Goal: Task Accomplishment & Management: Use online tool/utility

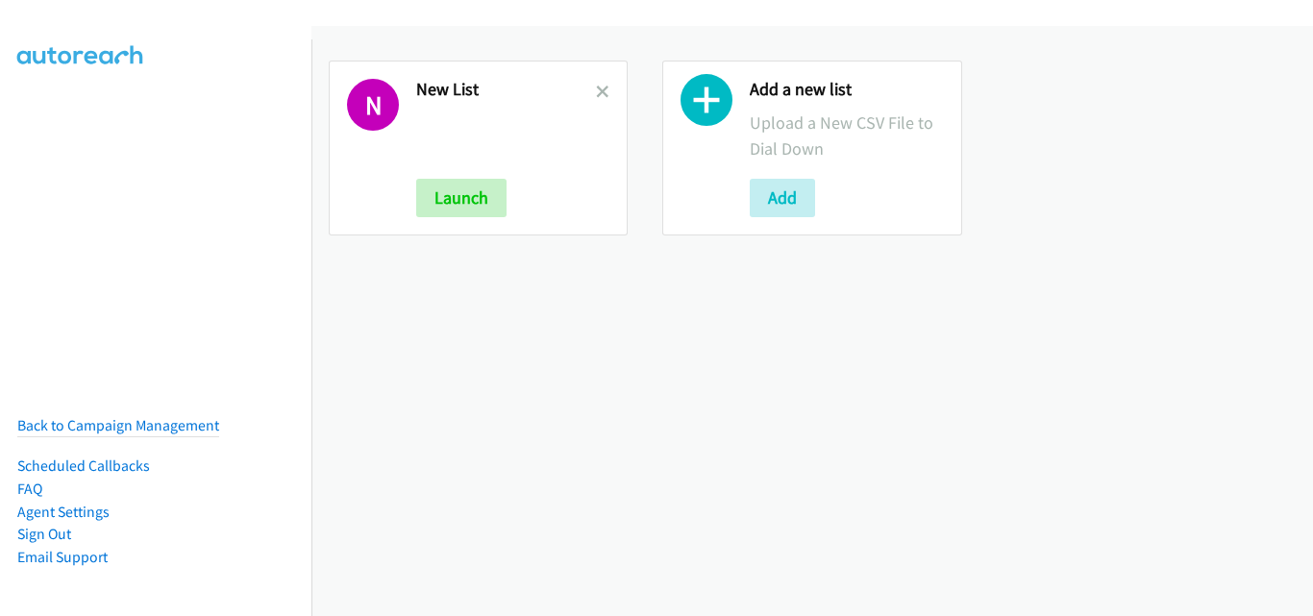
click at [598, 84] on link at bounding box center [602, 92] width 13 height 22
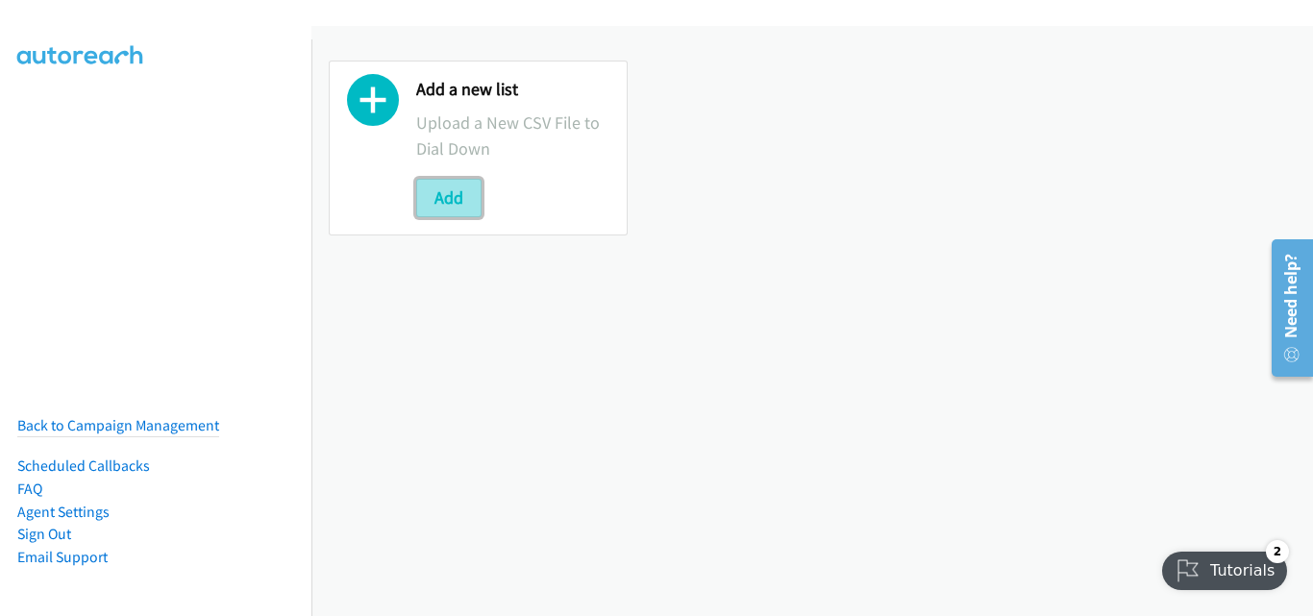
click at [443, 206] on button "Add" at bounding box center [448, 198] width 65 height 38
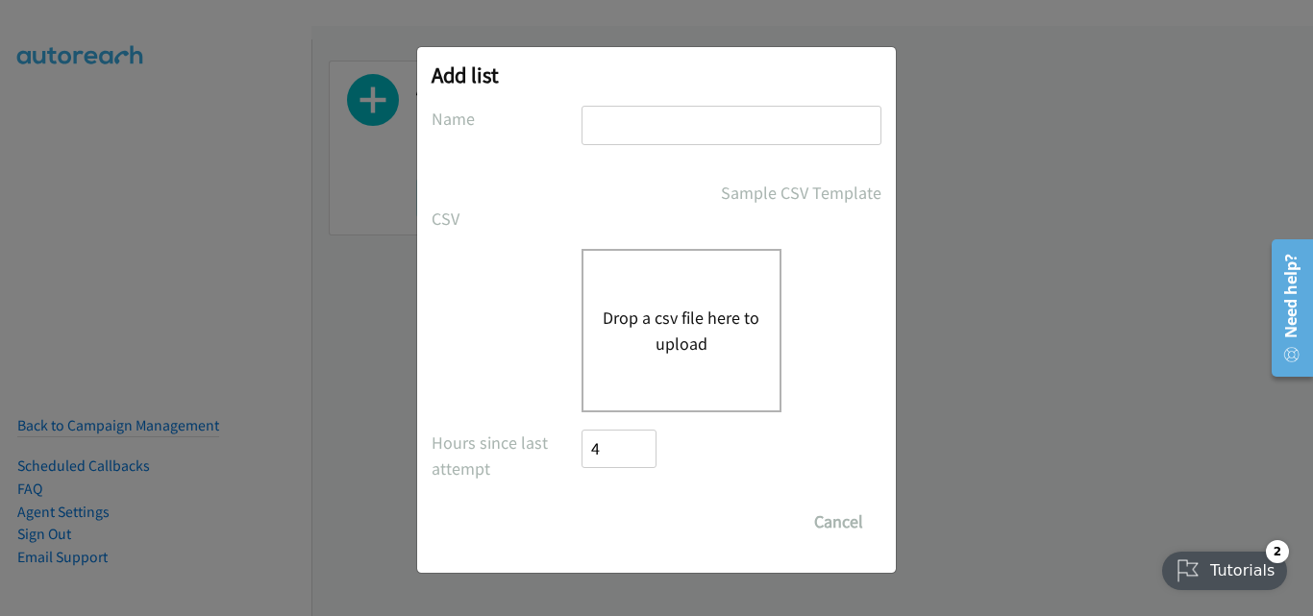
click at [659, 312] on button "Drop a csv file here to upload" at bounding box center [681, 331] width 158 height 52
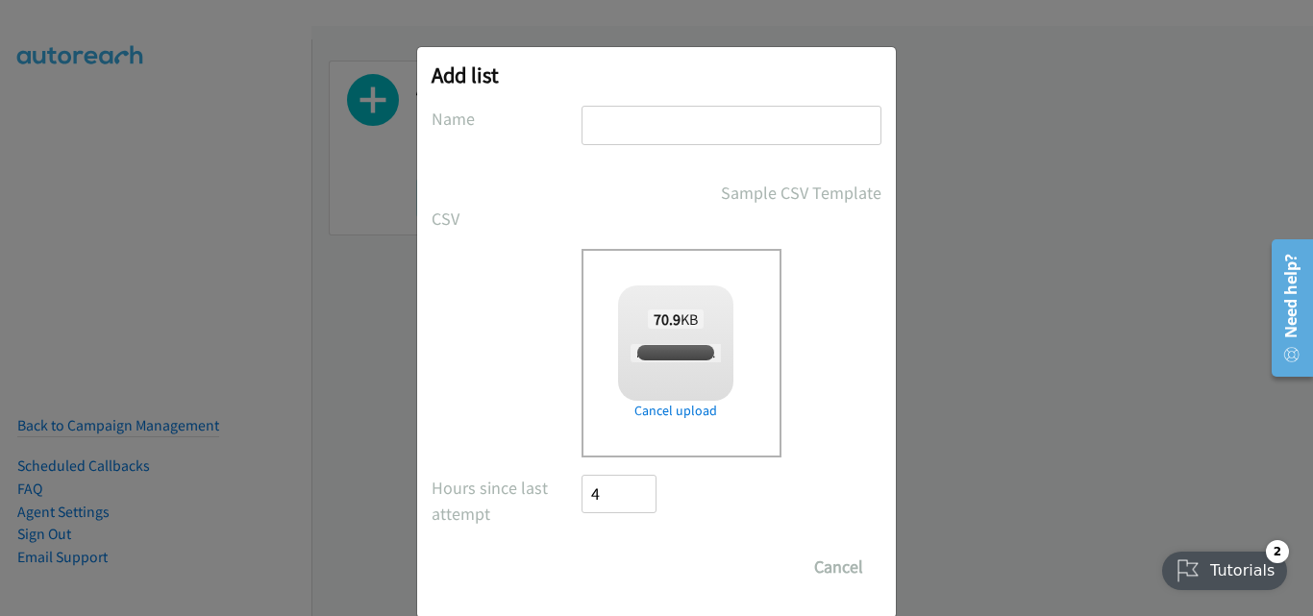
click at [643, 133] on input "text" at bounding box center [731, 125] width 300 height 39
checkbox input "true"
type input "New List"
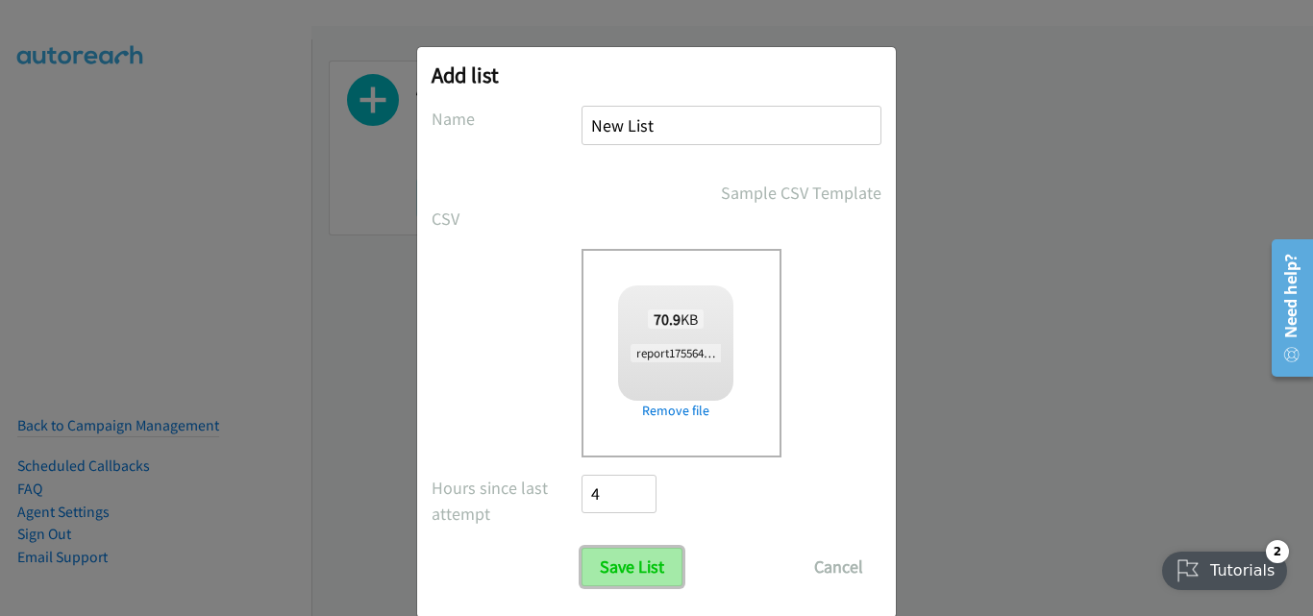
click at [639, 586] on input "Save List" at bounding box center [631, 567] width 101 height 38
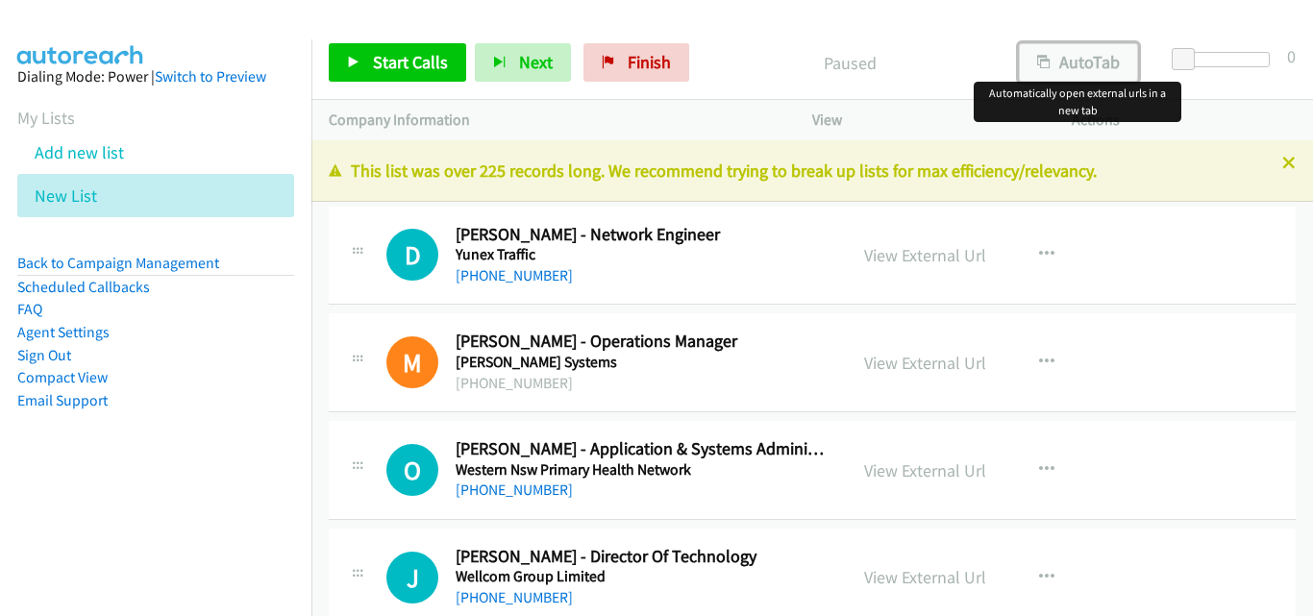
click at [1102, 68] on button "AutoTab" at bounding box center [1078, 62] width 119 height 38
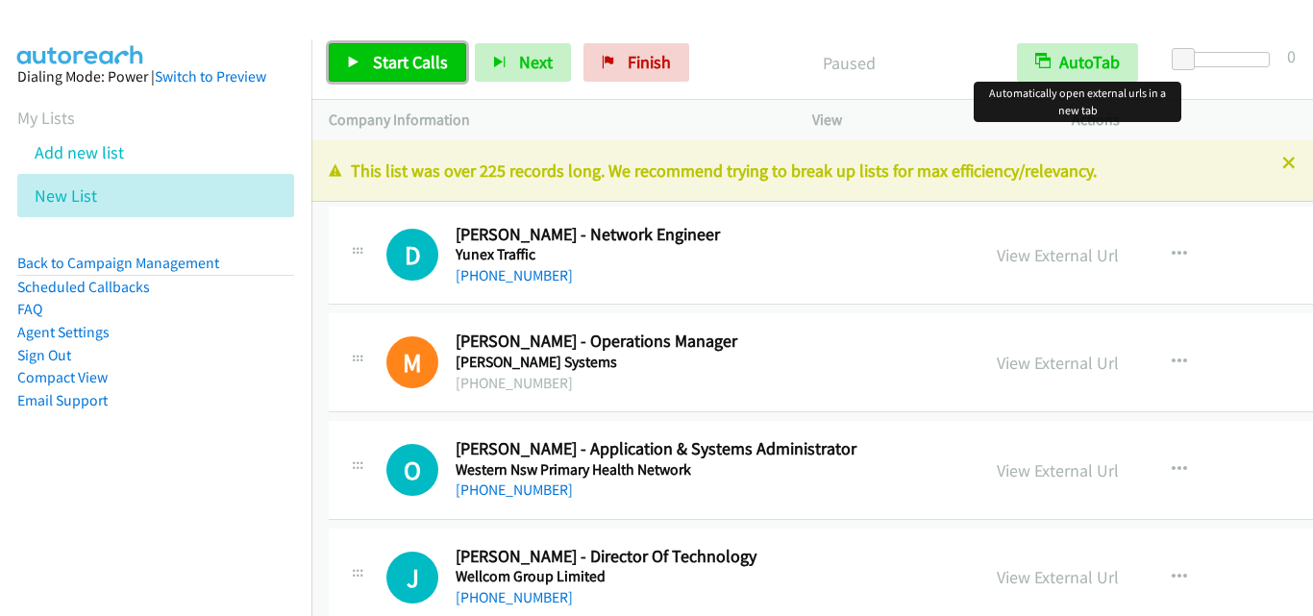
click at [428, 67] on span "Start Calls" at bounding box center [410, 62] width 75 height 22
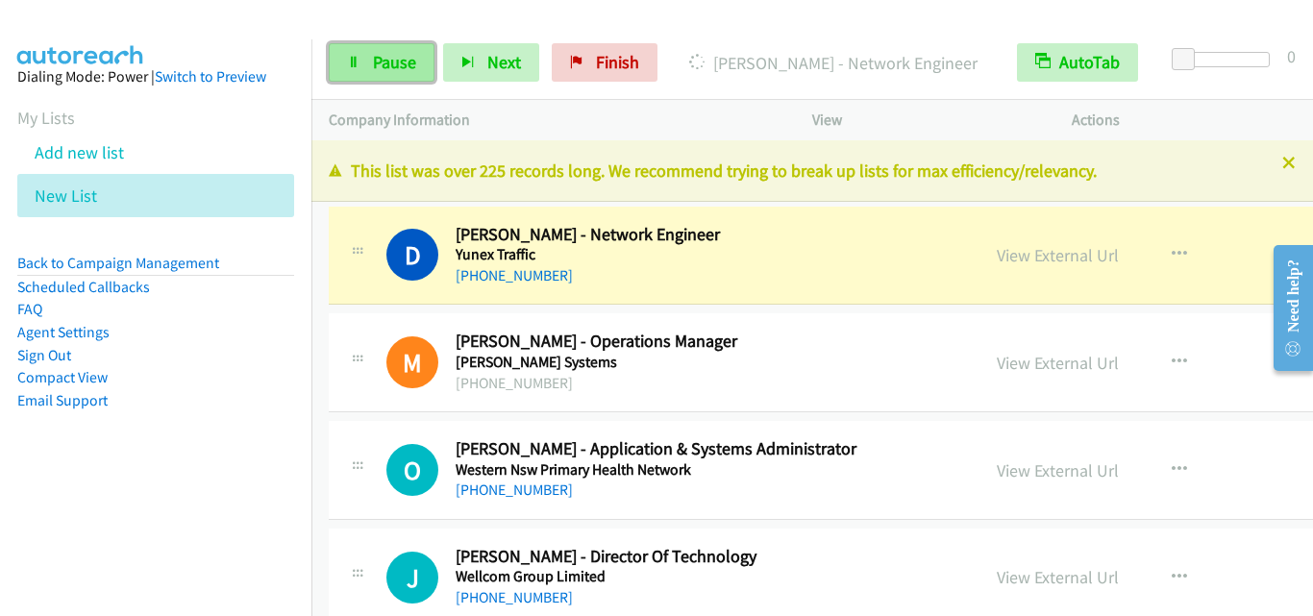
click at [385, 63] on span "Pause" at bounding box center [394, 62] width 43 height 22
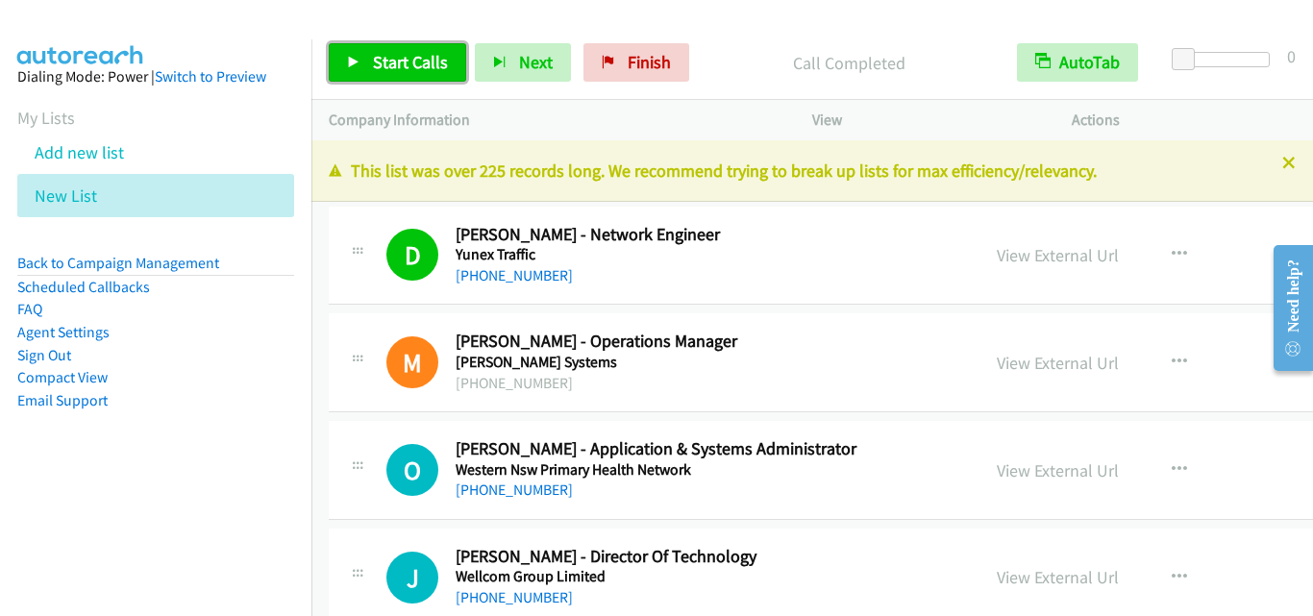
click at [395, 63] on span "Start Calls" at bounding box center [410, 62] width 75 height 22
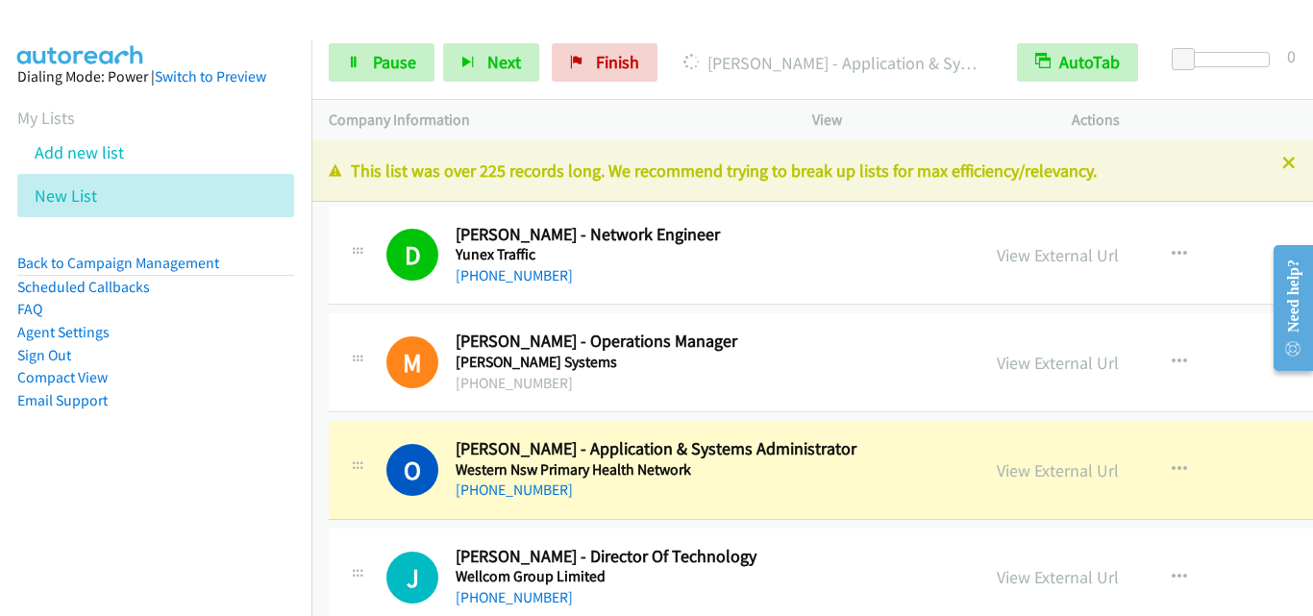
scroll to position [192, 0]
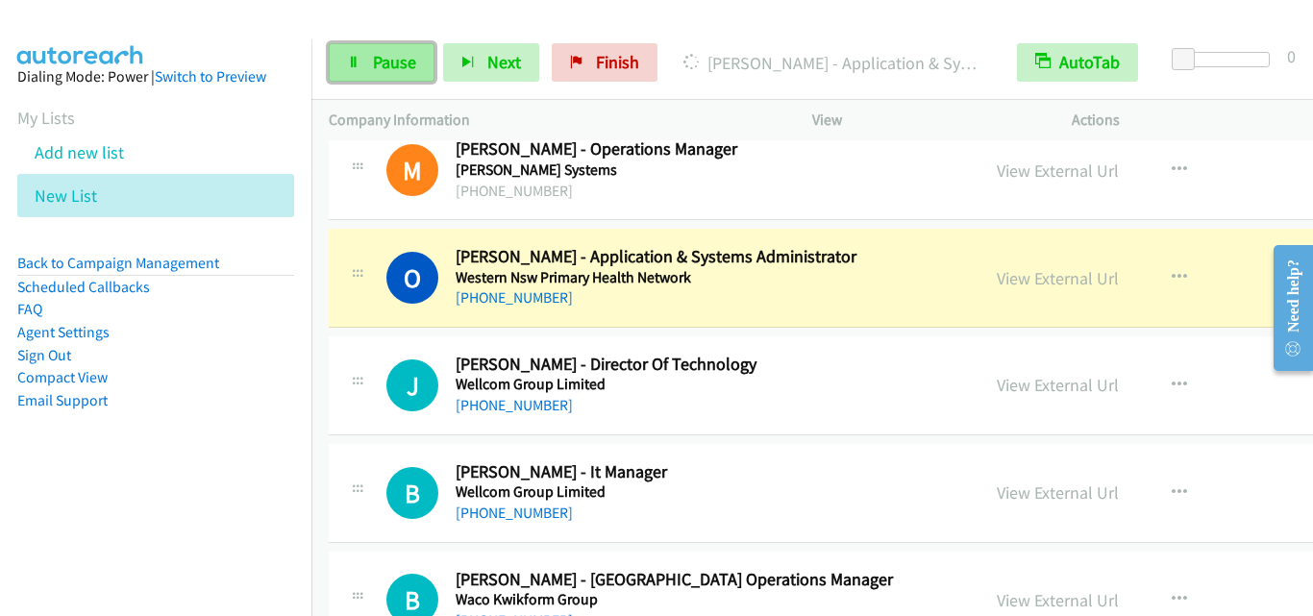
click at [394, 72] on span "Pause" at bounding box center [394, 62] width 43 height 22
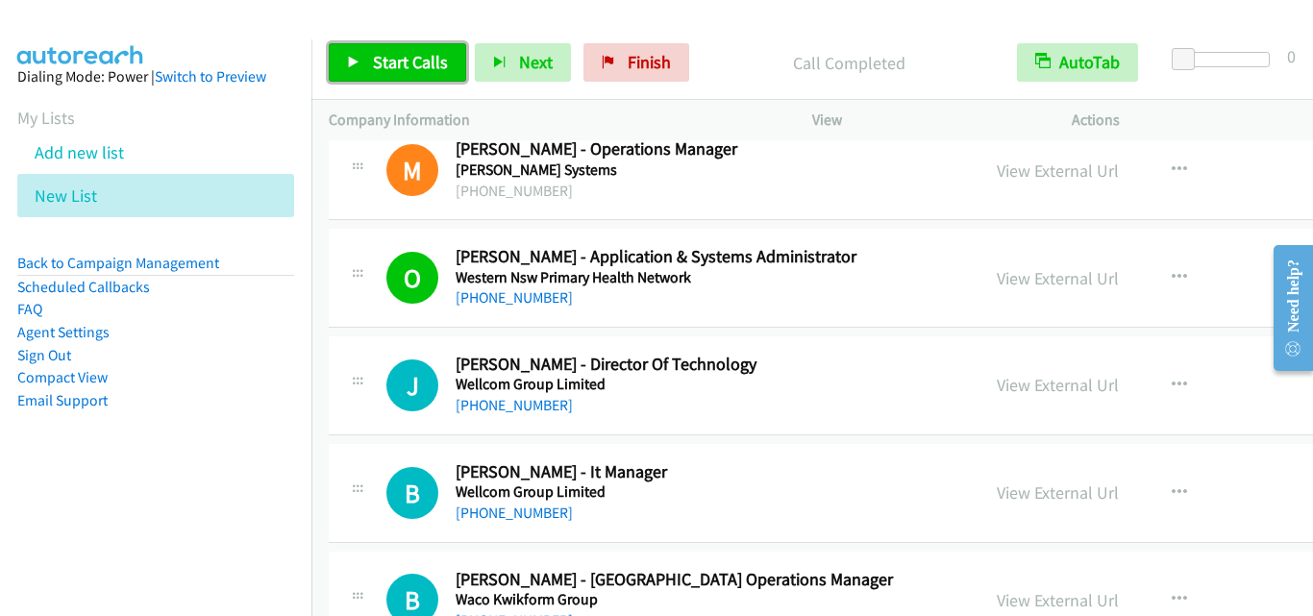
click at [412, 61] on span "Start Calls" at bounding box center [410, 62] width 75 height 22
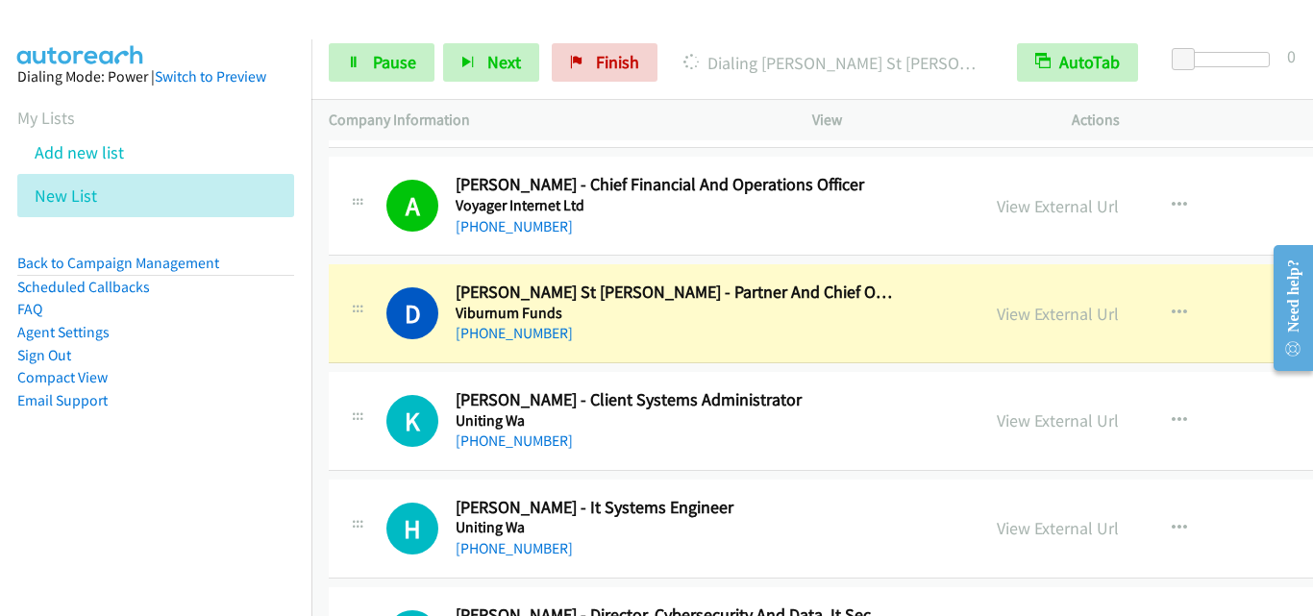
scroll to position [769, 0]
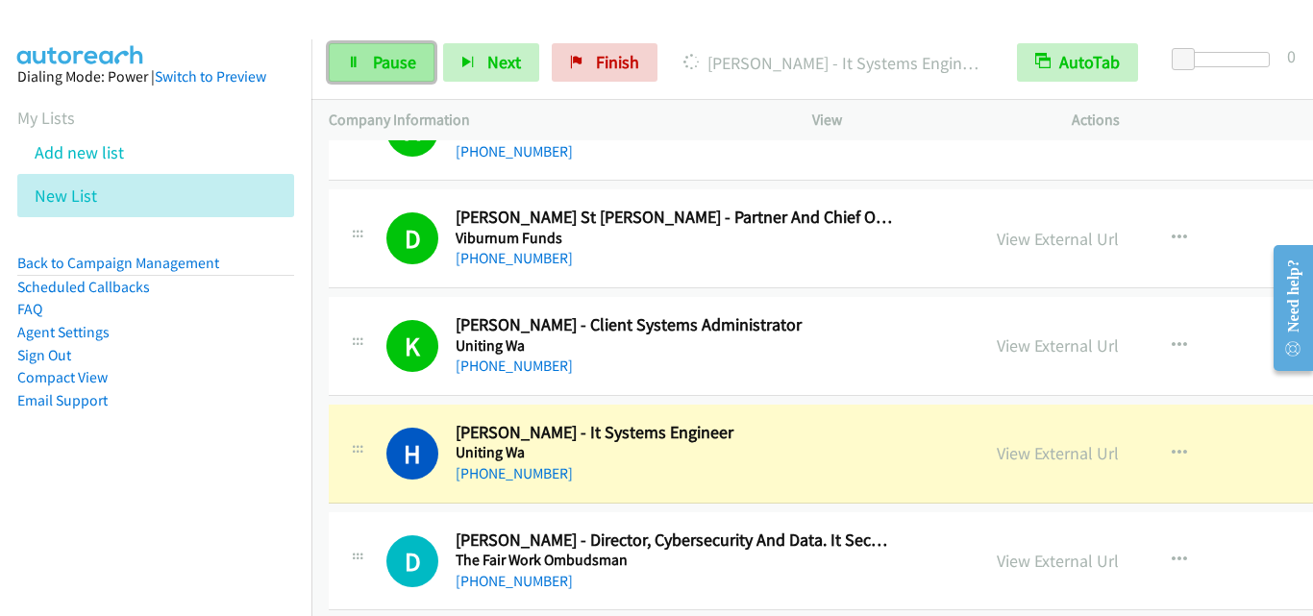
click at [387, 61] on span "Pause" at bounding box center [394, 62] width 43 height 22
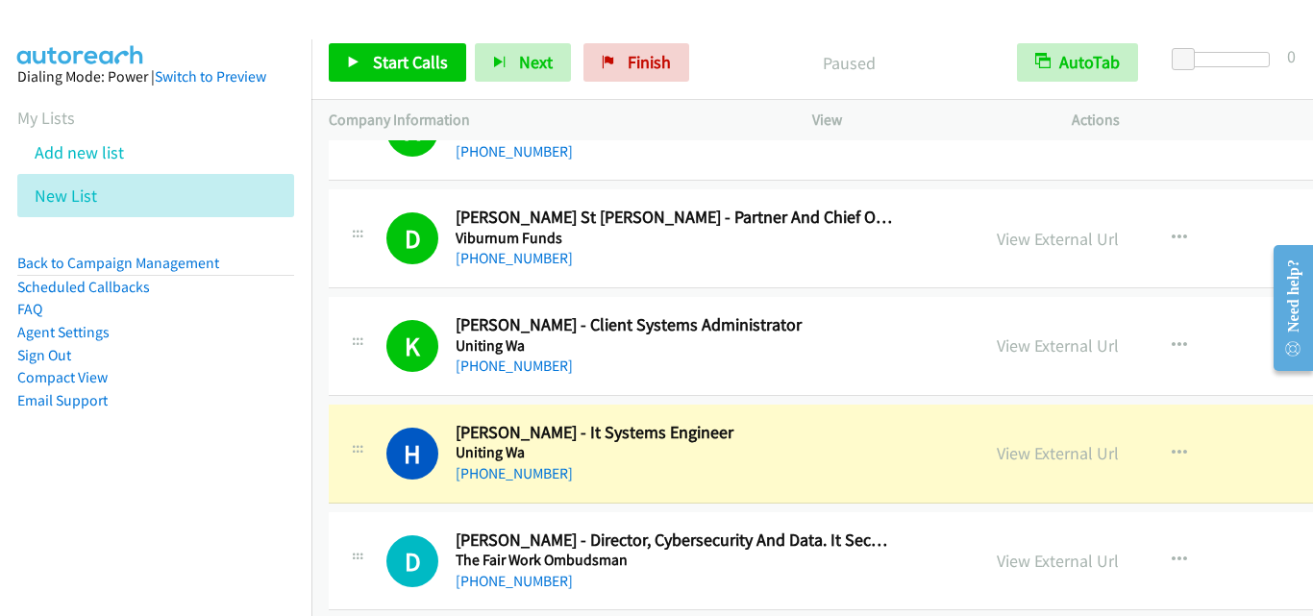
scroll to position [961, 0]
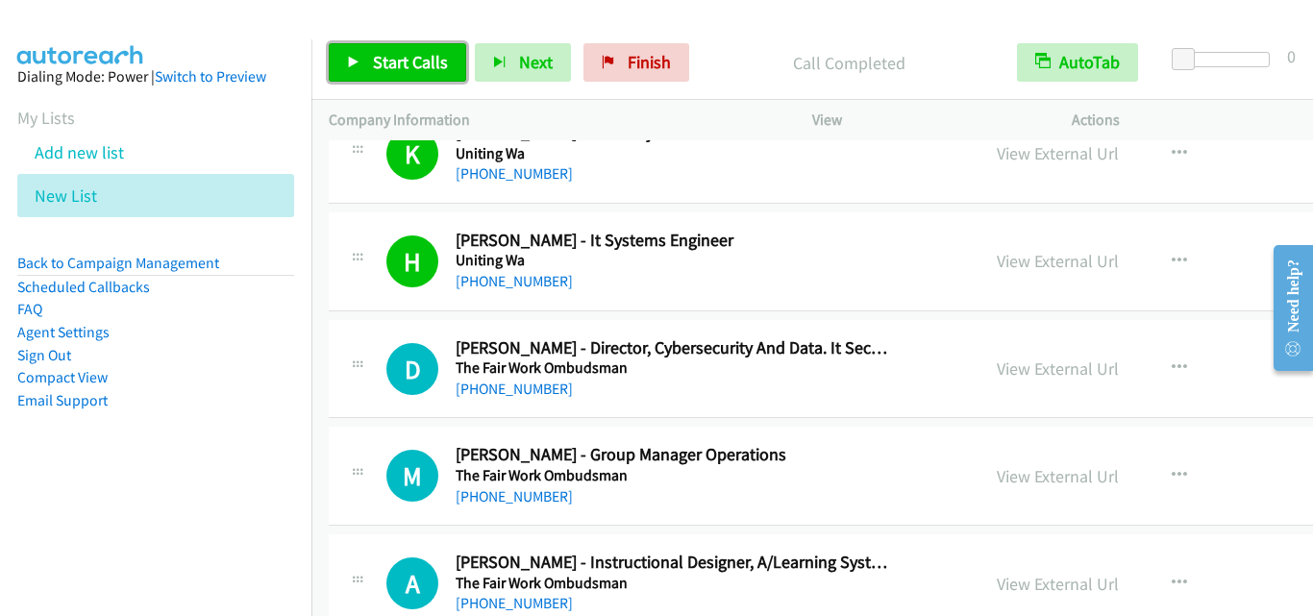
click at [414, 62] on span "Start Calls" at bounding box center [410, 62] width 75 height 22
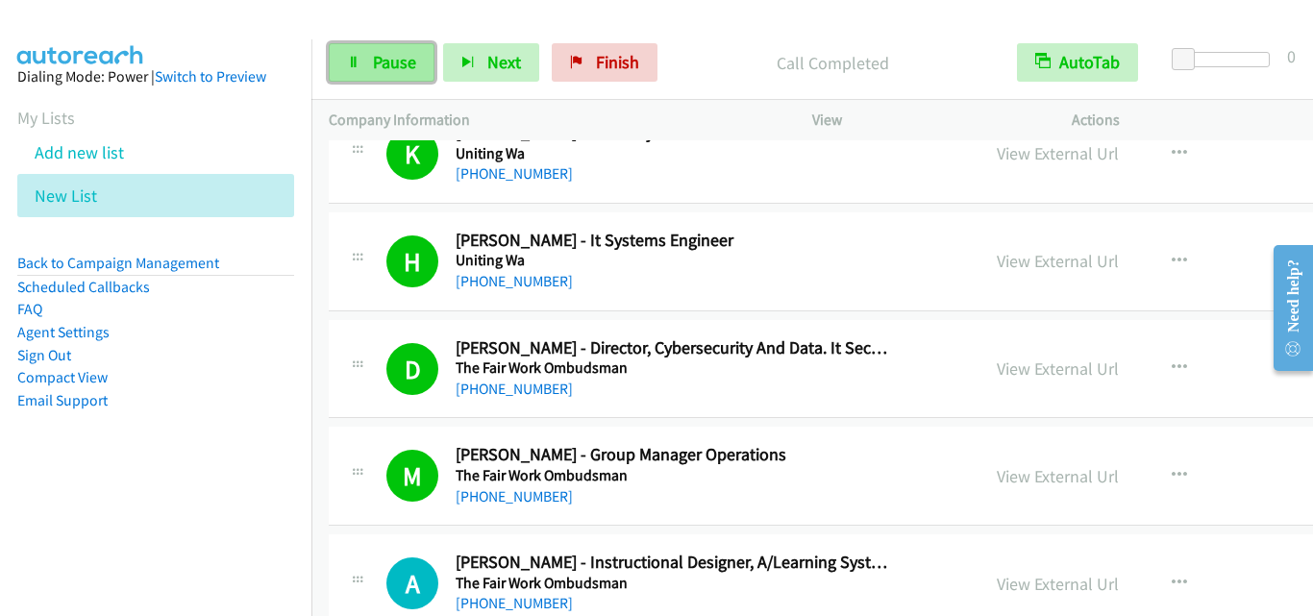
click at [369, 67] on link "Pause" at bounding box center [382, 62] width 106 height 38
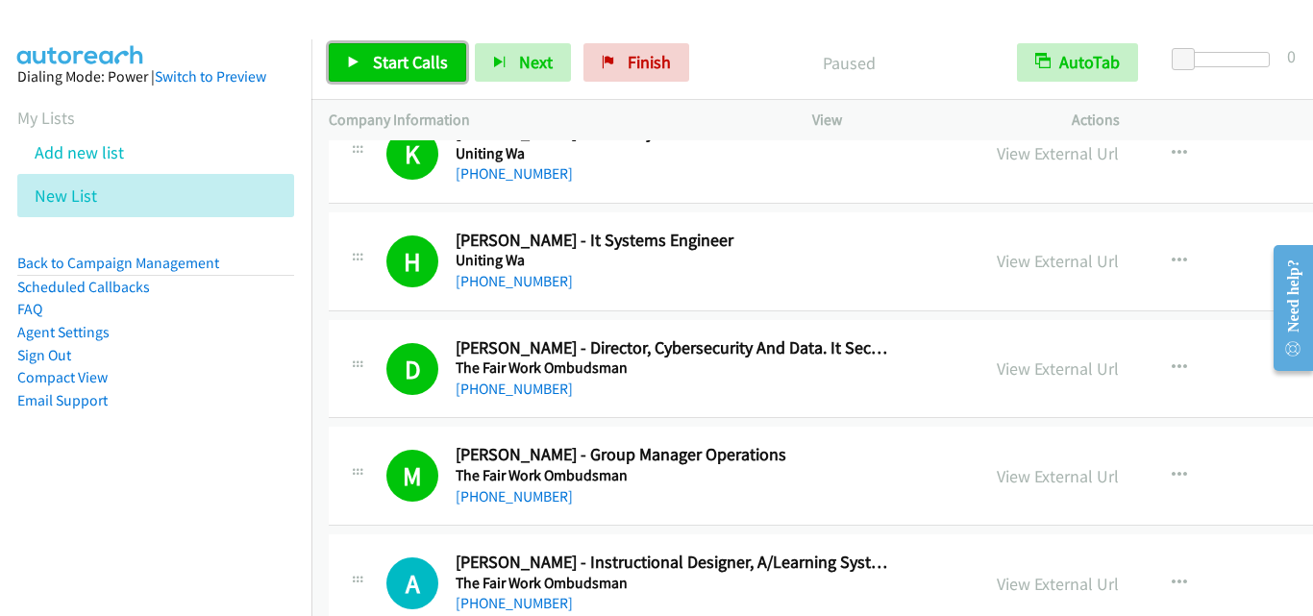
click at [369, 67] on link "Start Calls" at bounding box center [397, 62] width 137 height 38
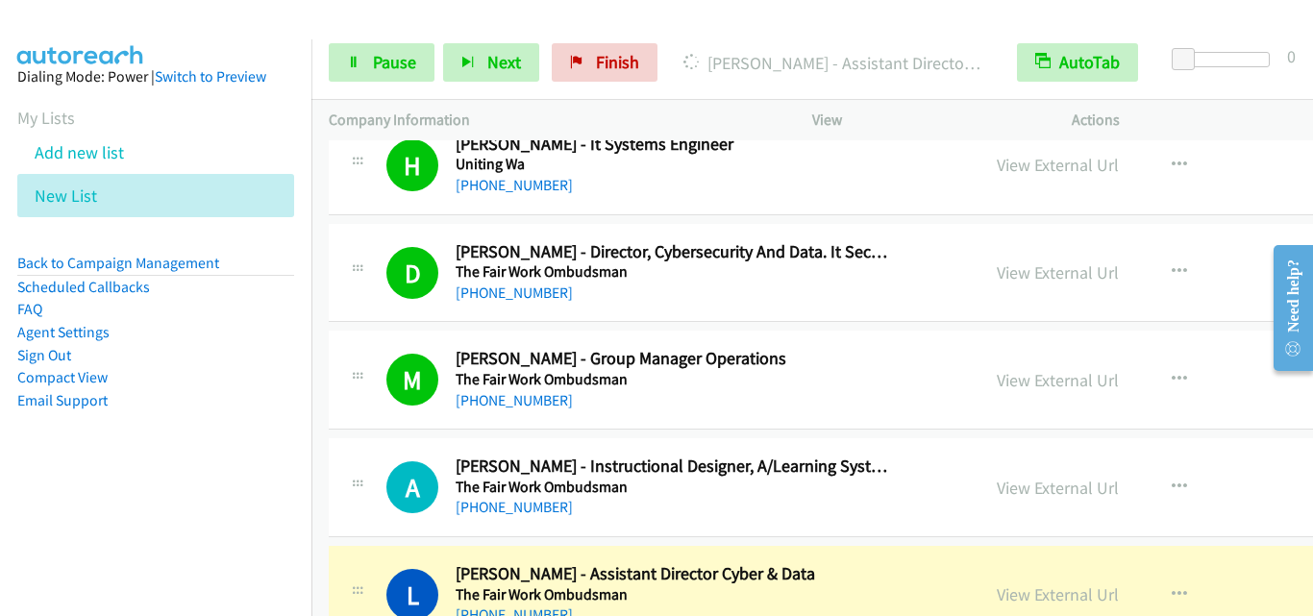
scroll to position [1153, 0]
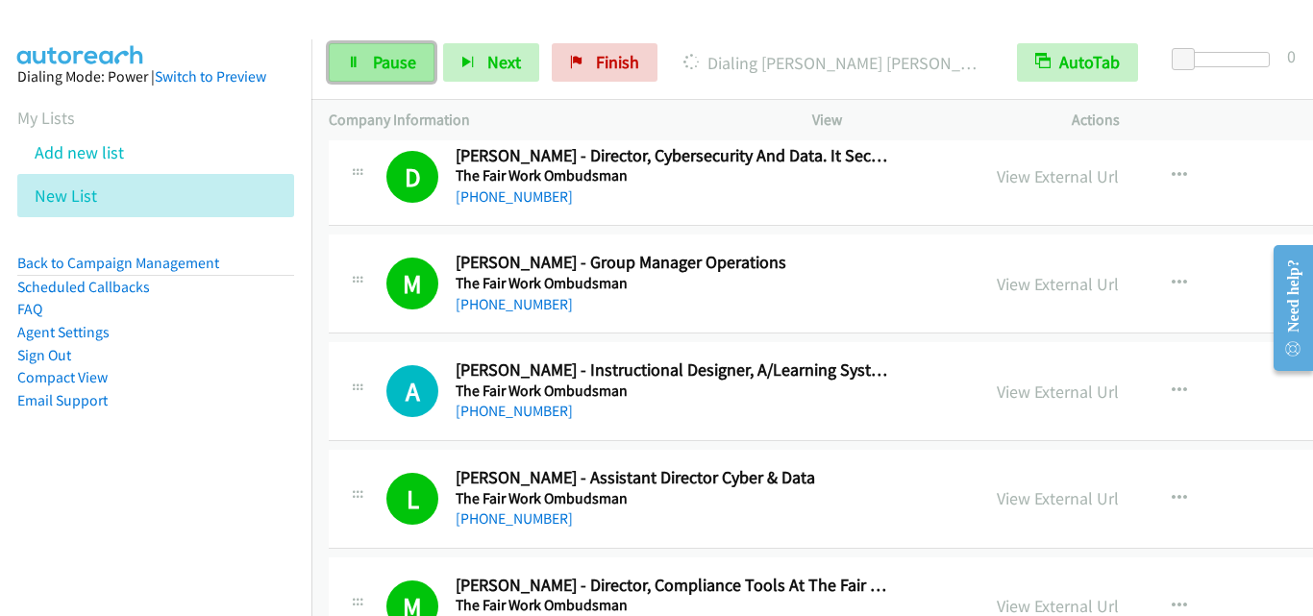
drag, startPoint x: 383, startPoint y: 63, endPoint x: 415, endPoint y: 55, distance: 32.9
click at [383, 63] on span "Pause" at bounding box center [394, 62] width 43 height 22
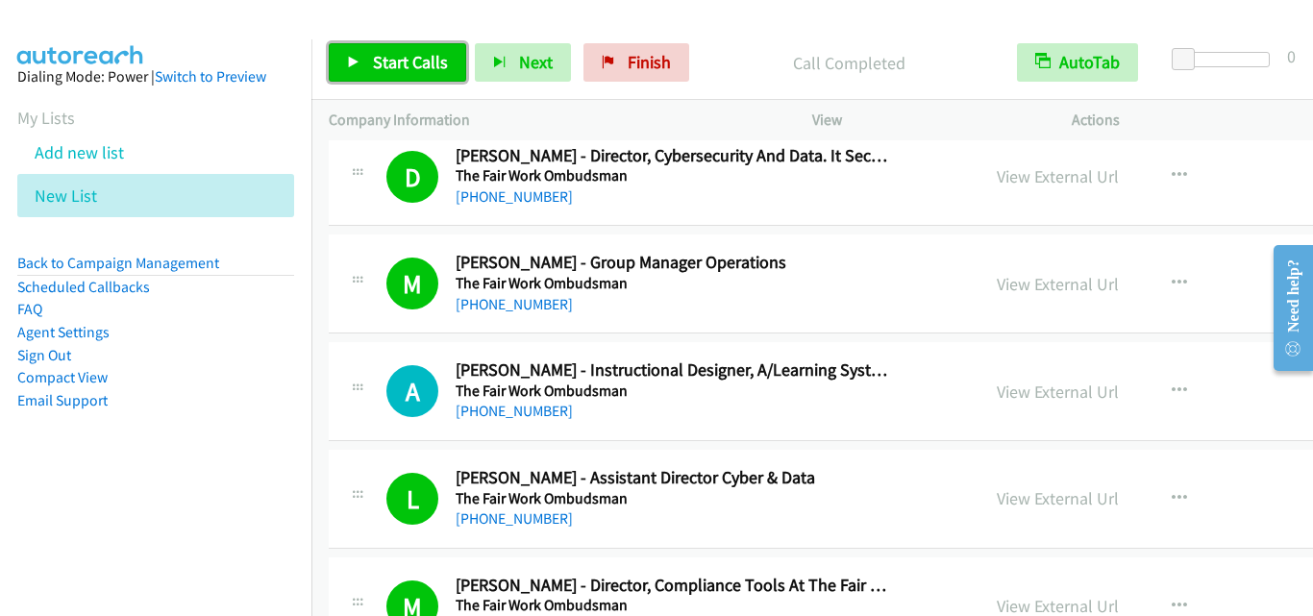
click at [409, 63] on span "Start Calls" at bounding box center [410, 62] width 75 height 22
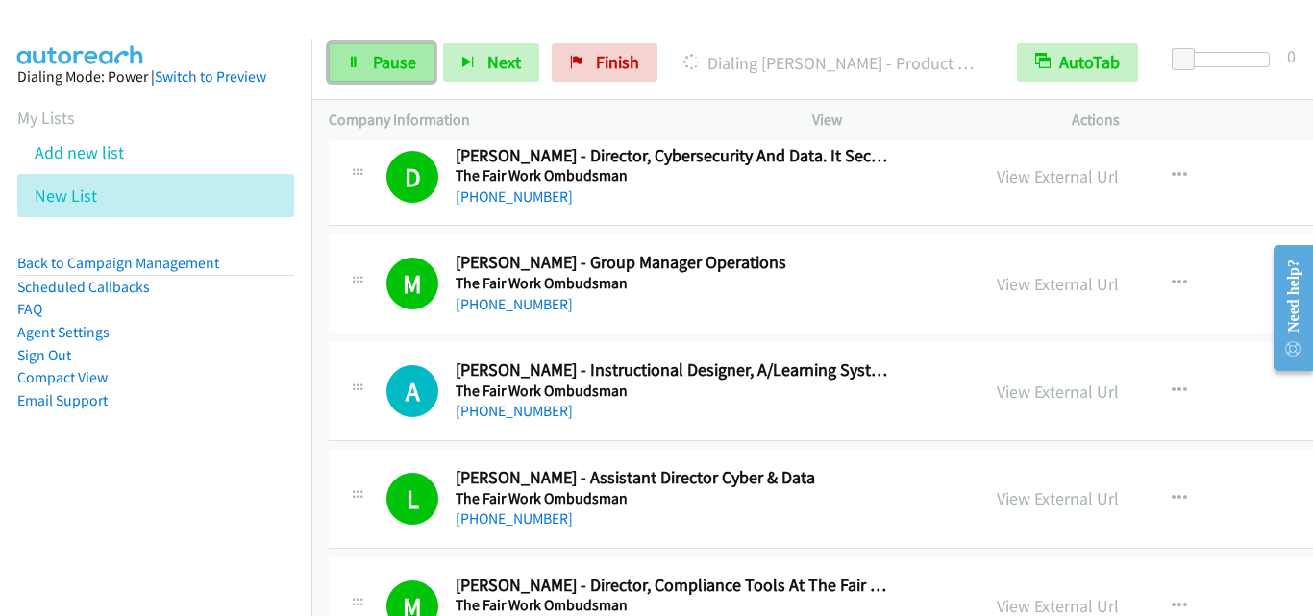
click at [394, 57] on span "Pause" at bounding box center [394, 62] width 43 height 22
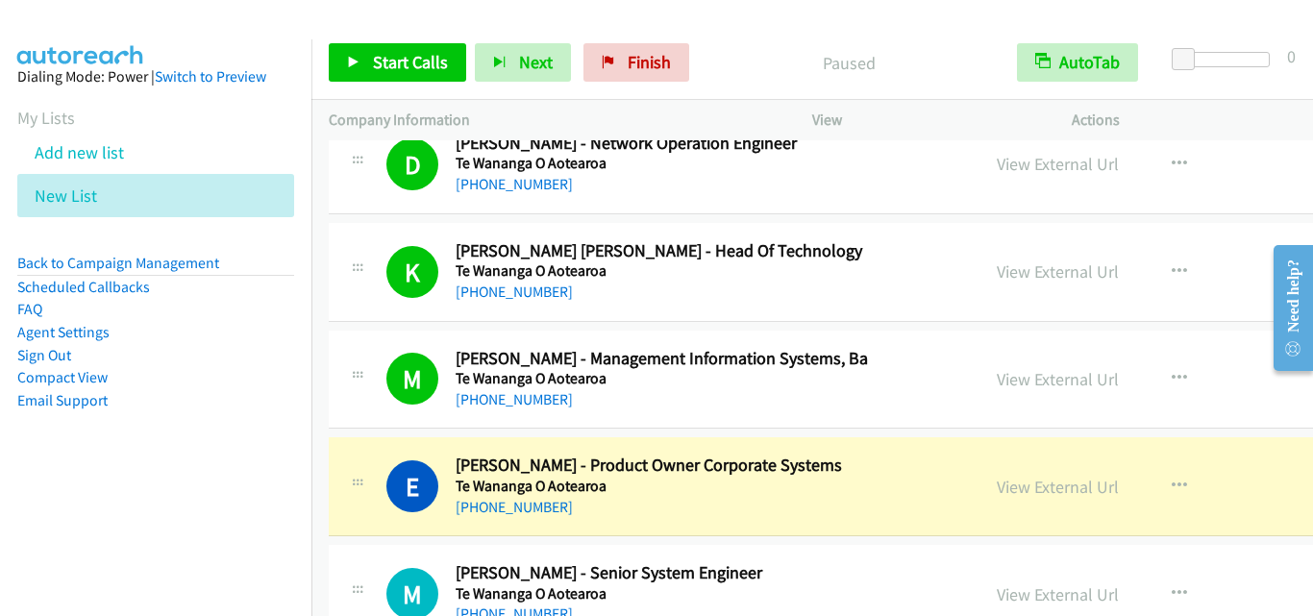
scroll to position [2306, 0]
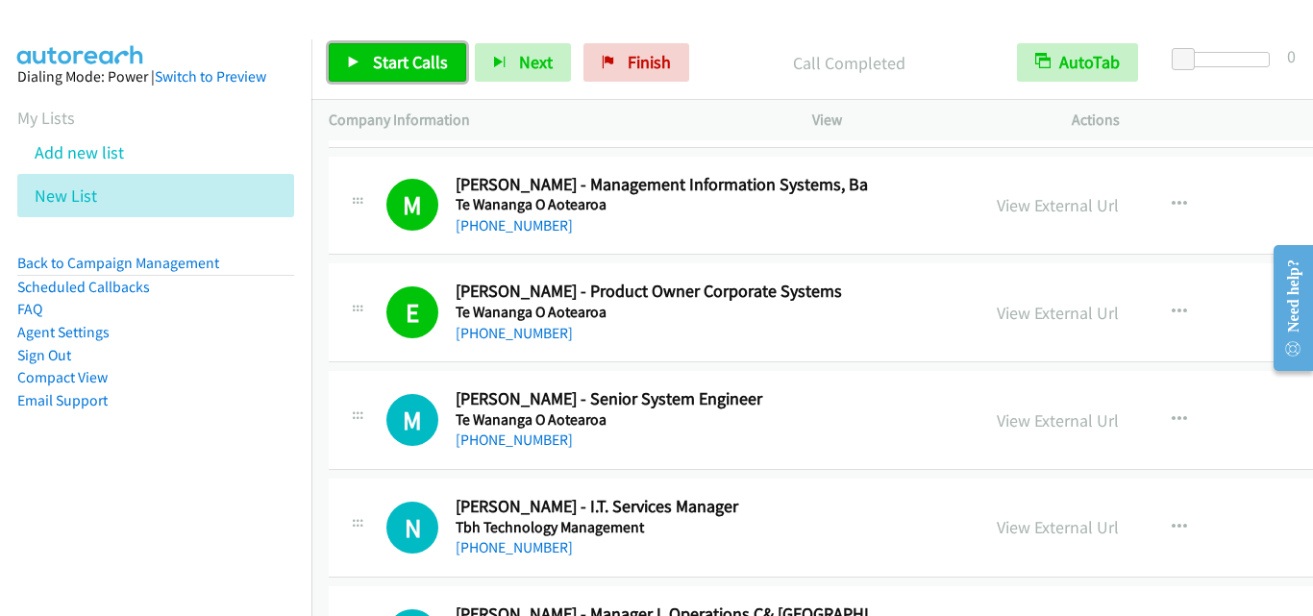
click at [381, 53] on span "Start Calls" at bounding box center [410, 62] width 75 height 22
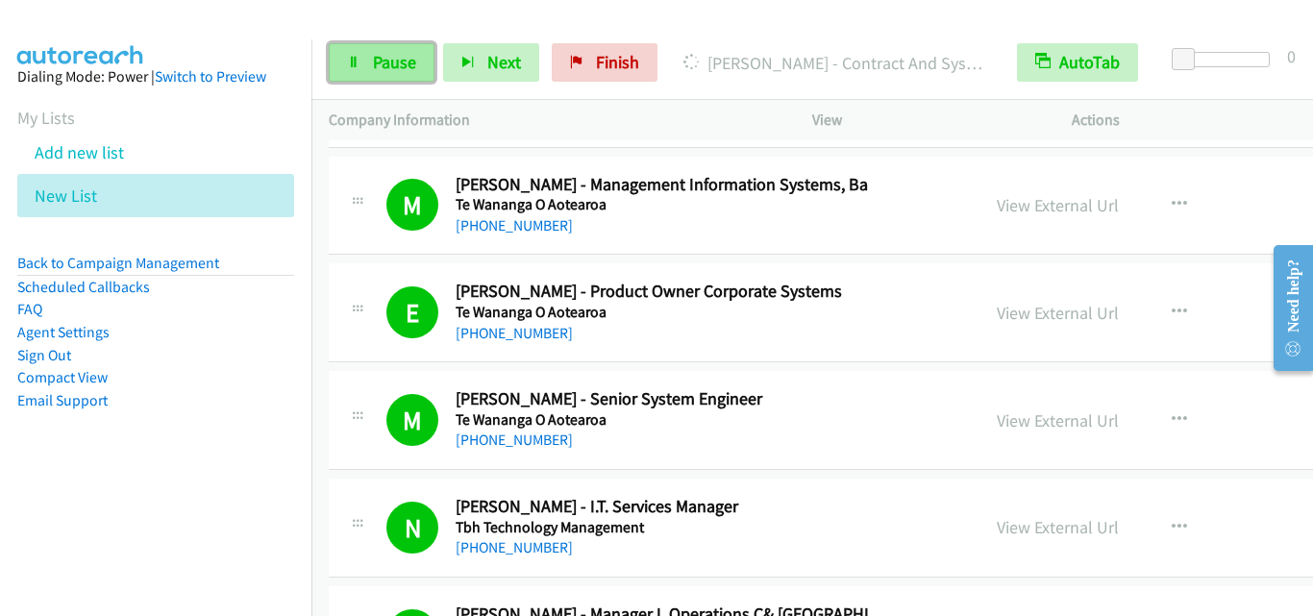
click at [371, 61] on link "Pause" at bounding box center [382, 62] width 106 height 38
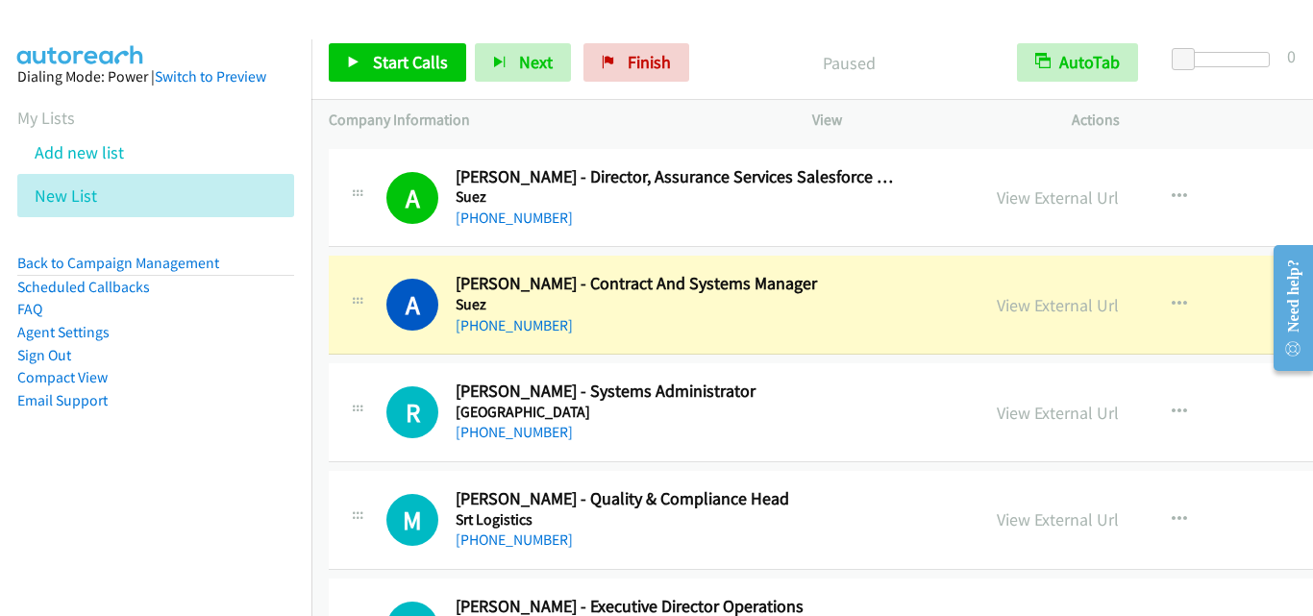
scroll to position [2883, 0]
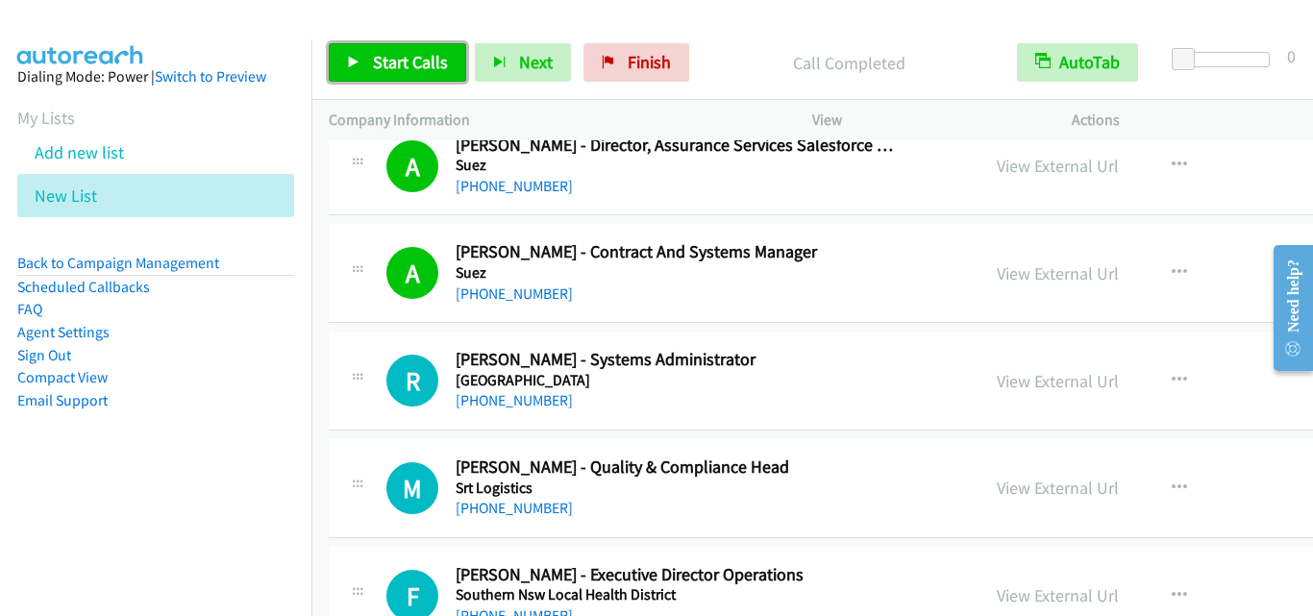
drag, startPoint x: 402, startPoint y: 71, endPoint x: 417, endPoint y: 63, distance: 17.2
click at [402, 70] on span "Start Calls" at bounding box center [410, 62] width 75 height 22
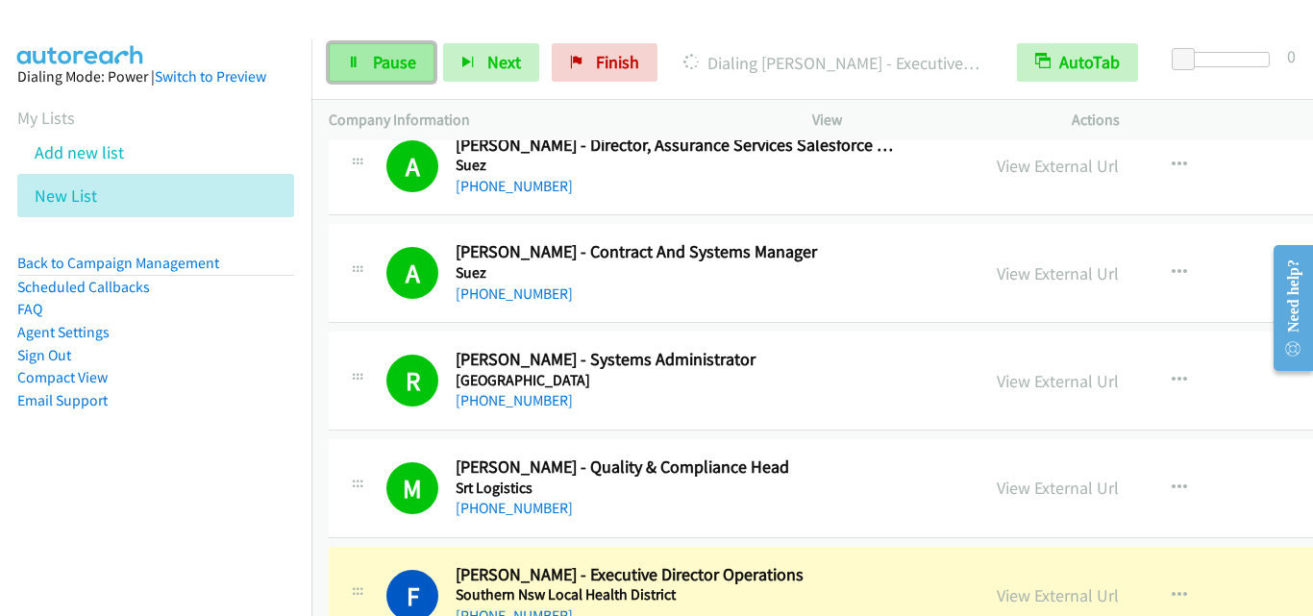
click at [398, 69] on span "Pause" at bounding box center [394, 62] width 43 height 22
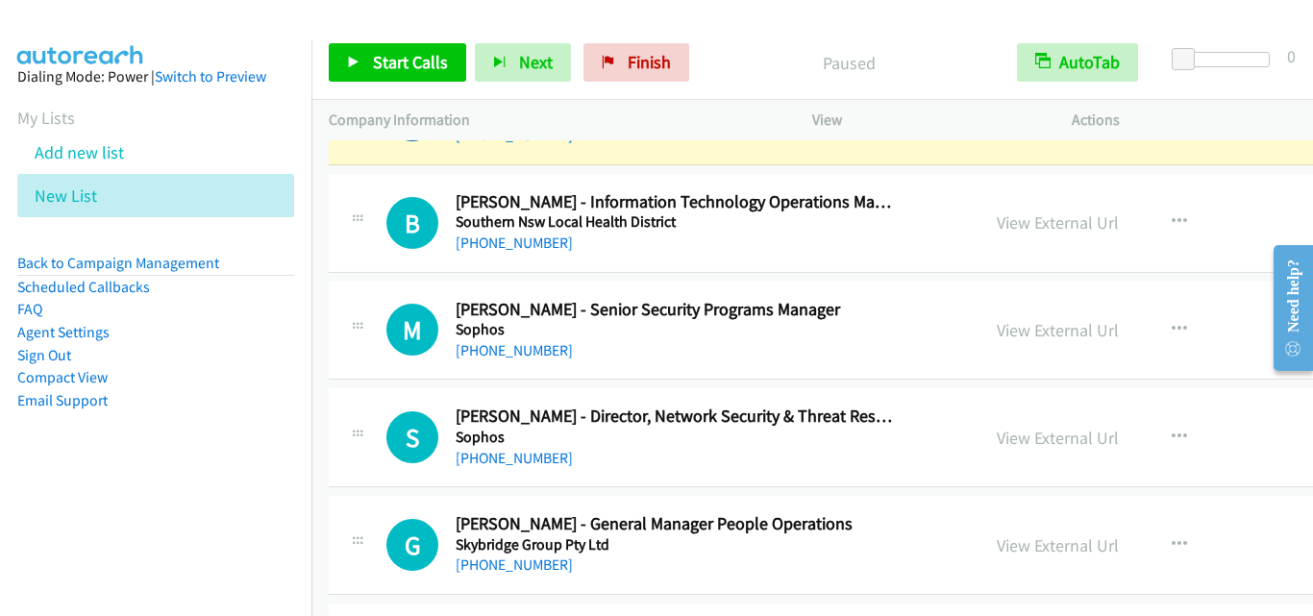
scroll to position [3171, 0]
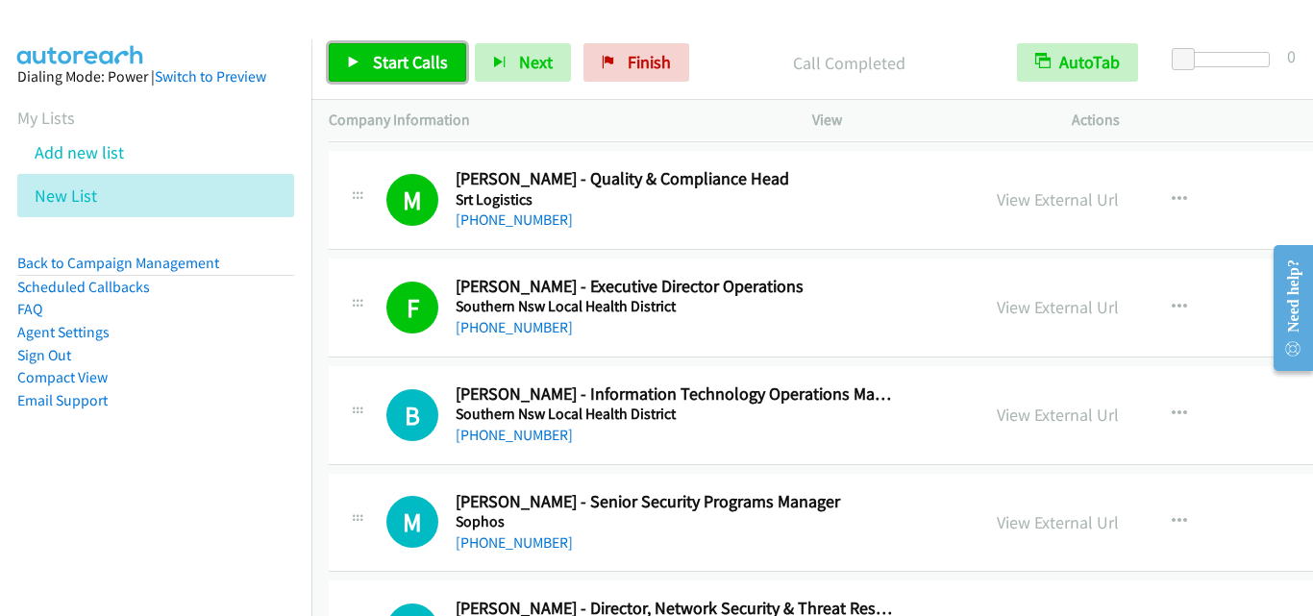
drag, startPoint x: 376, startPoint y: 63, endPoint x: 405, endPoint y: 12, distance: 58.5
click at [379, 63] on span "Start Calls" at bounding box center [410, 62] width 75 height 22
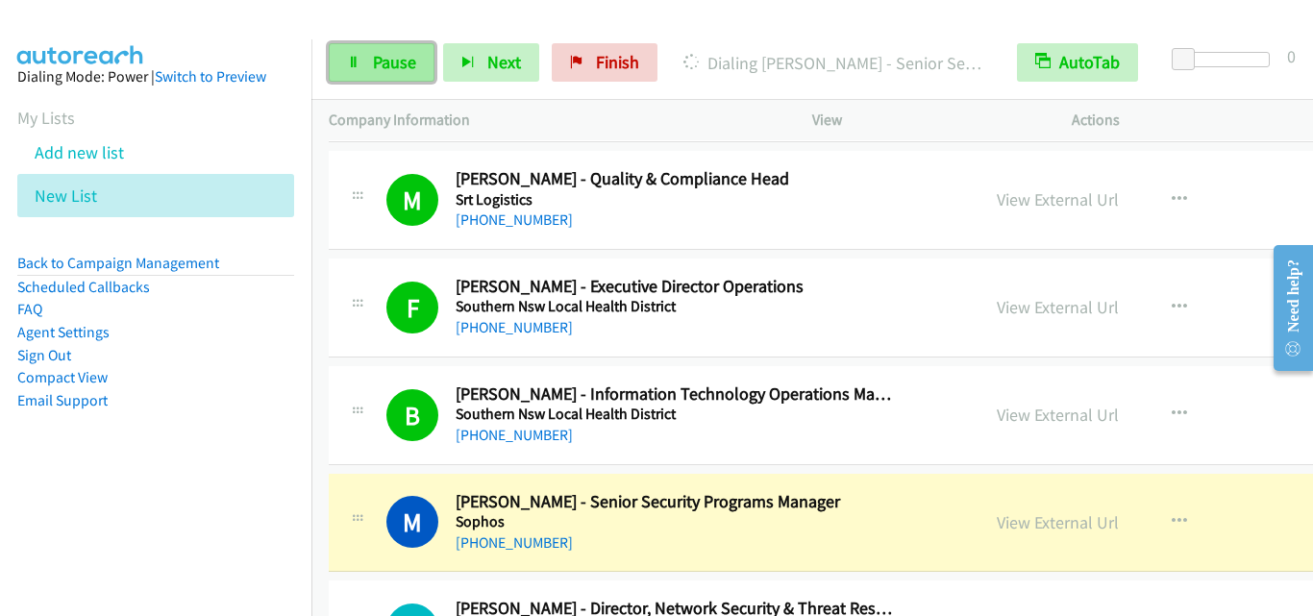
click at [362, 64] on link "Pause" at bounding box center [382, 62] width 106 height 38
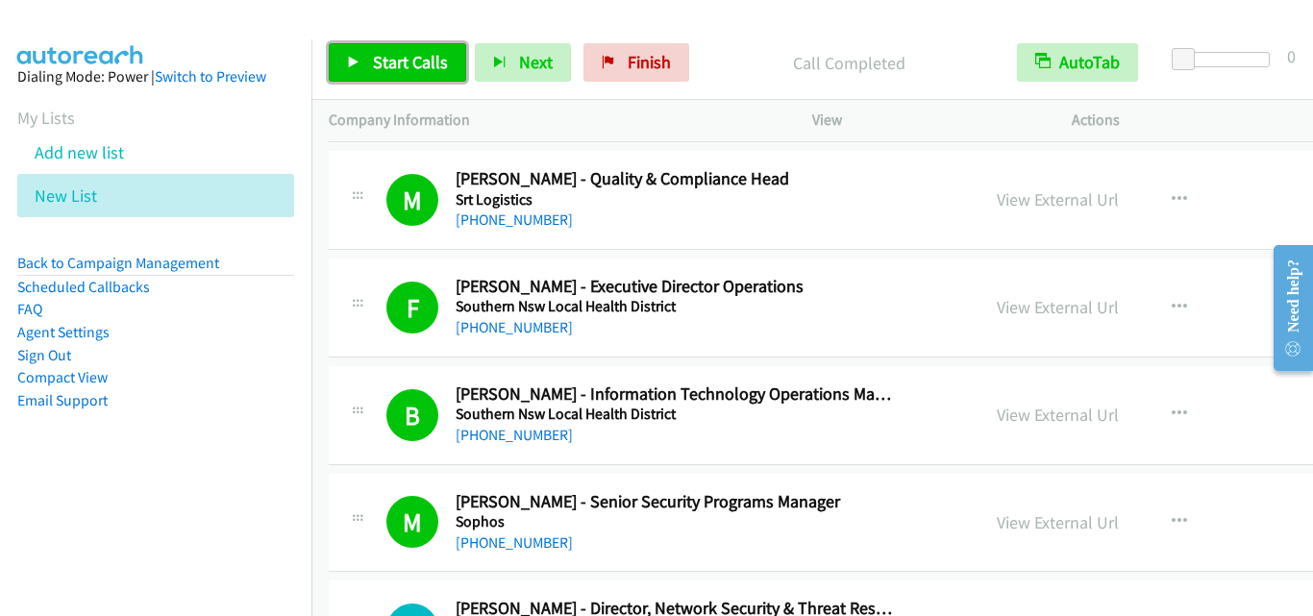
click at [389, 71] on span "Start Calls" at bounding box center [410, 62] width 75 height 22
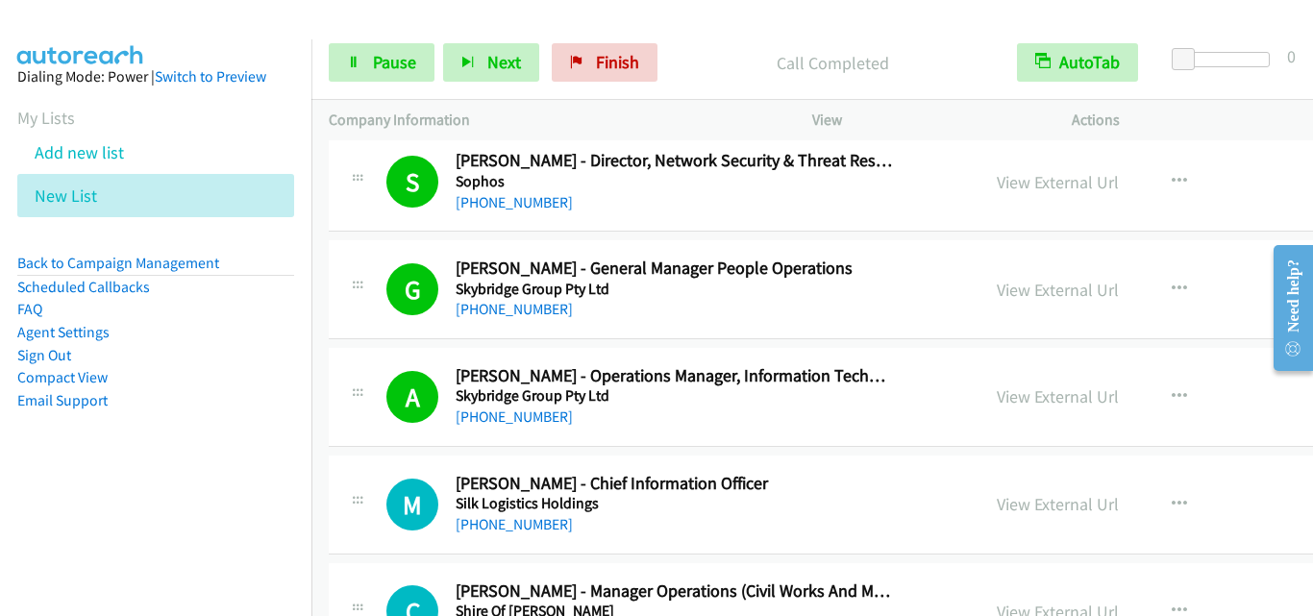
scroll to position [3651, 0]
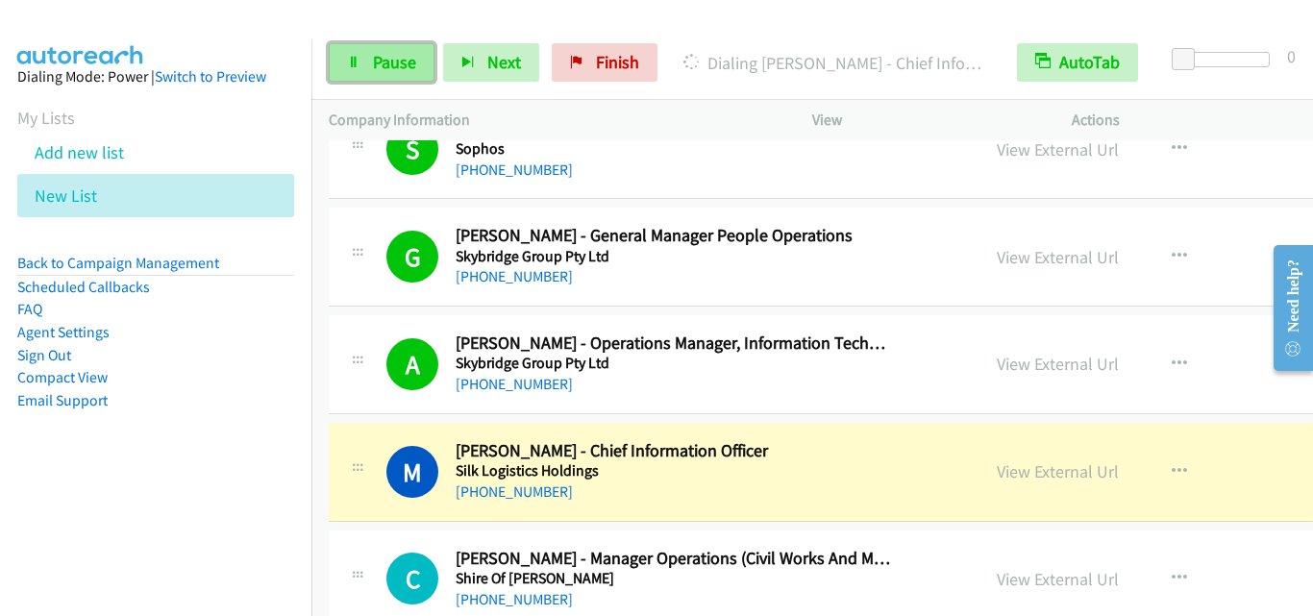
click at [380, 50] on link "Pause" at bounding box center [382, 62] width 106 height 38
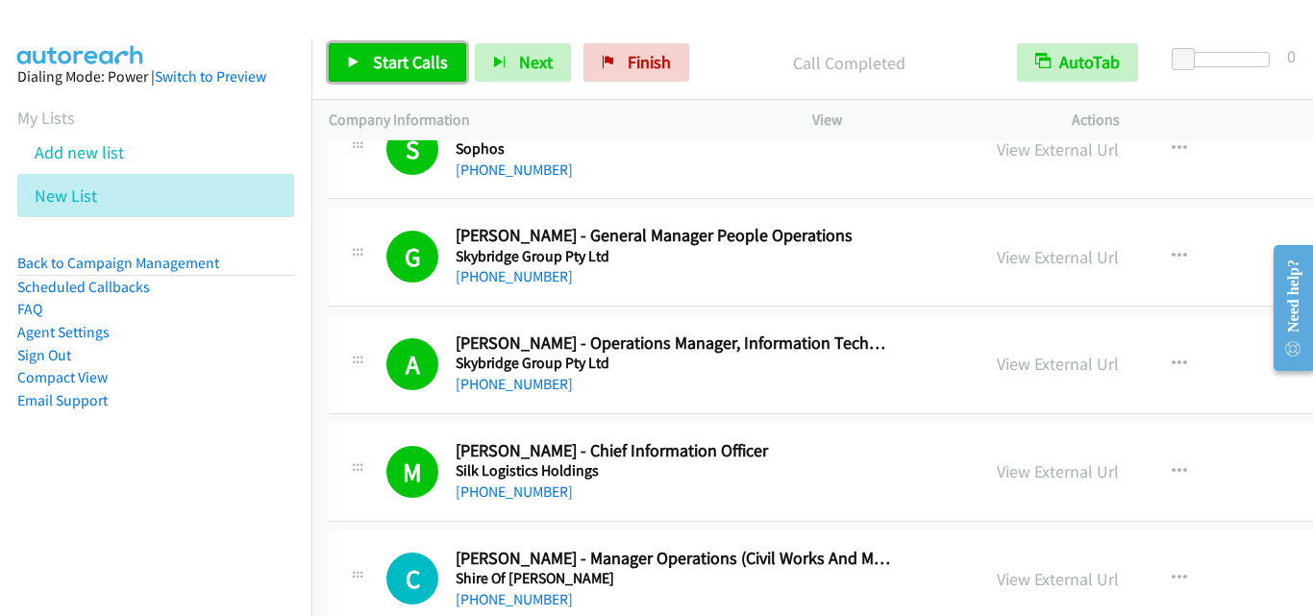
click at [406, 51] on span "Start Calls" at bounding box center [410, 62] width 75 height 22
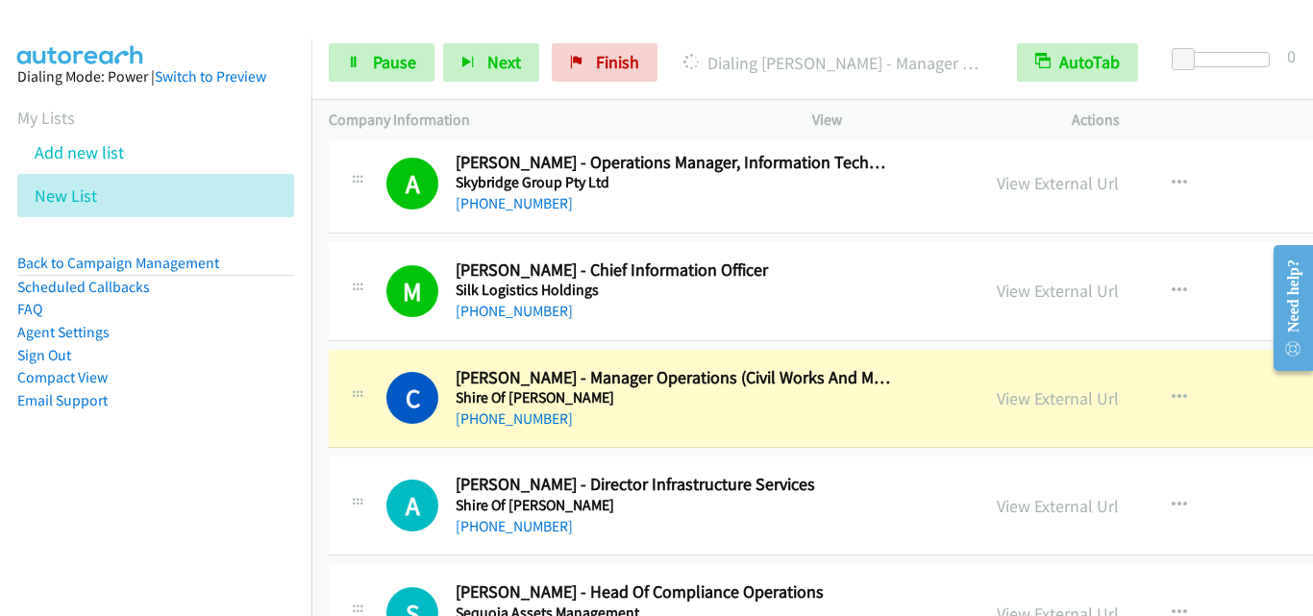
scroll to position [3844, 0]
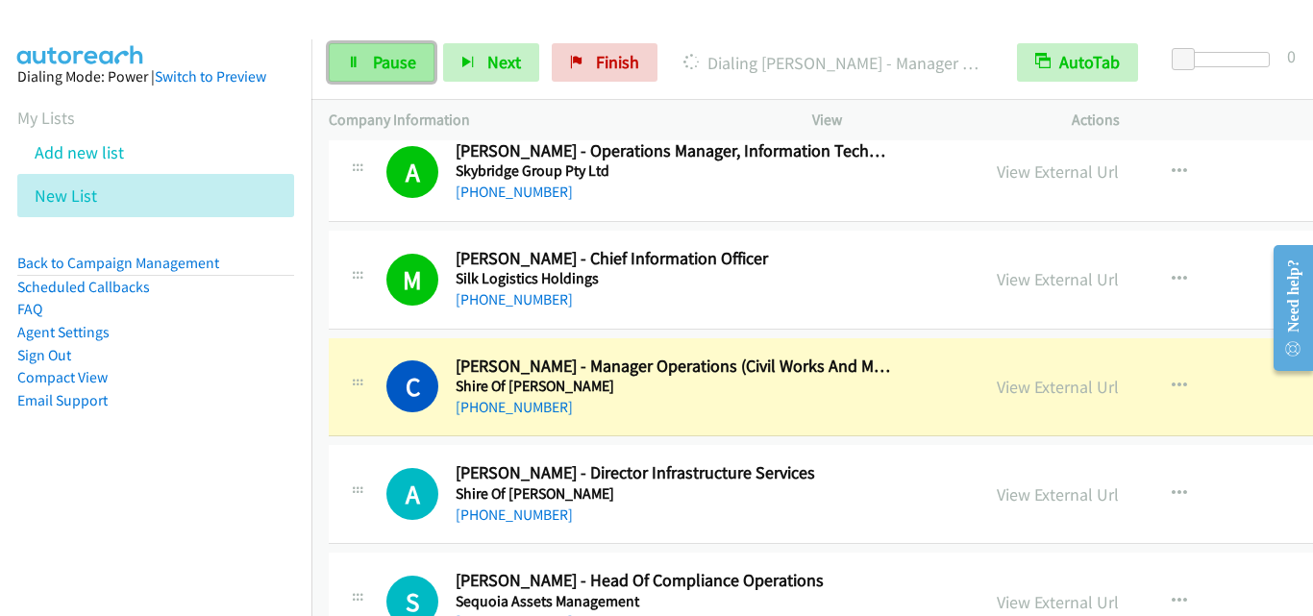
click at [403, 73] on link "Pause" at bounding box center [382, 62] width 106 height 38
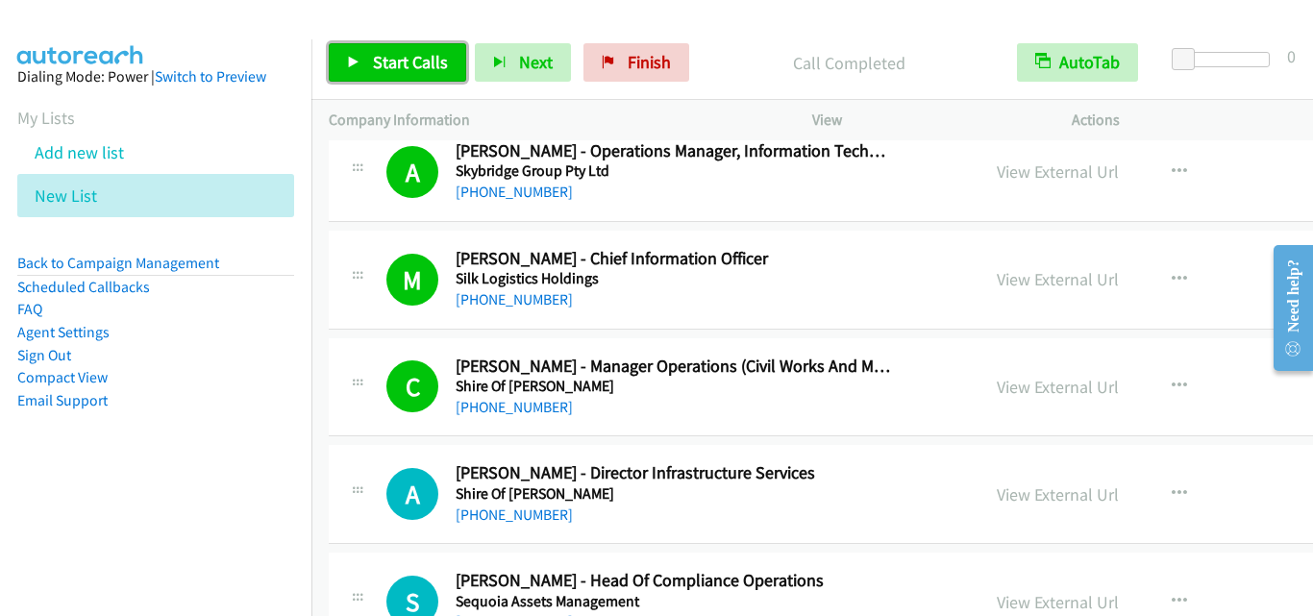
click at [440, 64] on span "Start Calls" at bounding box center [410, 62] width 75 height 22
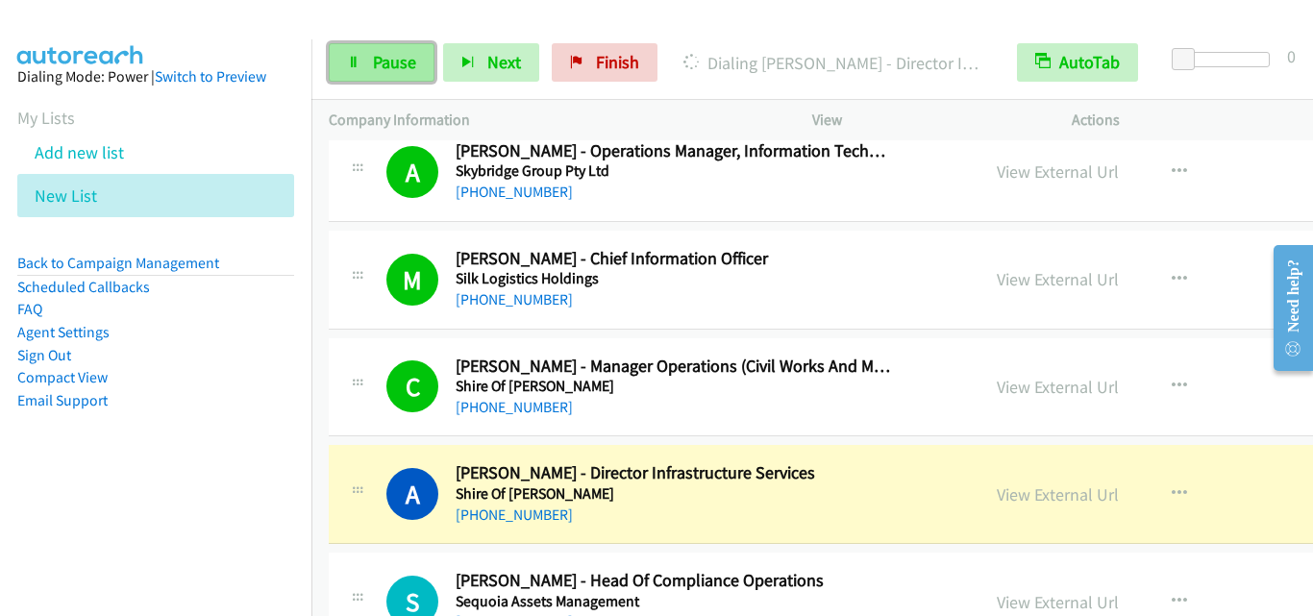
click at [376, 73] on link "Pause" at bounding box center [382, 62] width 106 height 38
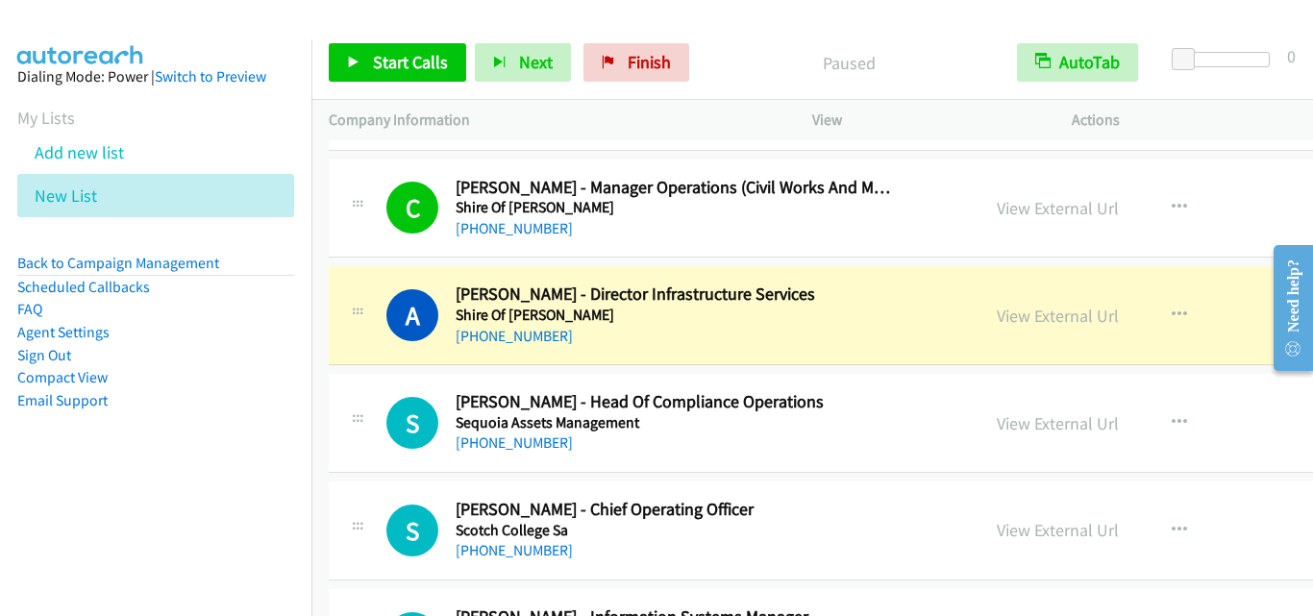
scroll to position [4036, 0]
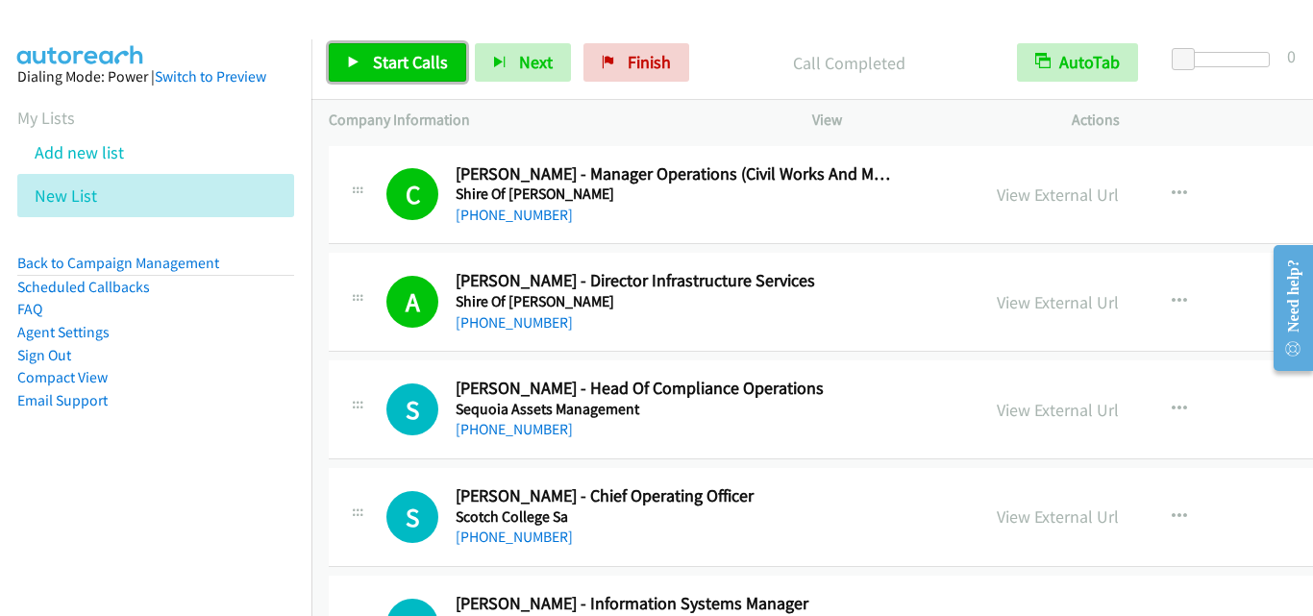
click at [388, 50] on link "Start Calls" at bounding box center [397, 62] width 137 height 38
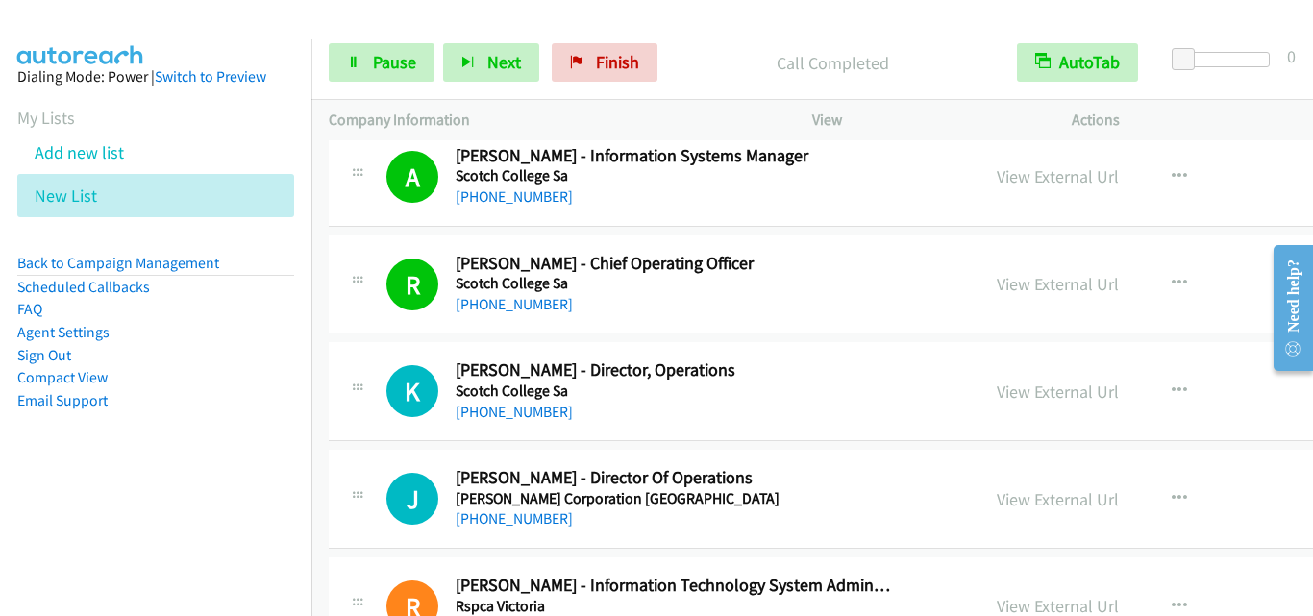
scroll to position [4516, 0]
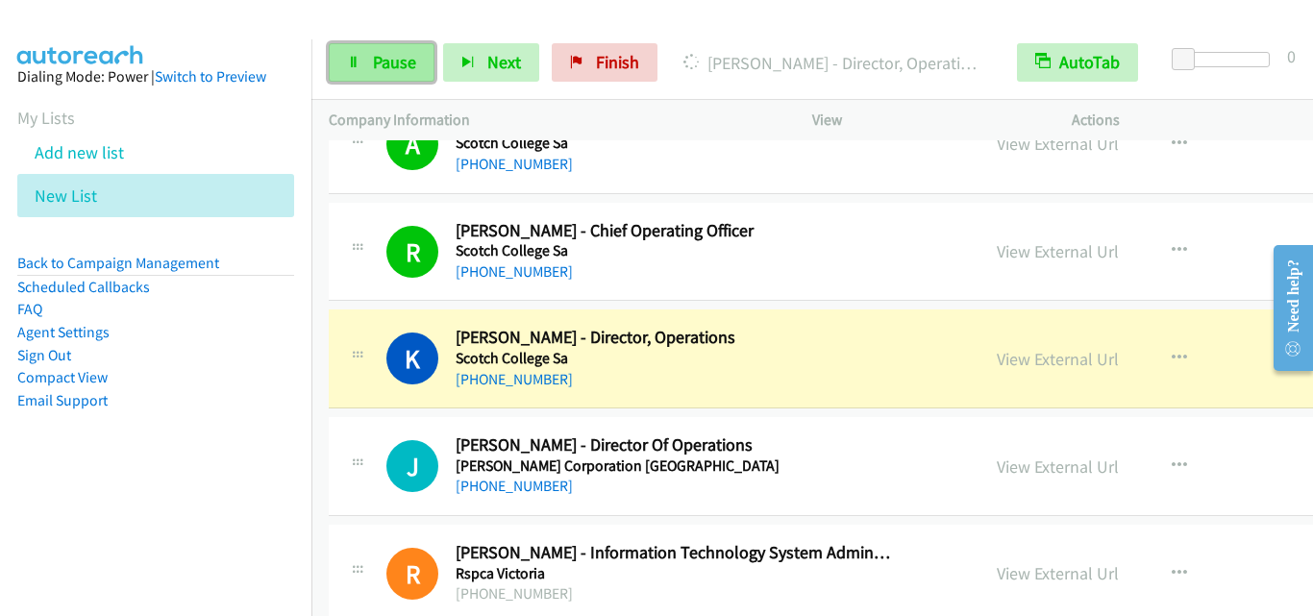
click at [356, 68] on icon at bounding box center [353, 63] width 13 height 13
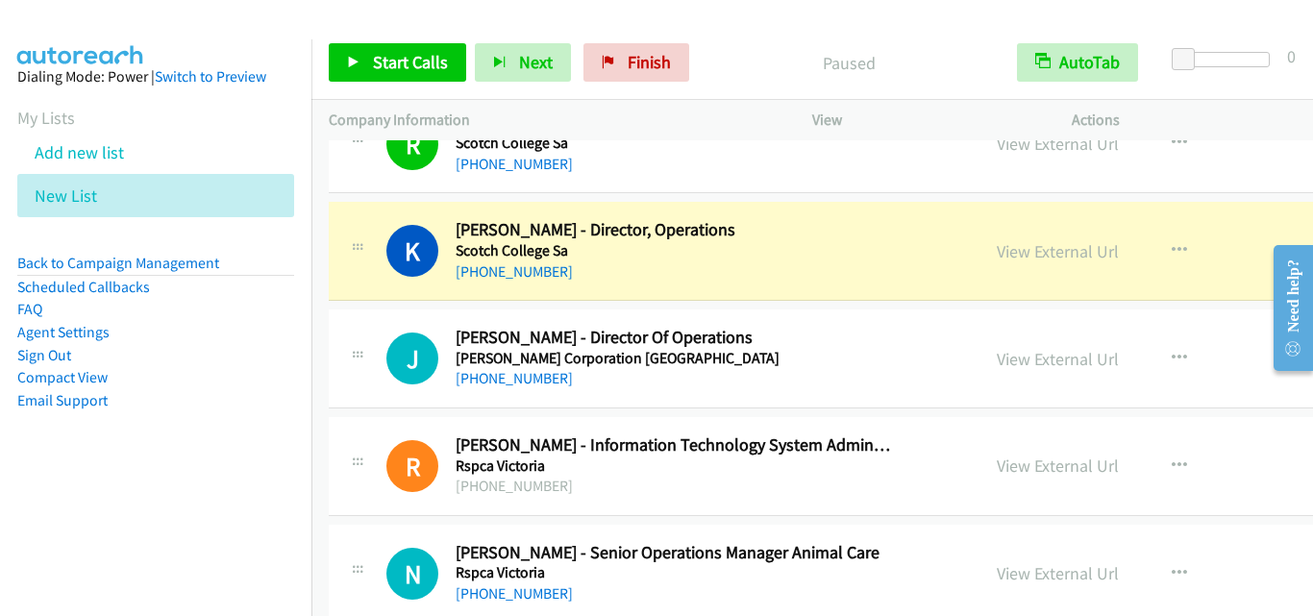
scroll to position [4708, 0]
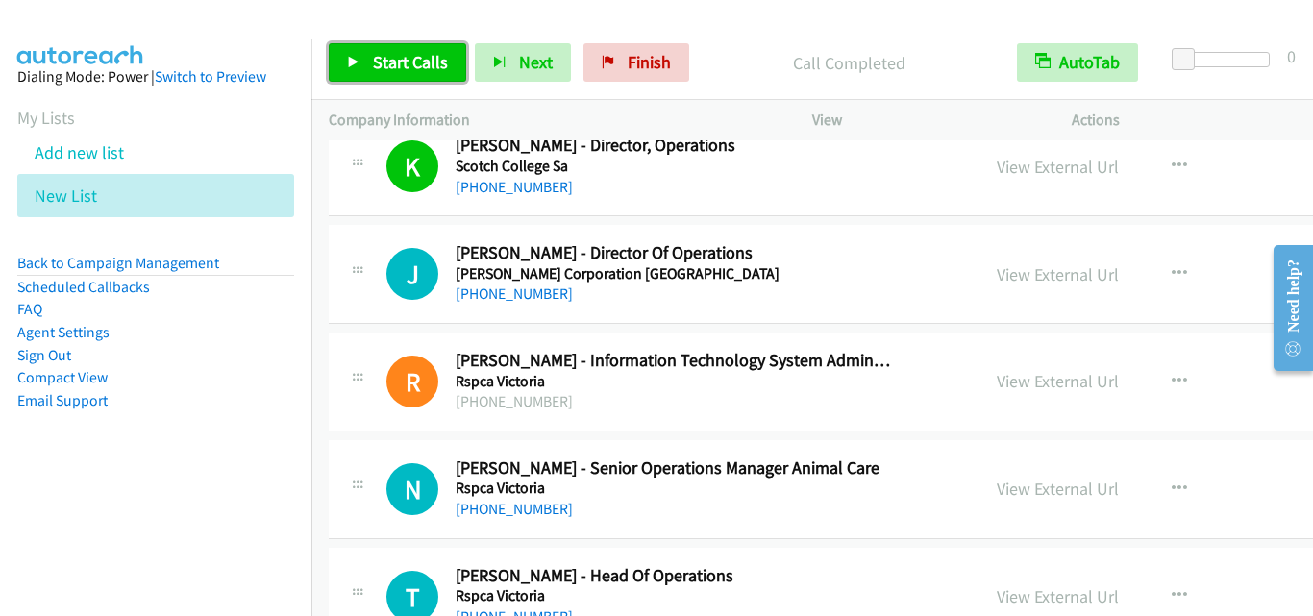
click at [394, 53] on span "Start Calls" at bounding box center [410, 62] width 75 height 22
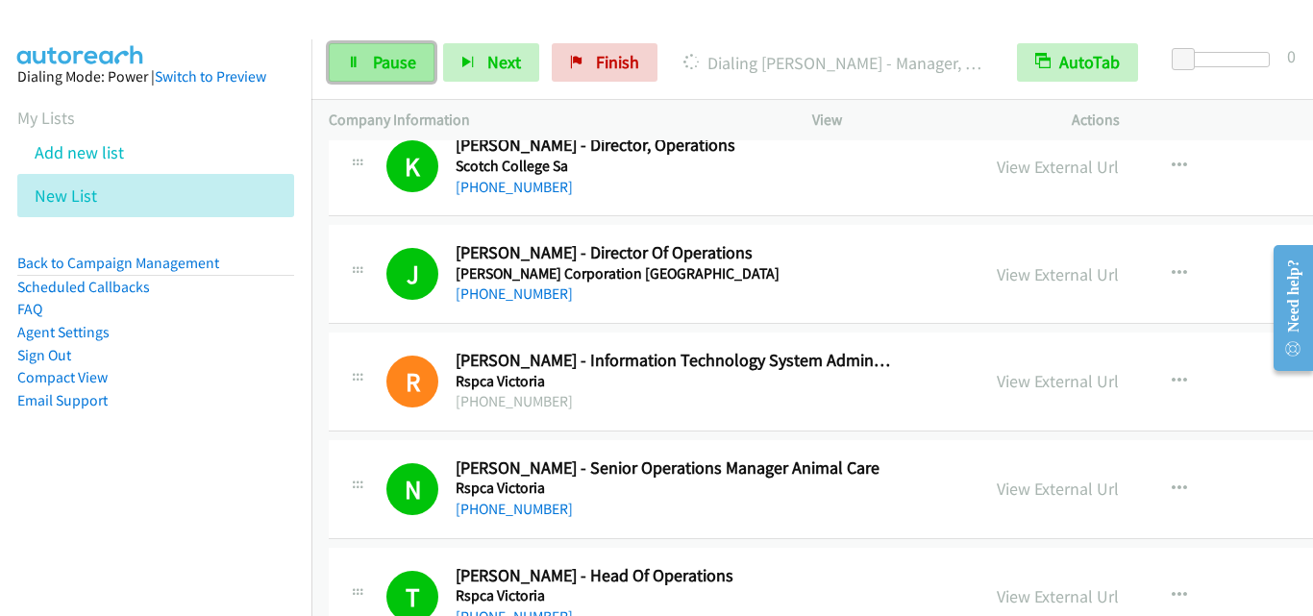
click at [392, 57] on span "Pause" at bounding box center [394, 62] width 43 height 22
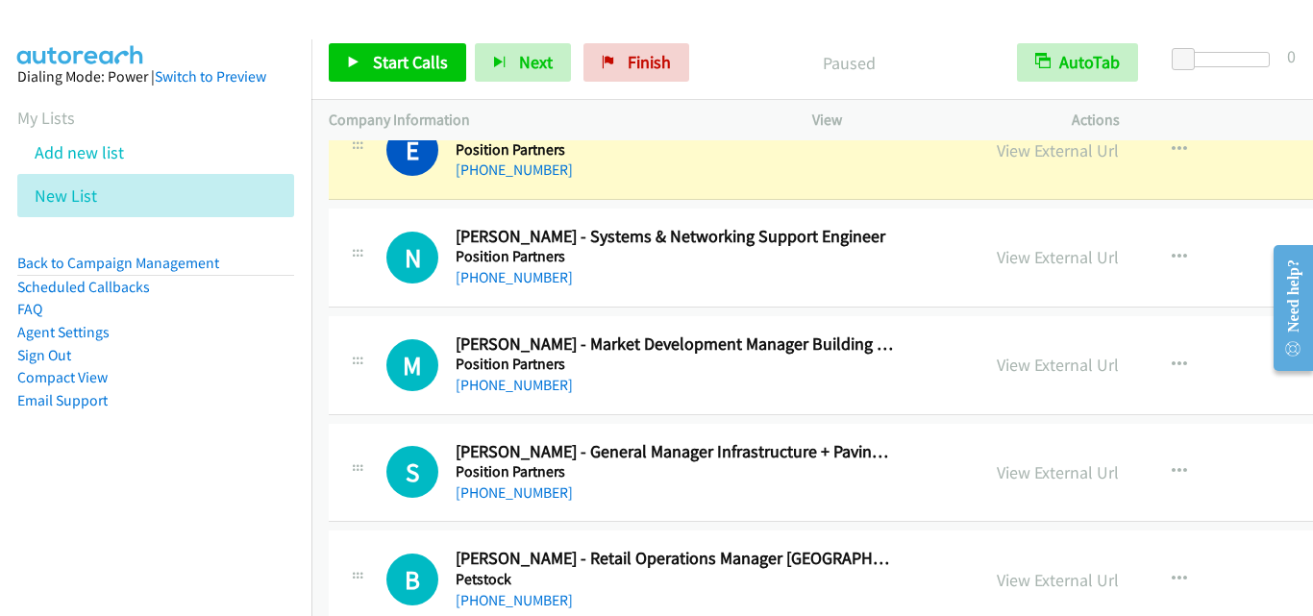
scroll to position [5285, 0]
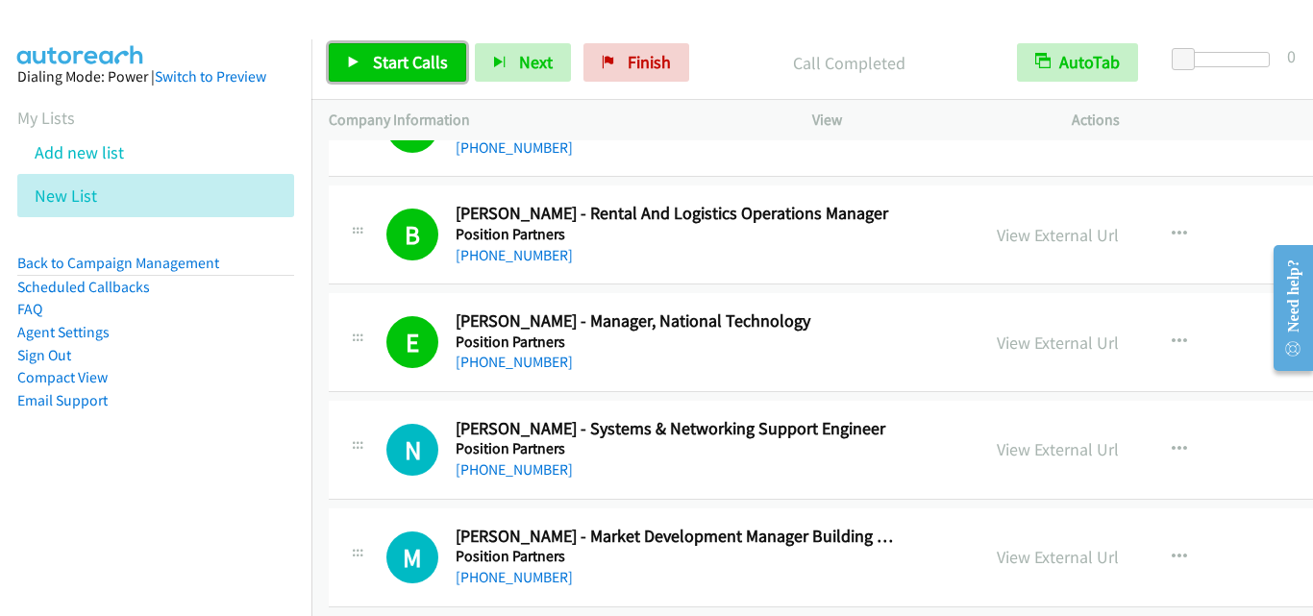
click at [373, 62] on span "Start Calls" at bounding box center [410, 62] width 75 height 22
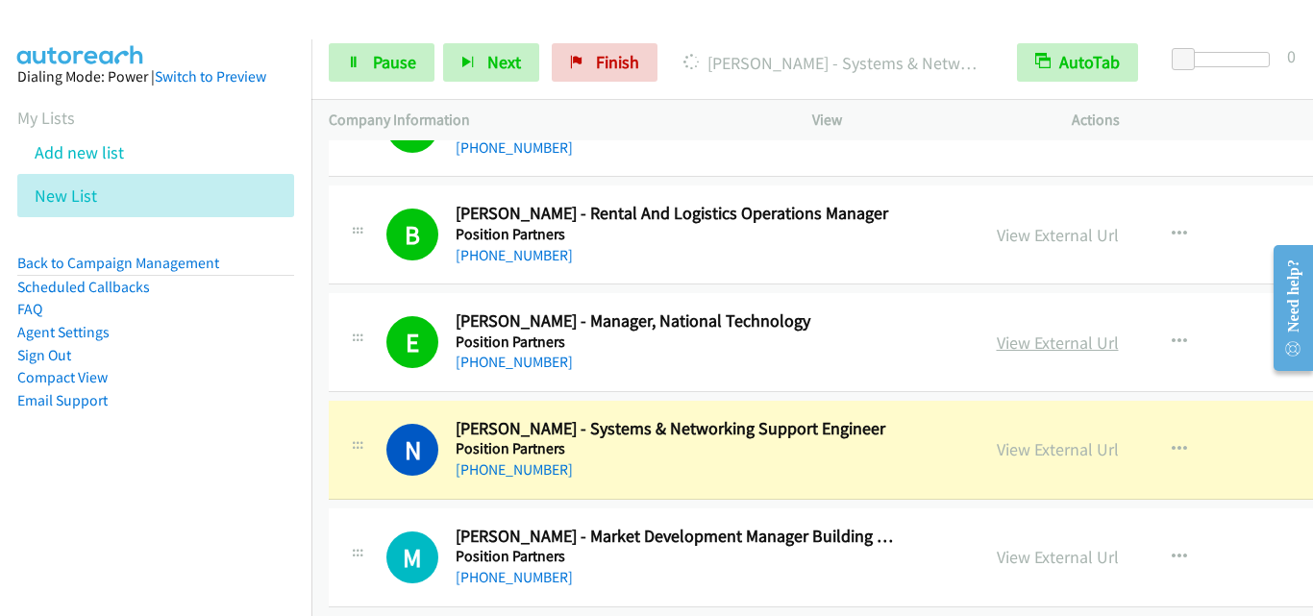
click at [1023, 348] on link "View External Url" at bounding box center [1057, 343] width 122 height 22
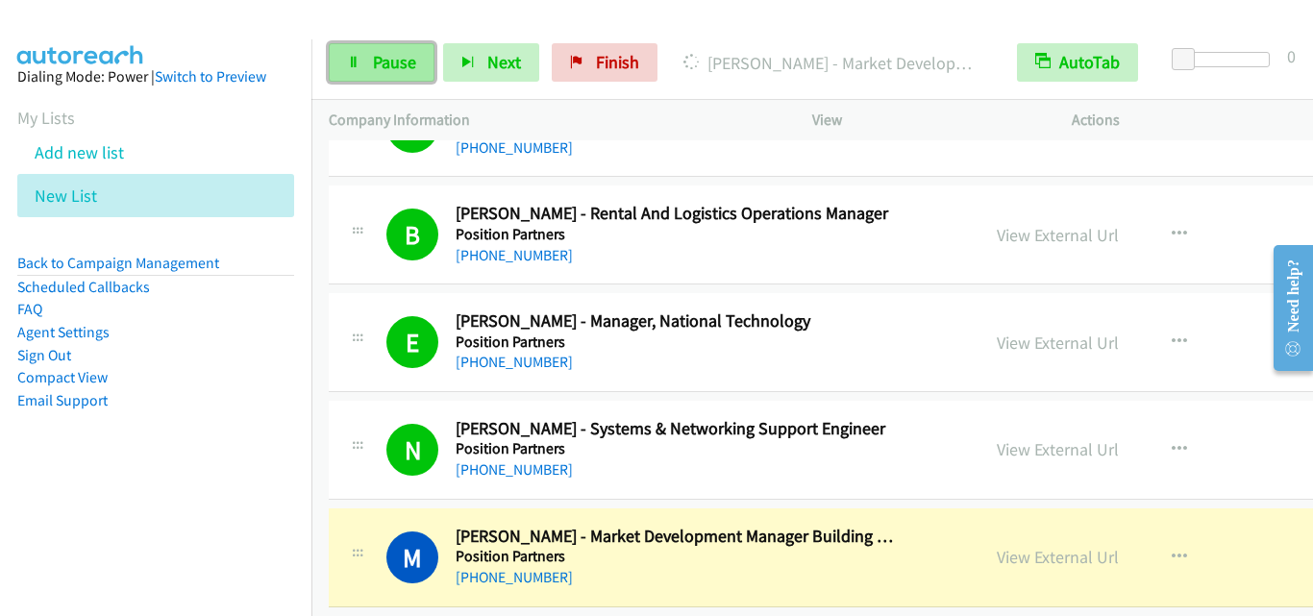
click at [384, 60] on span "Pause" at bounding box center [394, 62] width 43 height 22
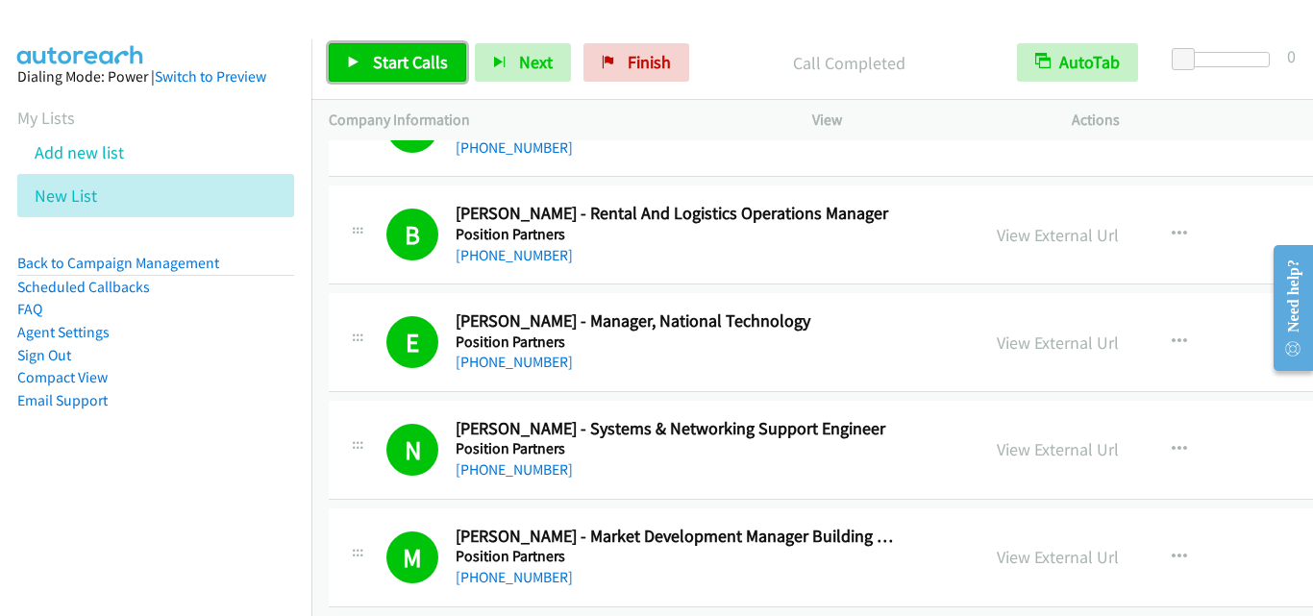
click at [382, 61] on span "Start Calls" at bounding box center [410, 62] width 75 height 22
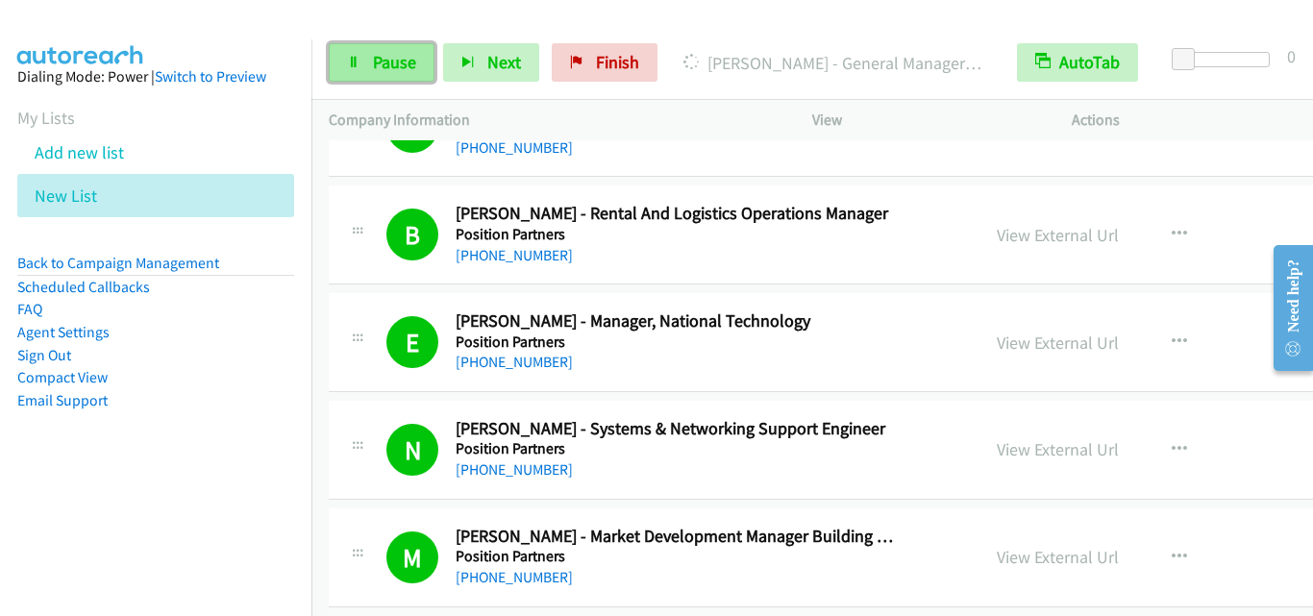
click at [394, 69] on span "Pause" at bounding box center [394, 62] width 43 height 22
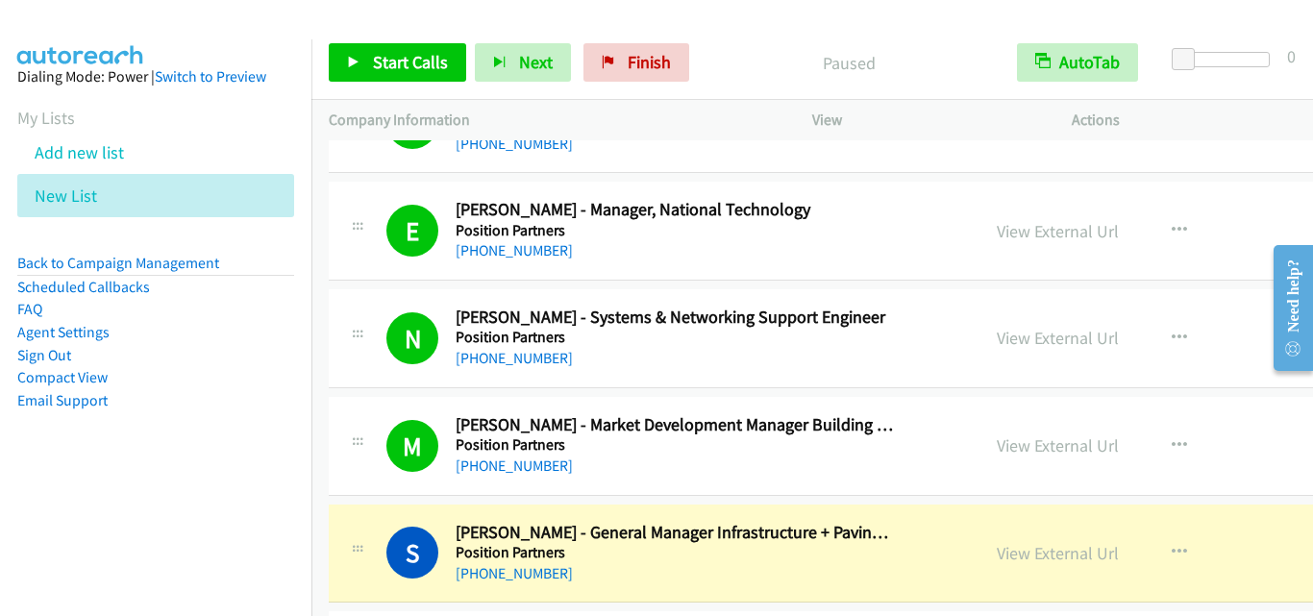
scroll to position [5669, 0]
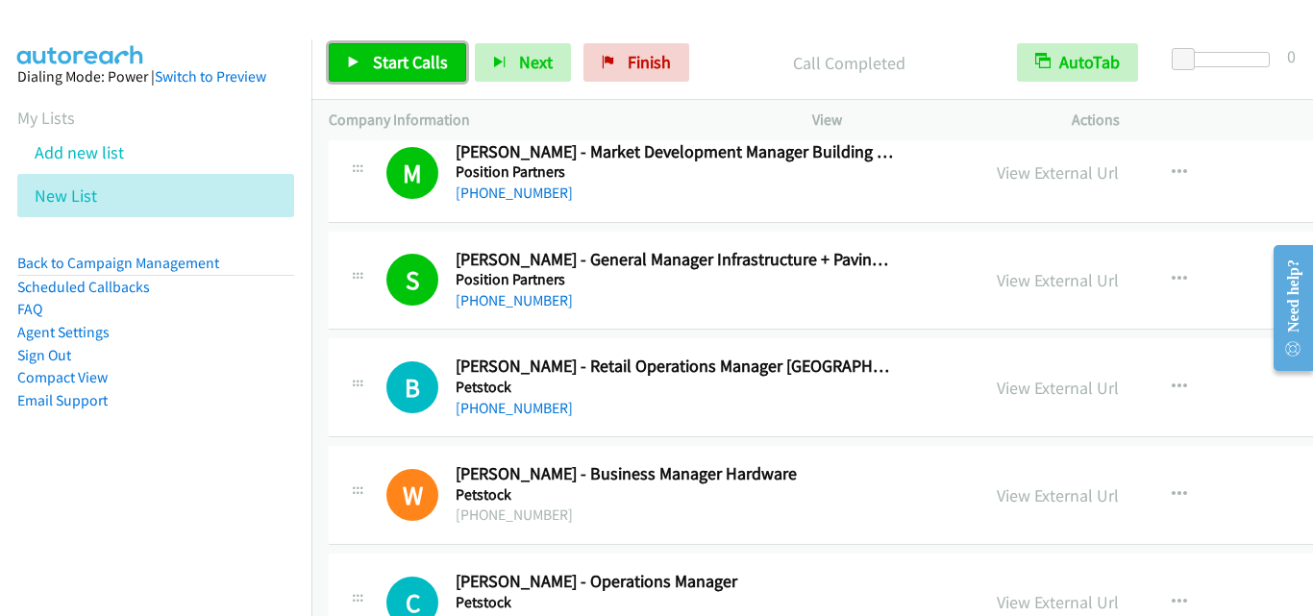
click at [426, 54] on span "Start Calls" at bounding box center [410, 62] width 75 height 22
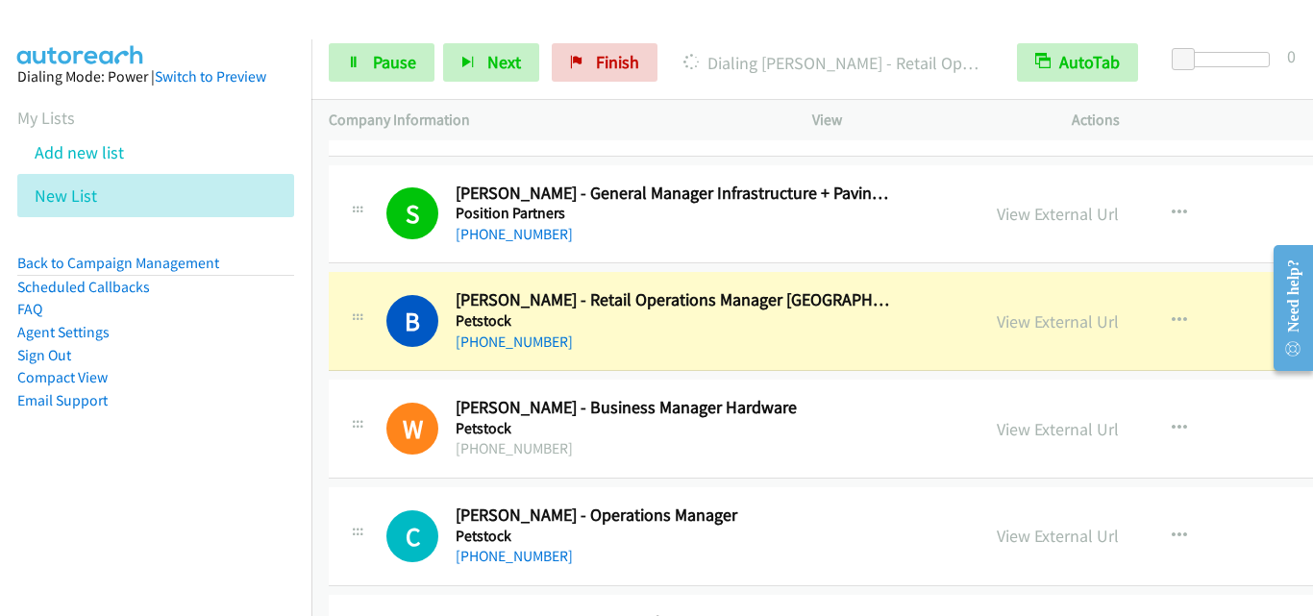
scroll to position [5765, 0]
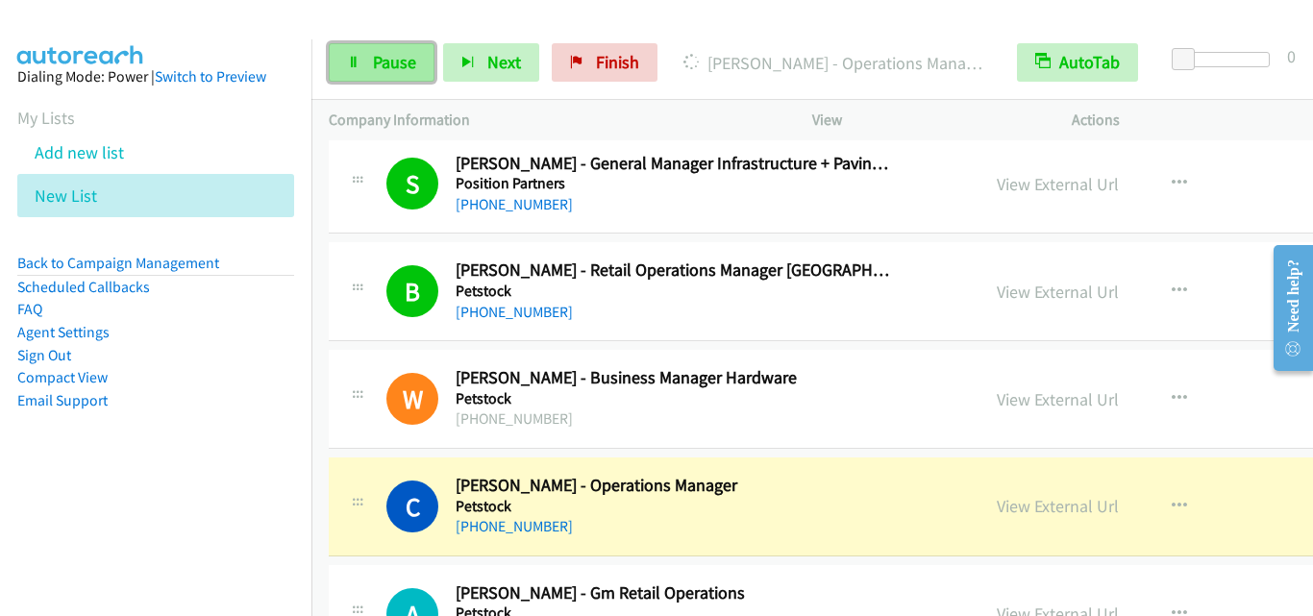
click at [415, 68] on link "Pause" at bounding box center [382, 62] width 106 height 38
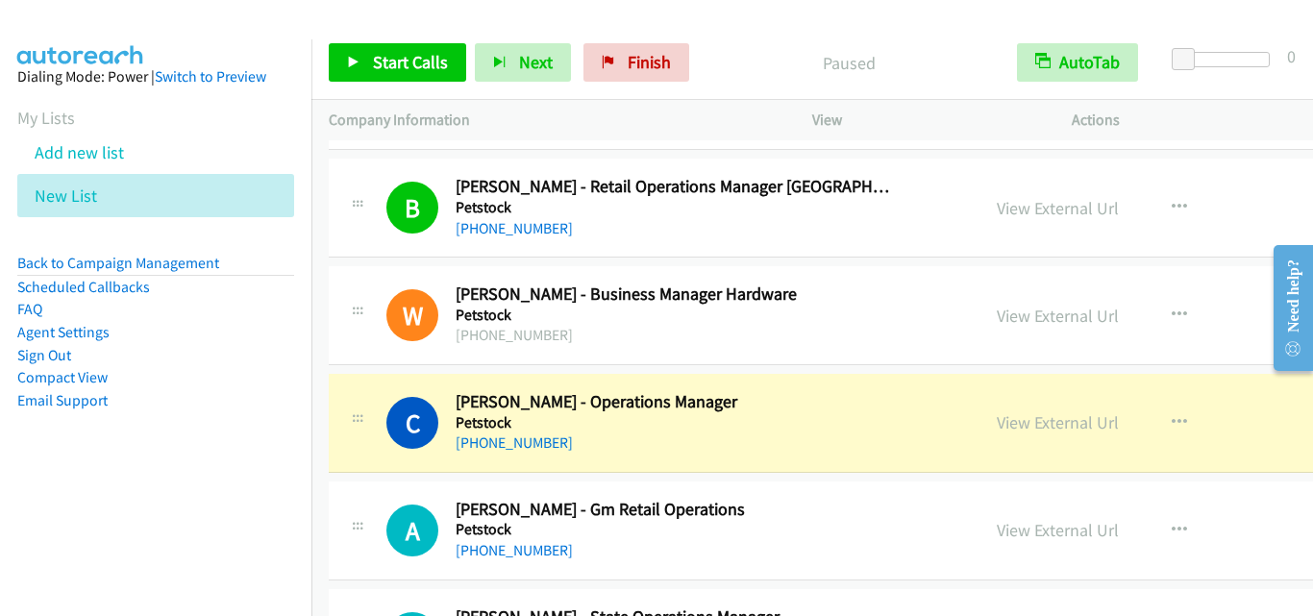
scroll to position [5958, 0]
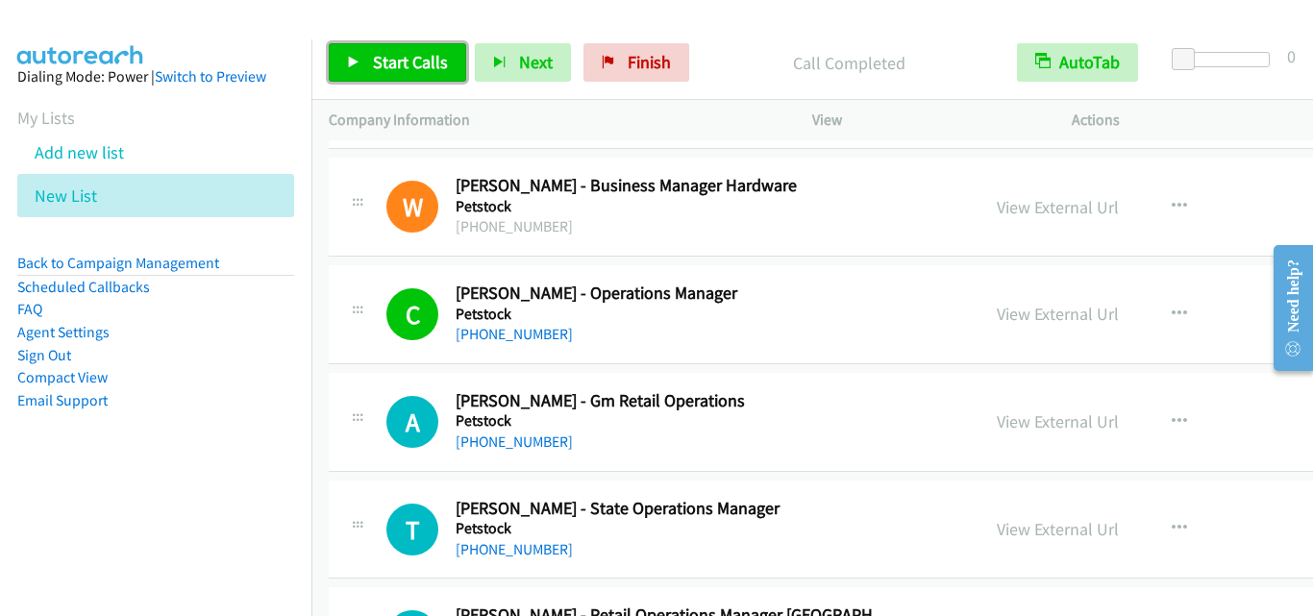
click at [421, 61] on span "Start Calls" at bounding box center [410, 62] width 75 height 22
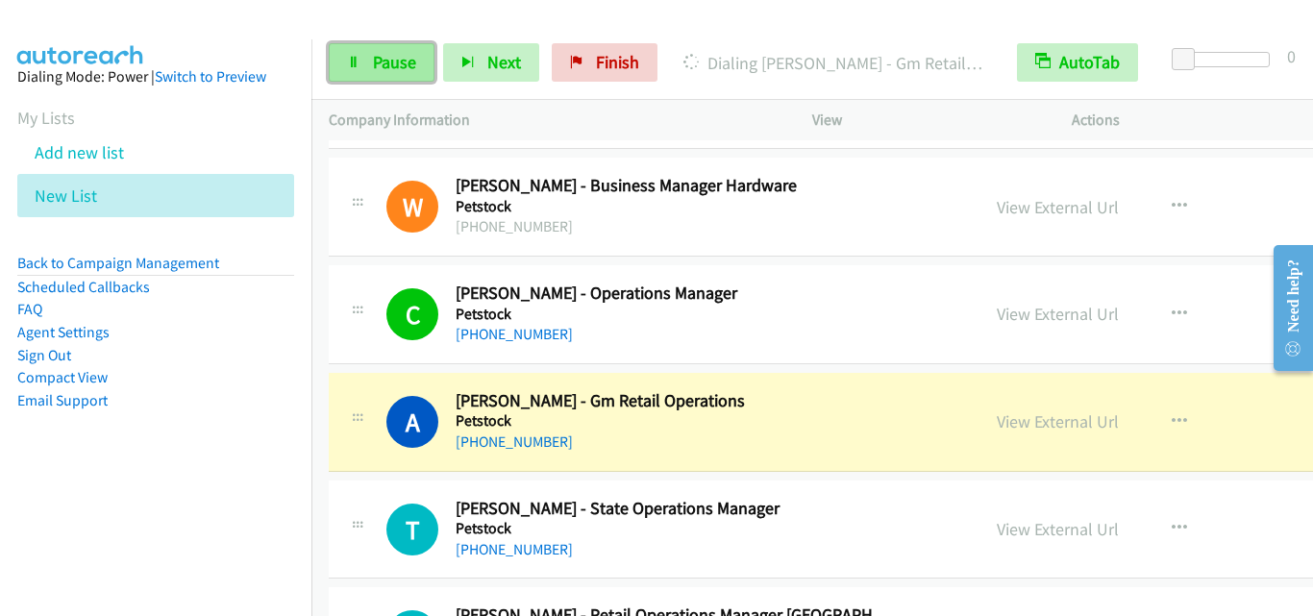
click at [381, 65] on span "Pause" at bounding box center [394, 62] width 43 height 22
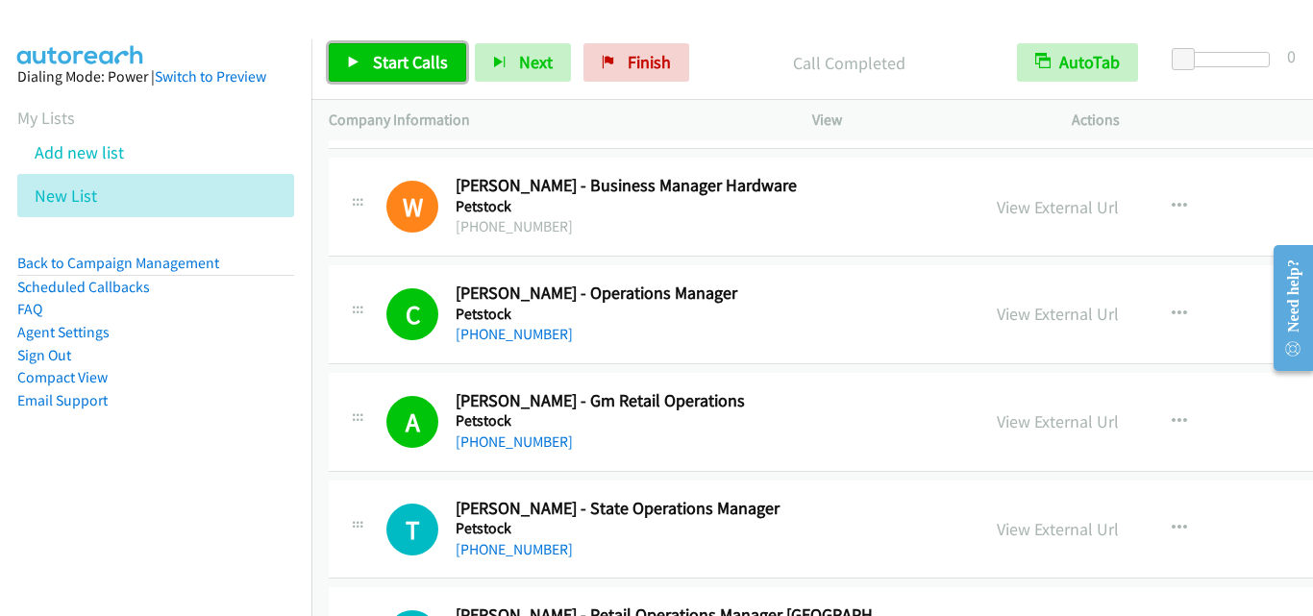
click at [370, 52] on link "Start Calls" at bounding box center [397, 62] width 137 height 38
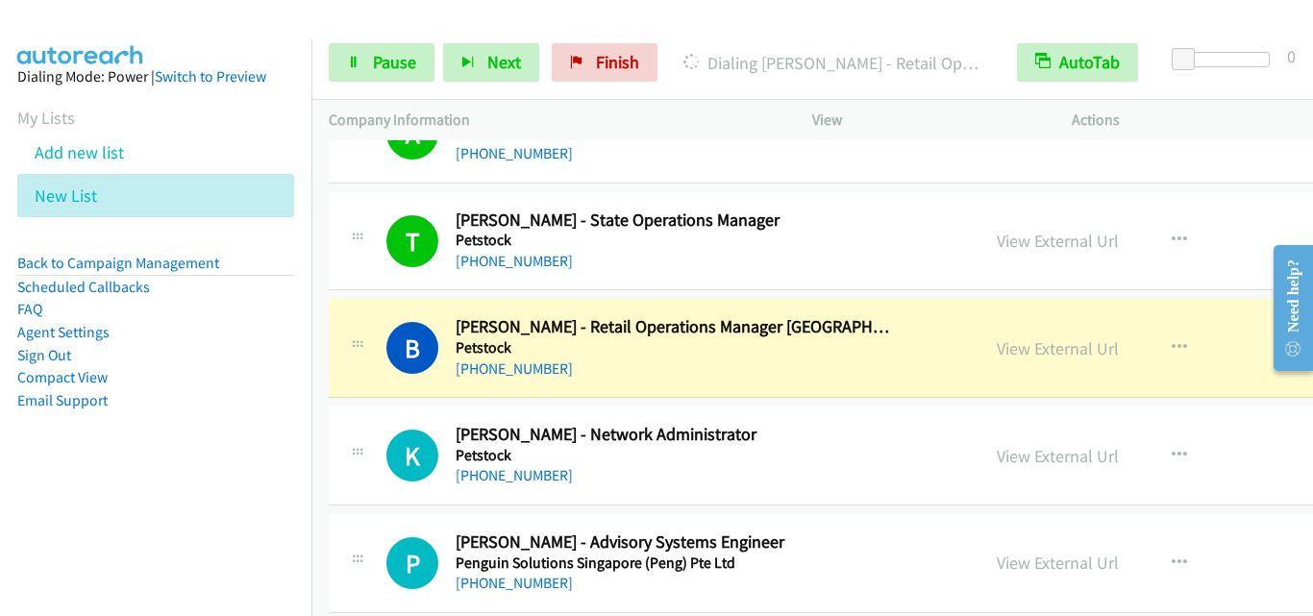
scroll to position [6342, 0]
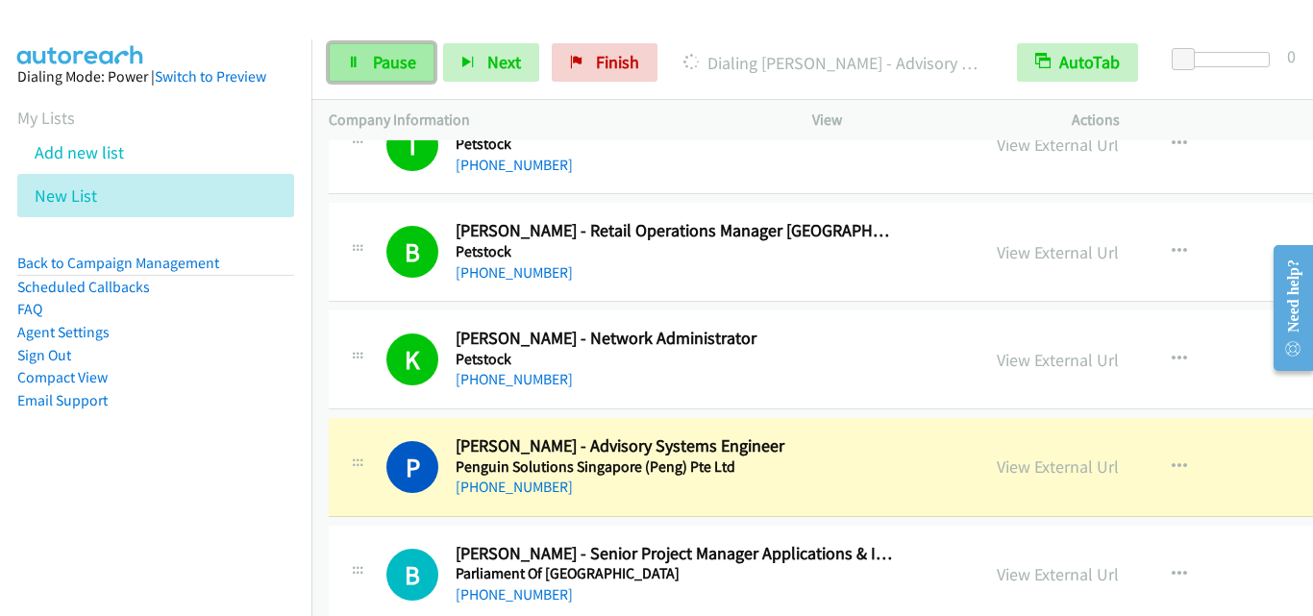
click at [381, 58] on span "Pause" at bounding box center [394, 62] width 43 height 22
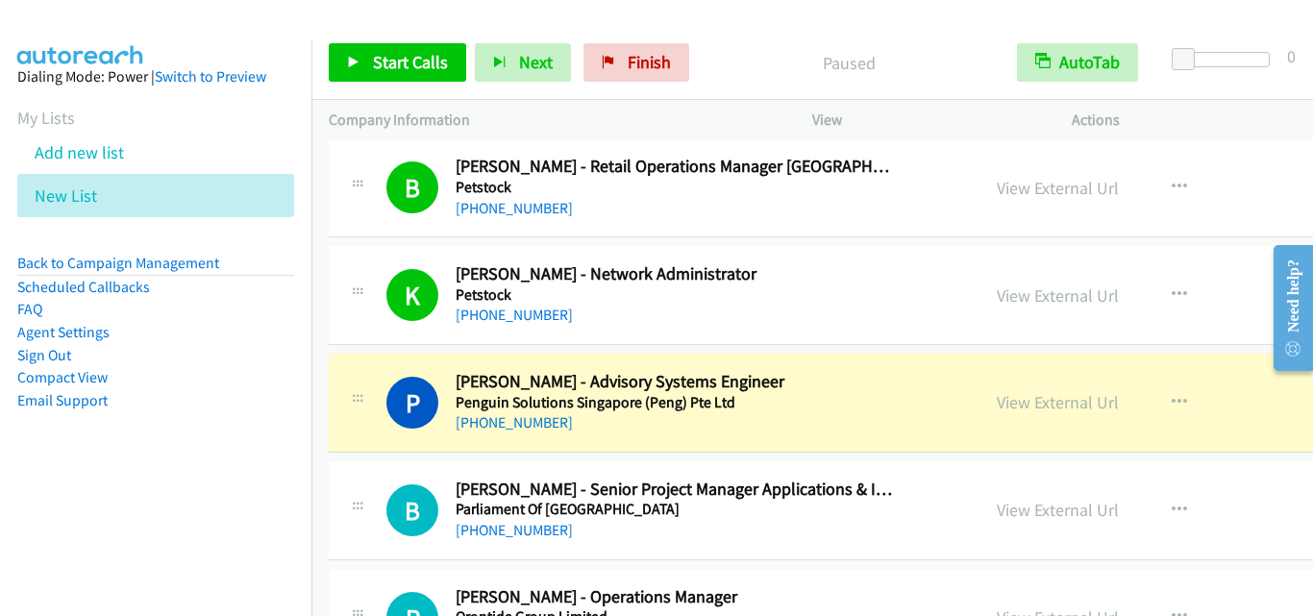
scroll to position [6438, 0]
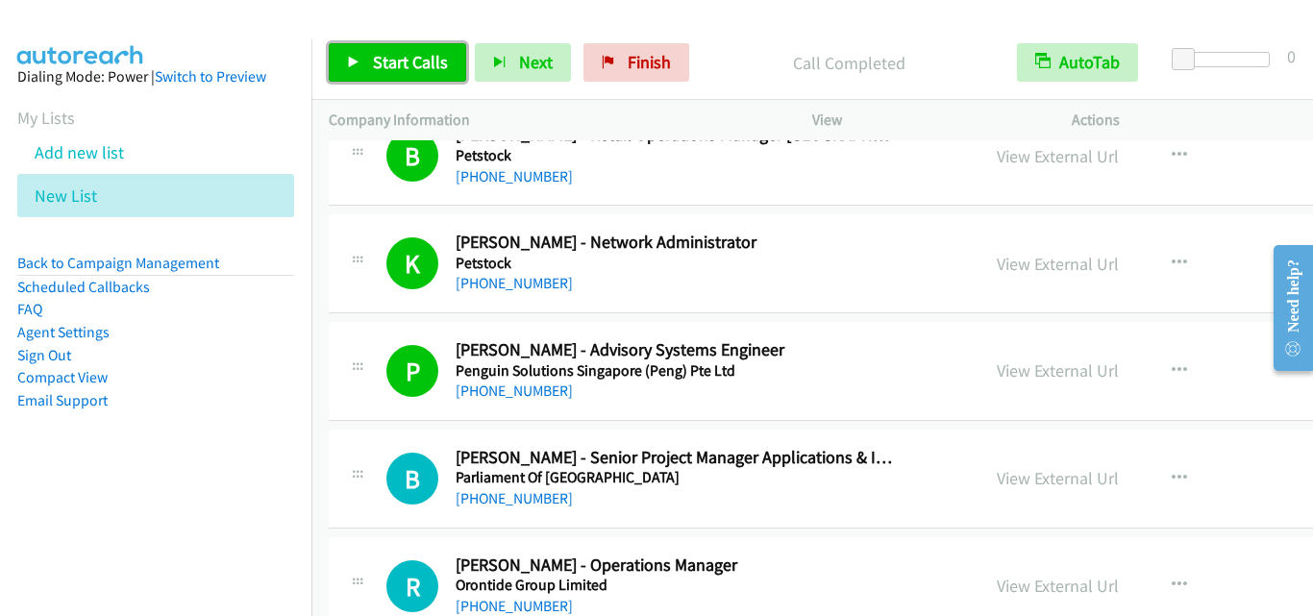
click at [390, 45] on link "Start Calls" at bounding box center [397, 62] width 137 height 38
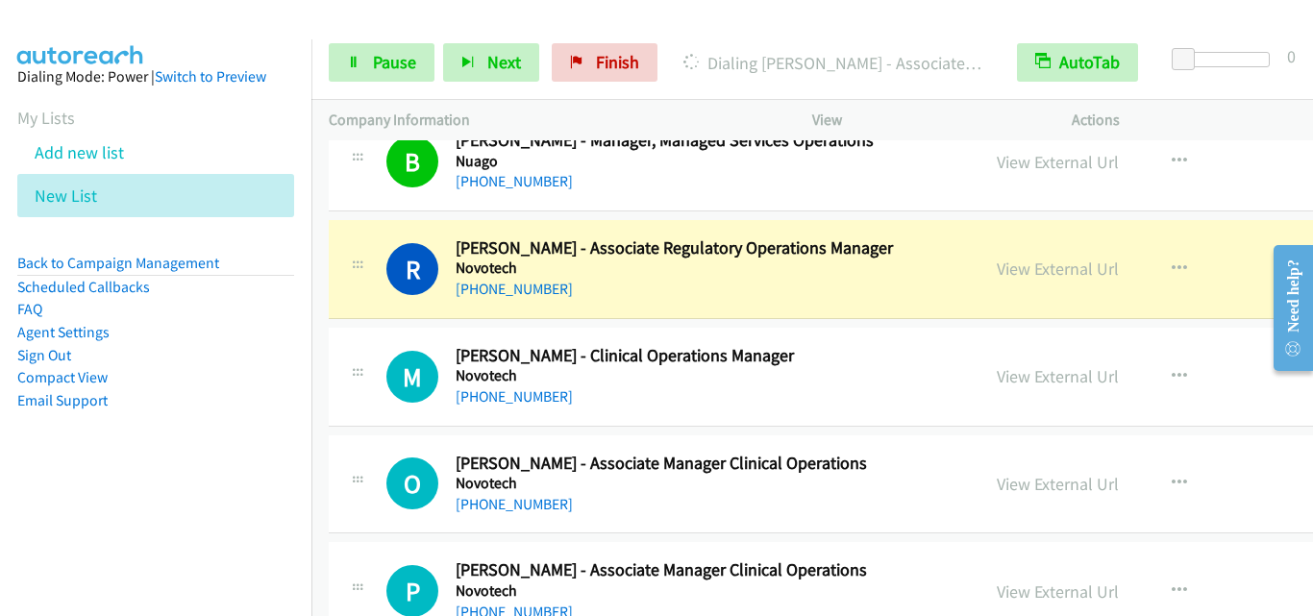
scroll to position [7207, 0]
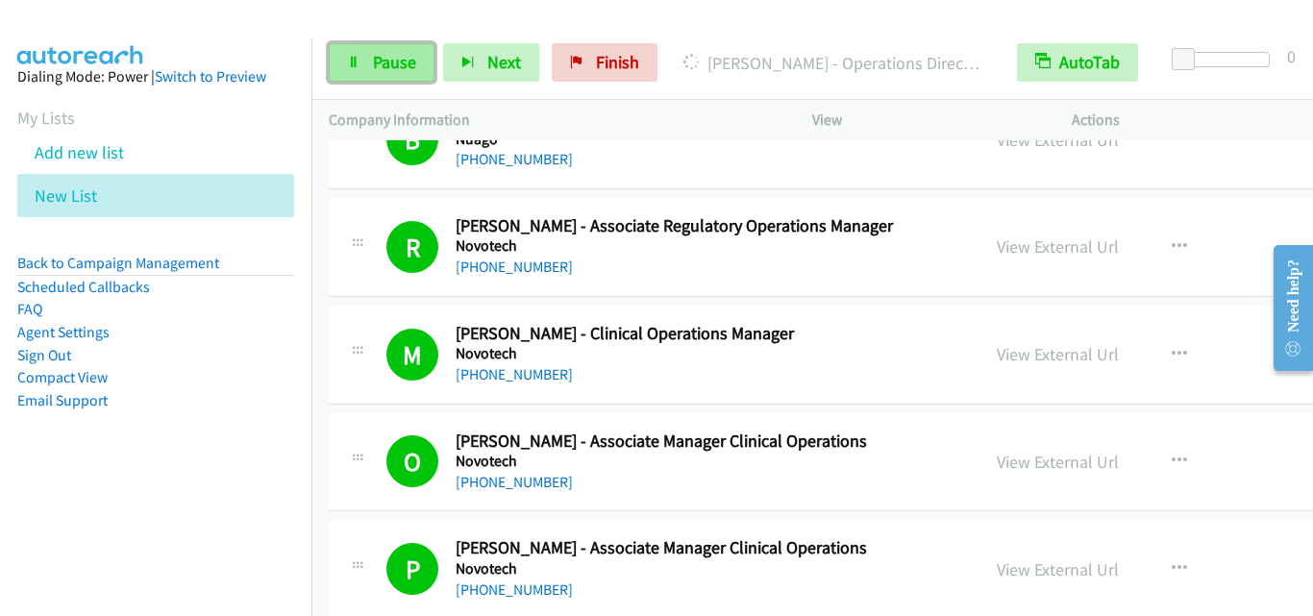
click at [405, 67] on span "Pause" at bounding box center [394, 62] width 43 height 22
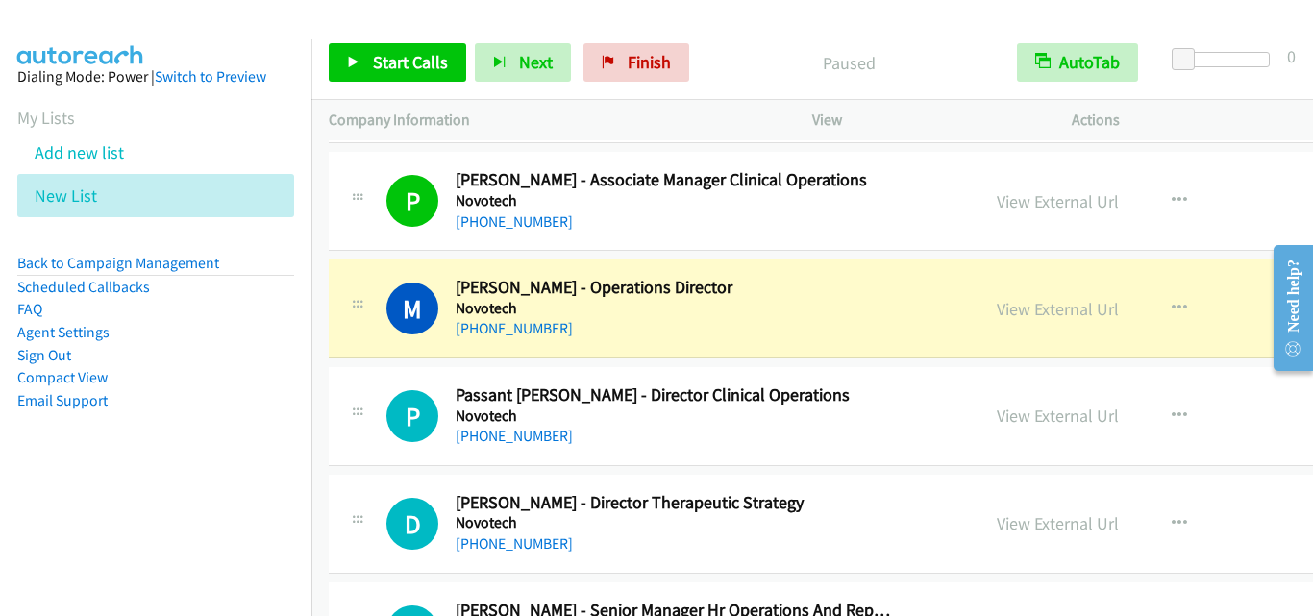
scroll to position [7591, 0]
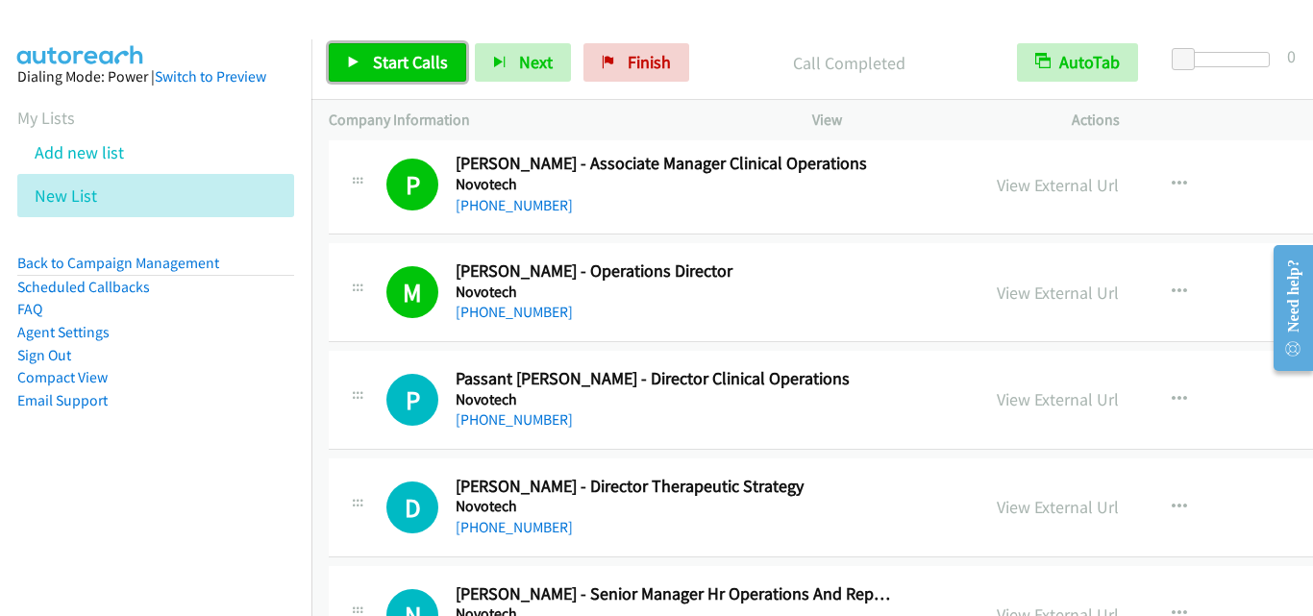
click at [397, 66] on span "Start Calls" at bounding box center [410, 62] width 75 height 22
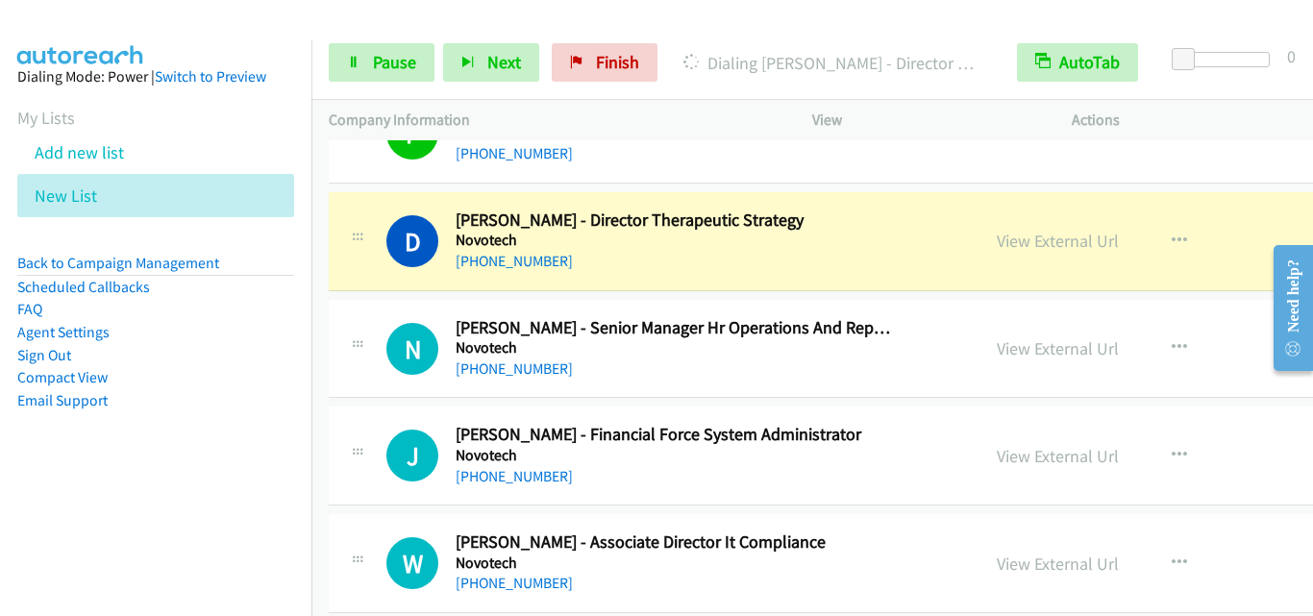
scroll to position [7879, 0]
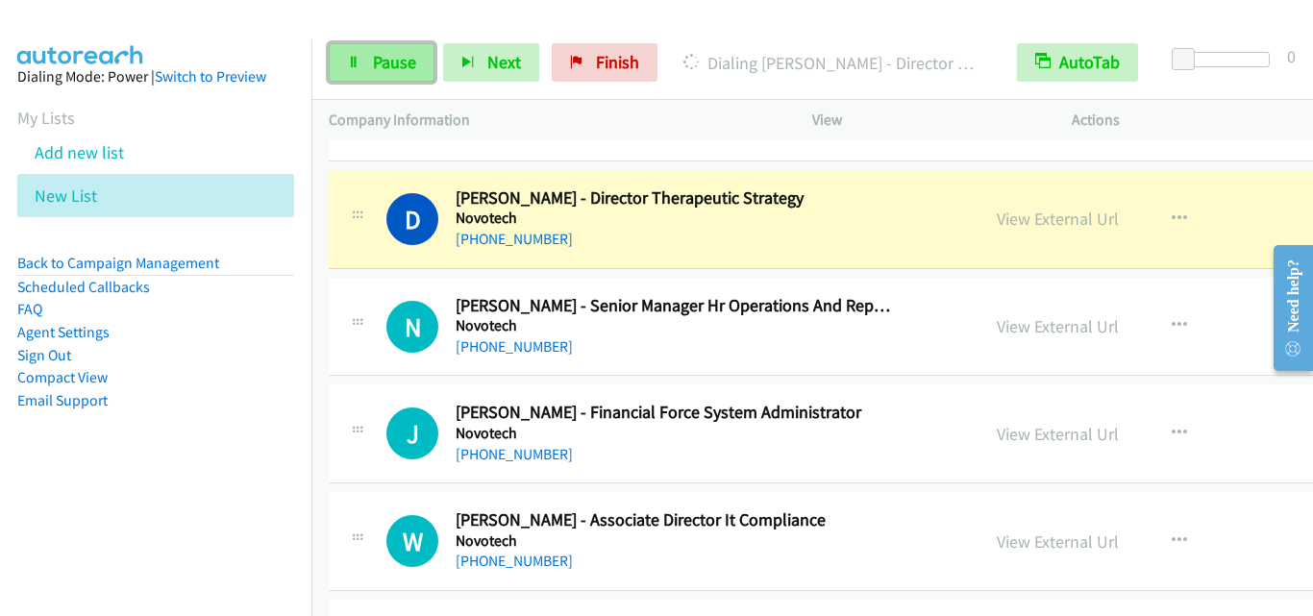
click at [413, 58] on span "Pause" at bounding box center [394, 62] width 43 height 22
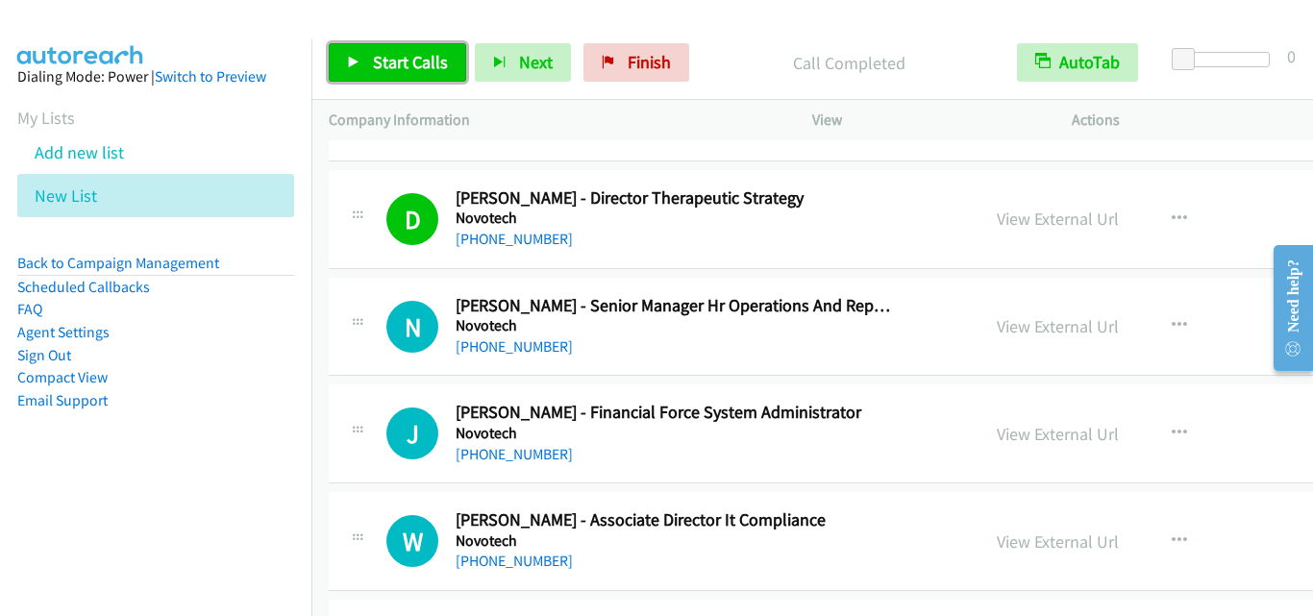
click at [378, 55] on span "Start Calls" at bounding box center [410, 62] width 75 height 22
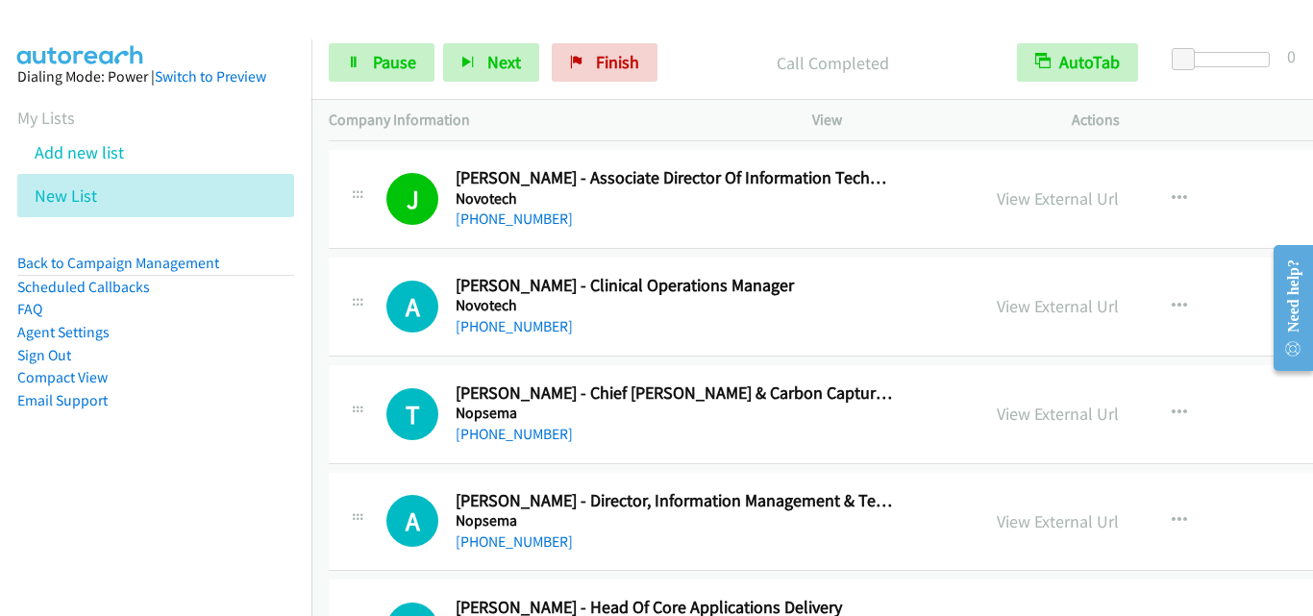
scroll to position [8360, 0]
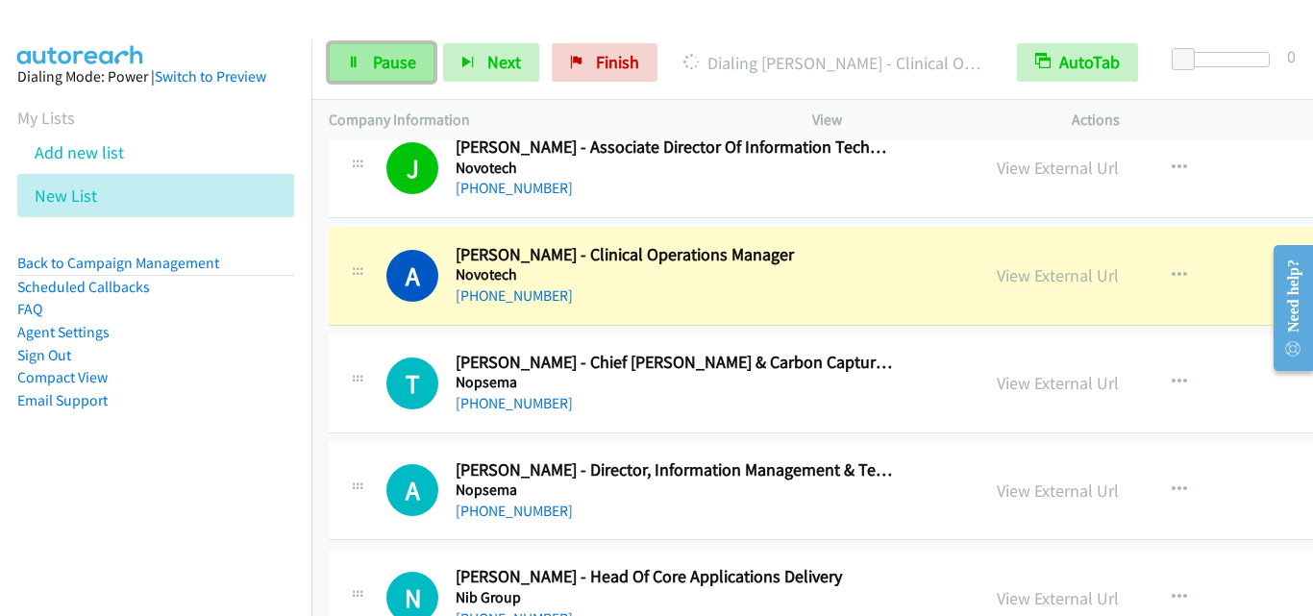
click at [390, 60] on span "Pause" at bounding box center [394, 62] width 43 height 22
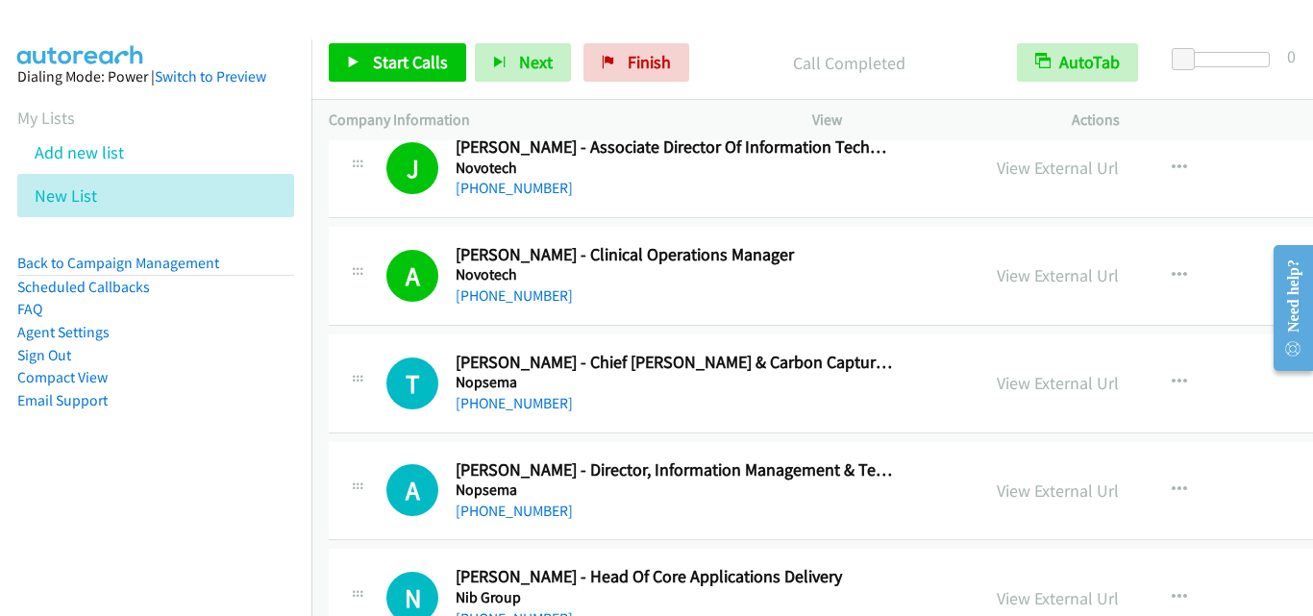
scroll to position [8456, 0]
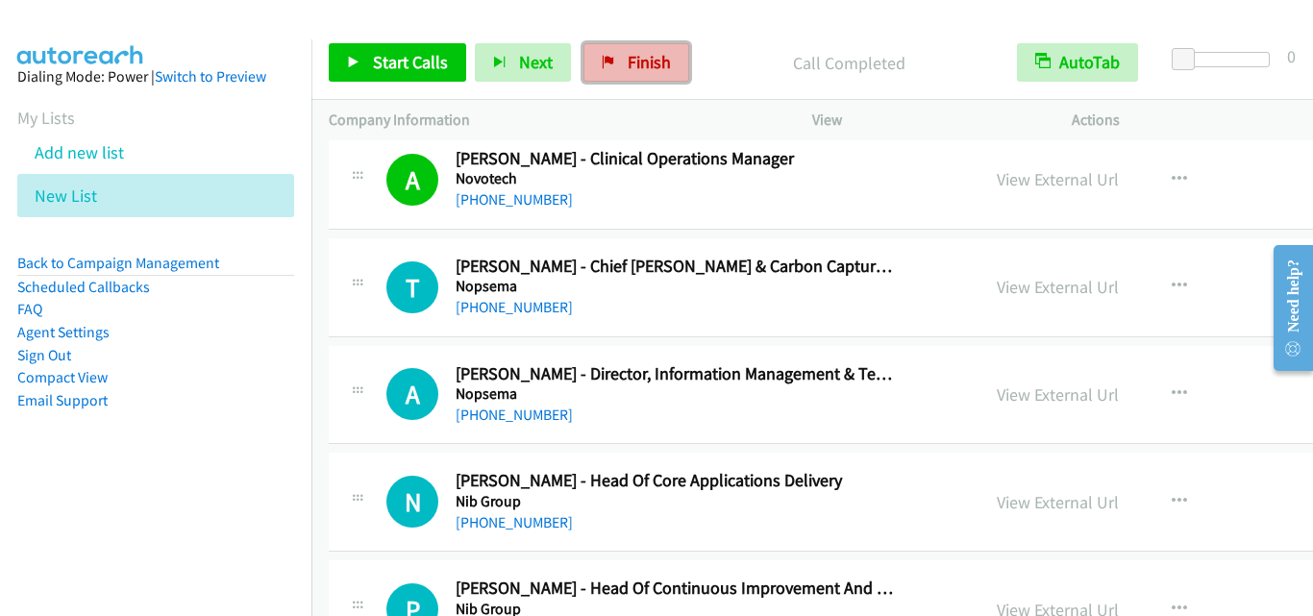
click at [649, 73] on link "Finish" at bounding box center [636, 62] width 106 height 38
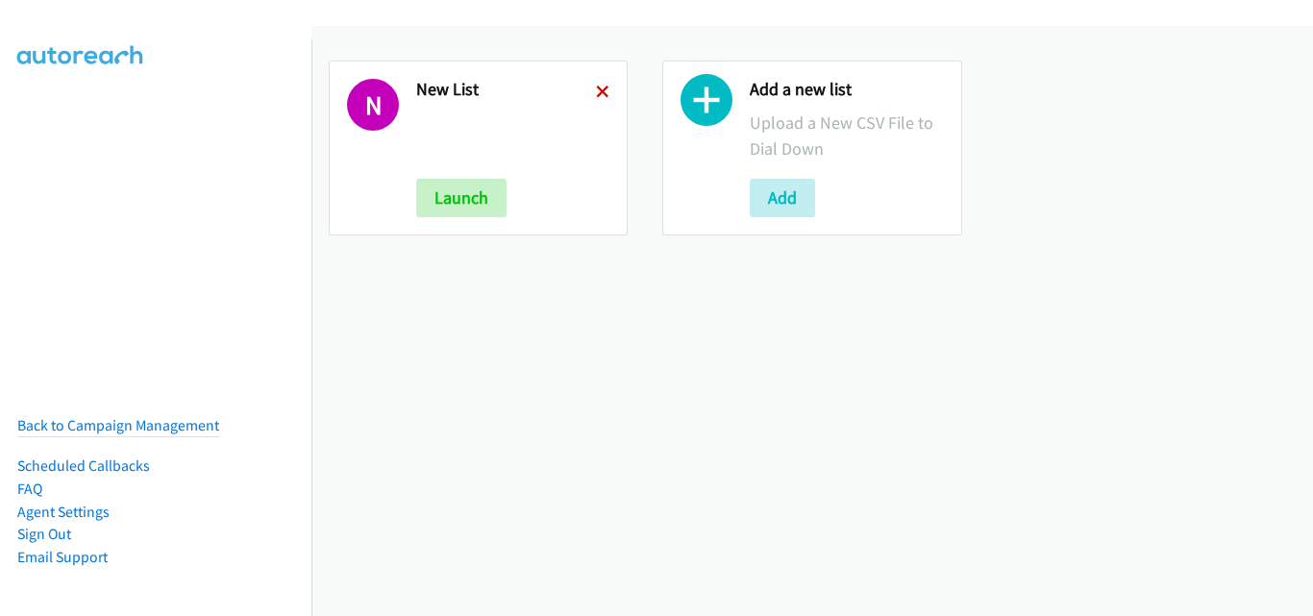
click at [596, 86] on icon at bounding box center [602, 92] width 13 height 13
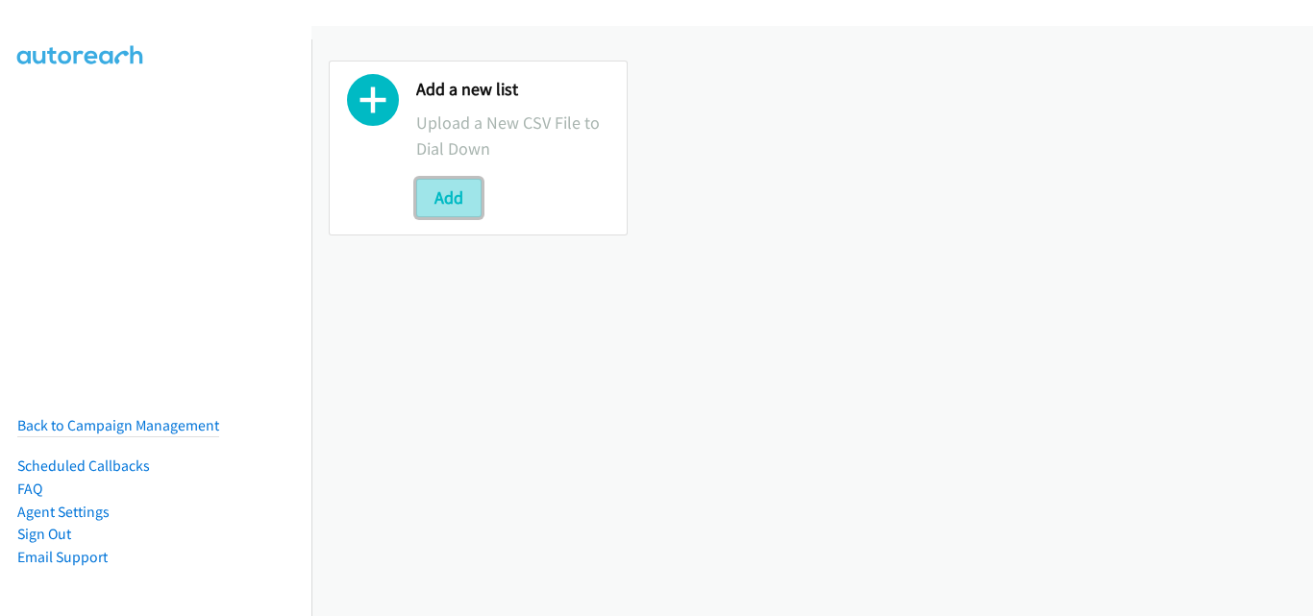
click at [466, 210] on button "Add" at bounding box center [448, 198] width 65 height 38
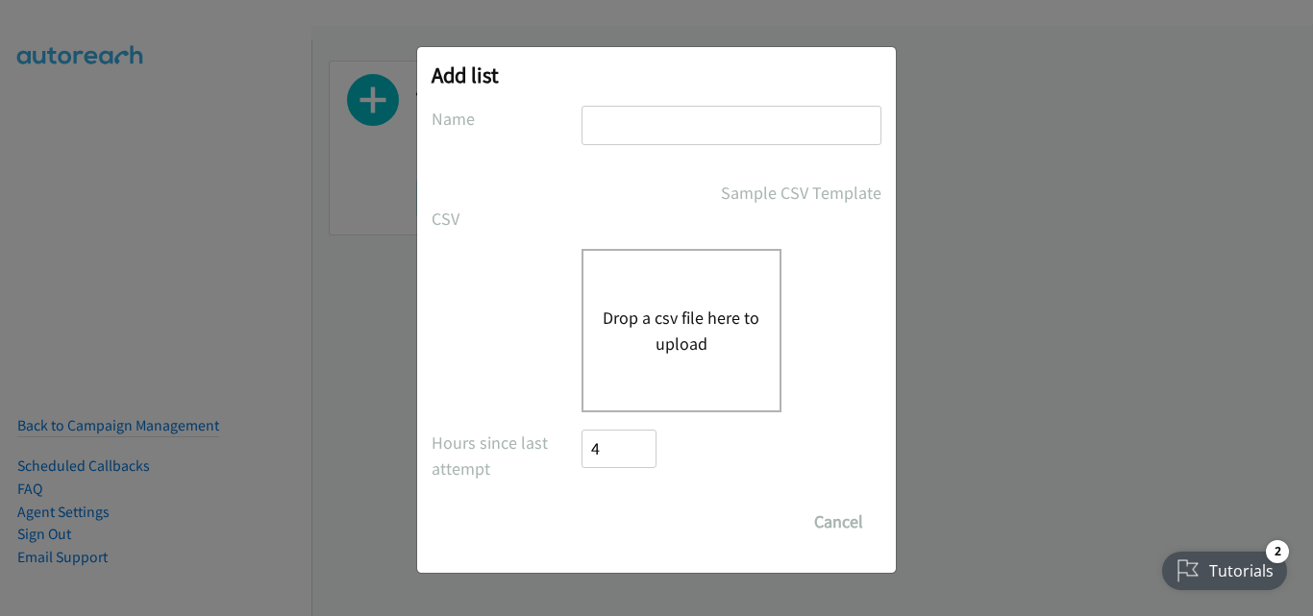
click at [678, 307] on button "Drop a csv file here to upload" at bounding box center [681, 331] width 158 height 52
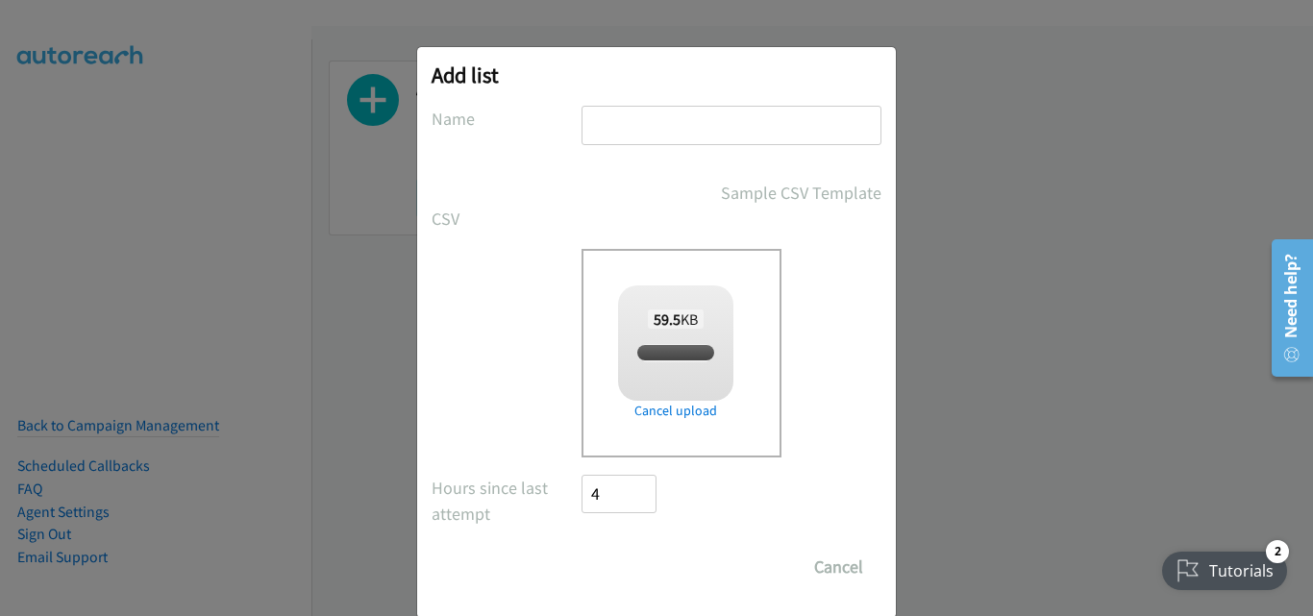
click at [676, 117] on input "text" at bounding box center [731, 125] width 300 height 39
checkbox input "true"
type input "New List"
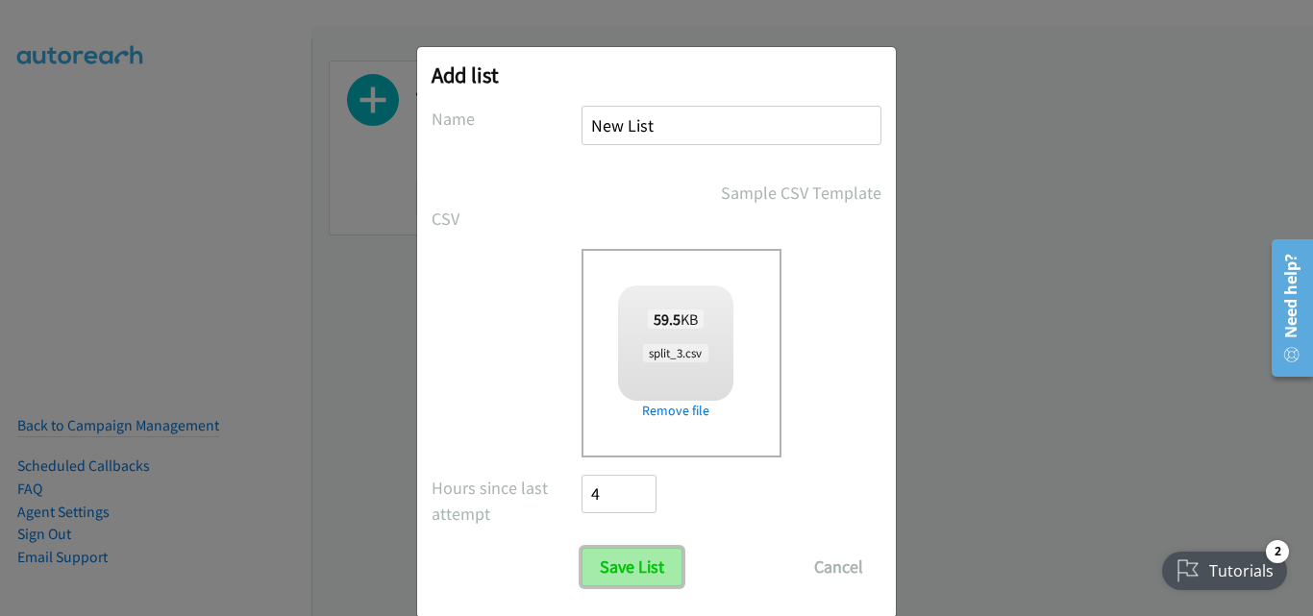
click at [638, 558] on input "Save List" at bounding box center [631, 567] width 101 height 38
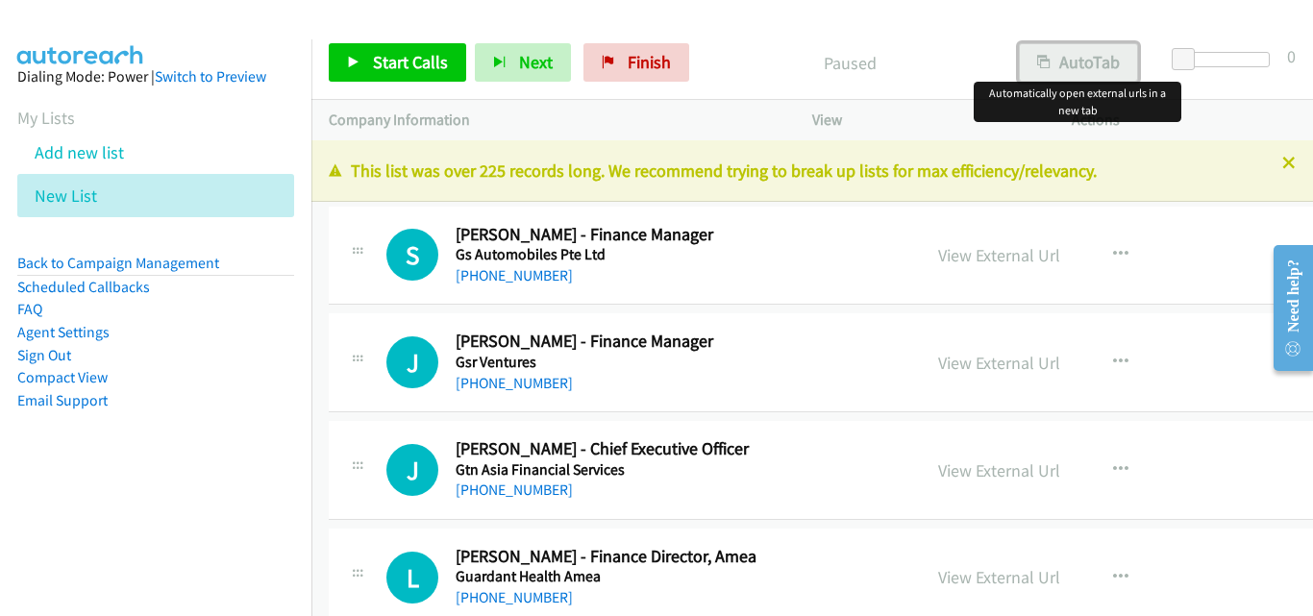
click at [1102, 69] on button "AutoTab" at bounding box center [1078, 62] width 119 height 38
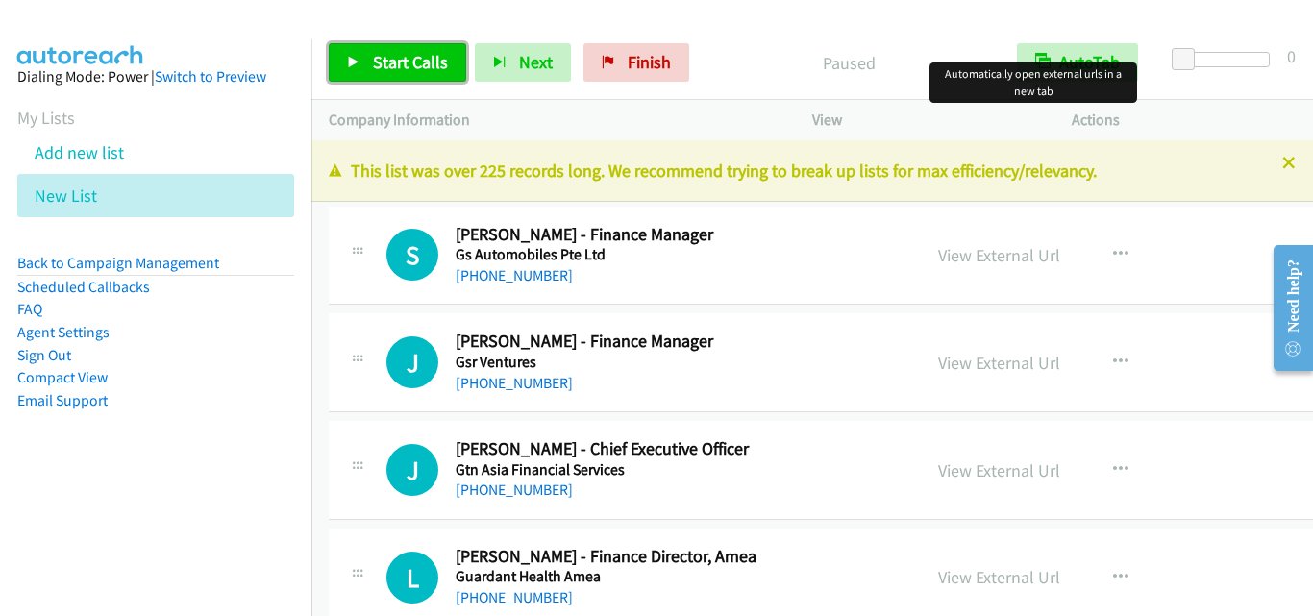
click at [411, 71] on span "Start Calls" at bounding box center [410, 62] width 75 height 22
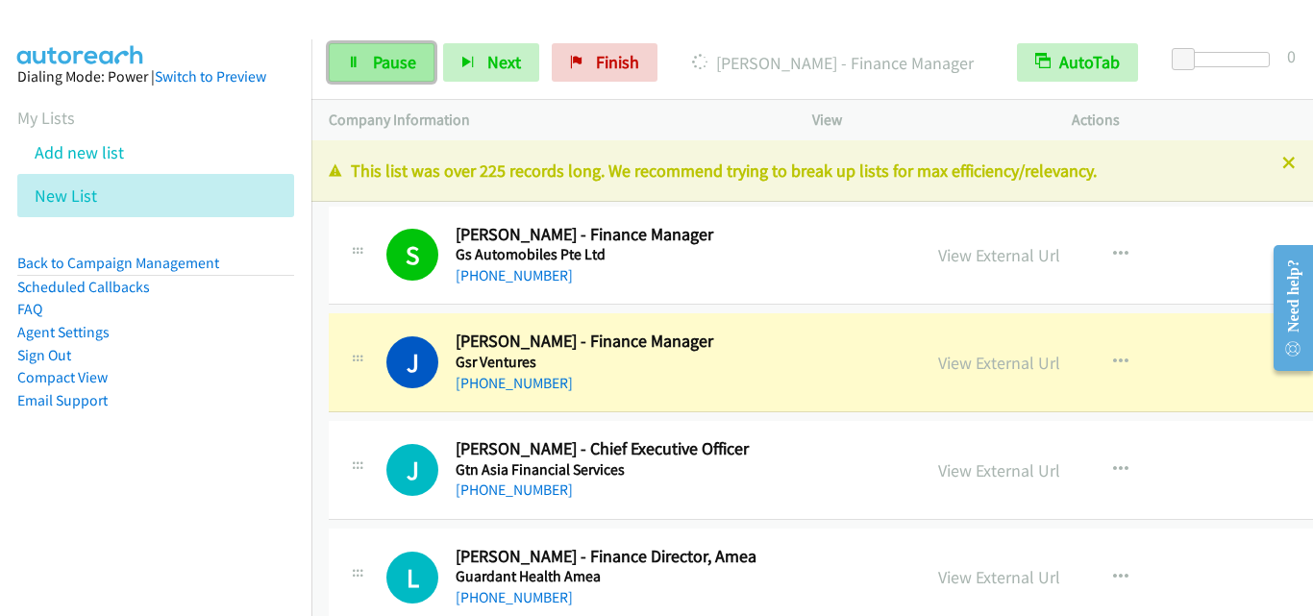
click at [390, 75] on link "Pause" at bounding box center [382, 62] width 106 height 38
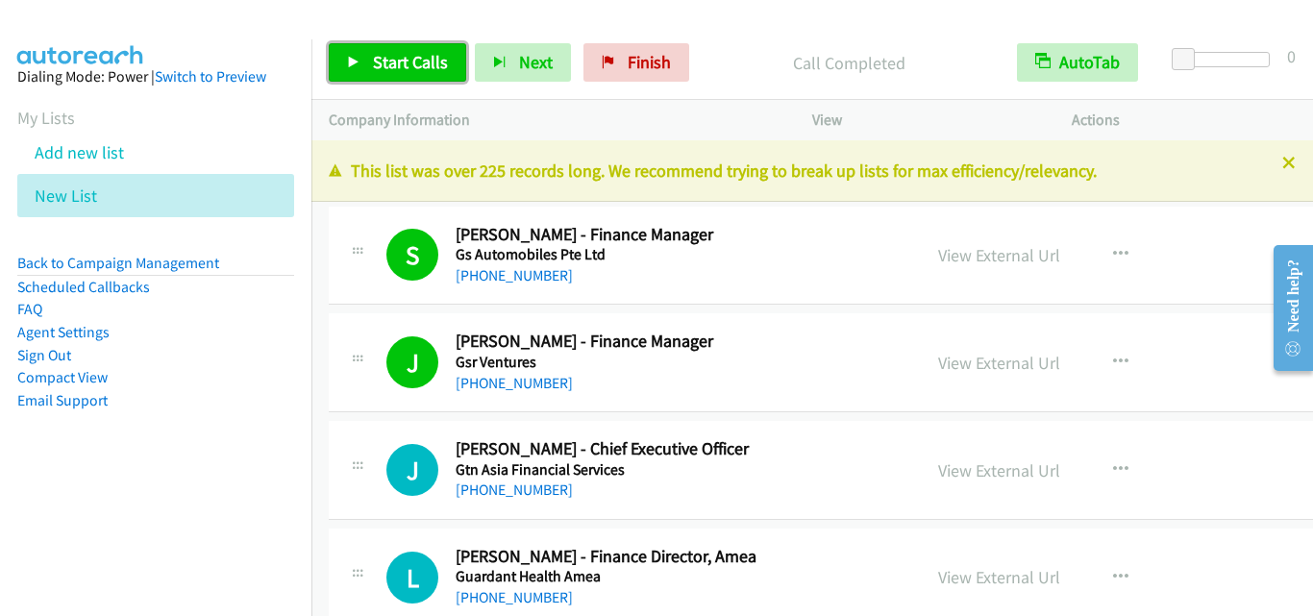
click at [371, 55] on link "Start Calls" at bounding box center [397, 62] width 137 height 38
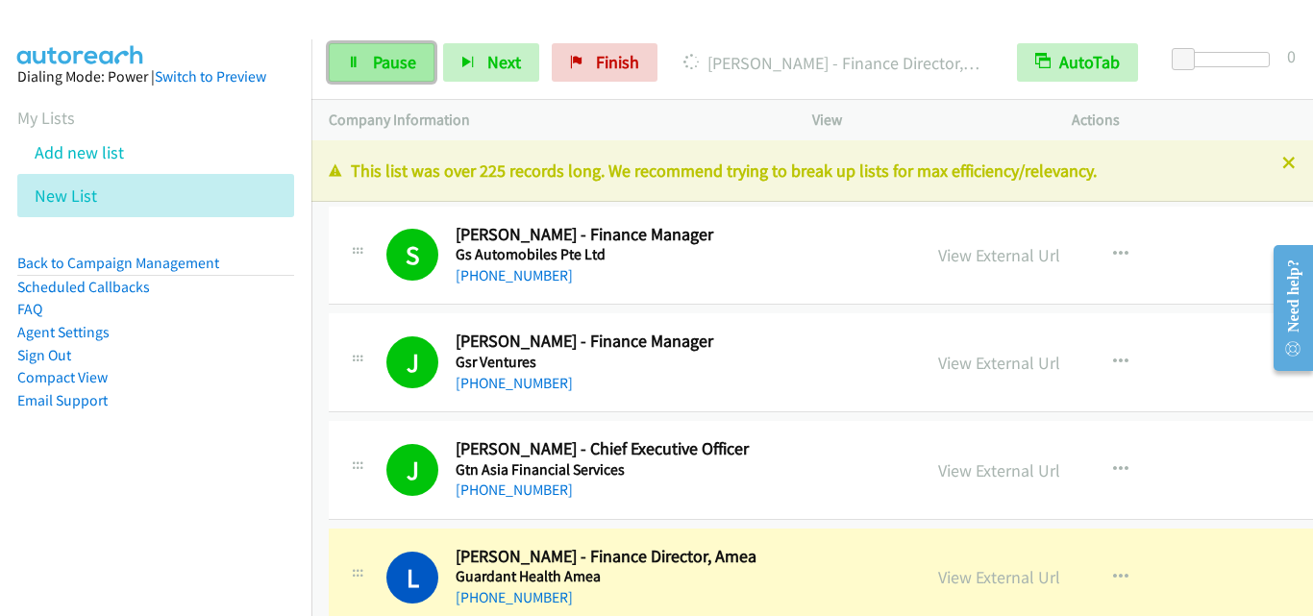
click at [401, 59] on span "Pause" at bounding box center [394, 62] width 43 height 22
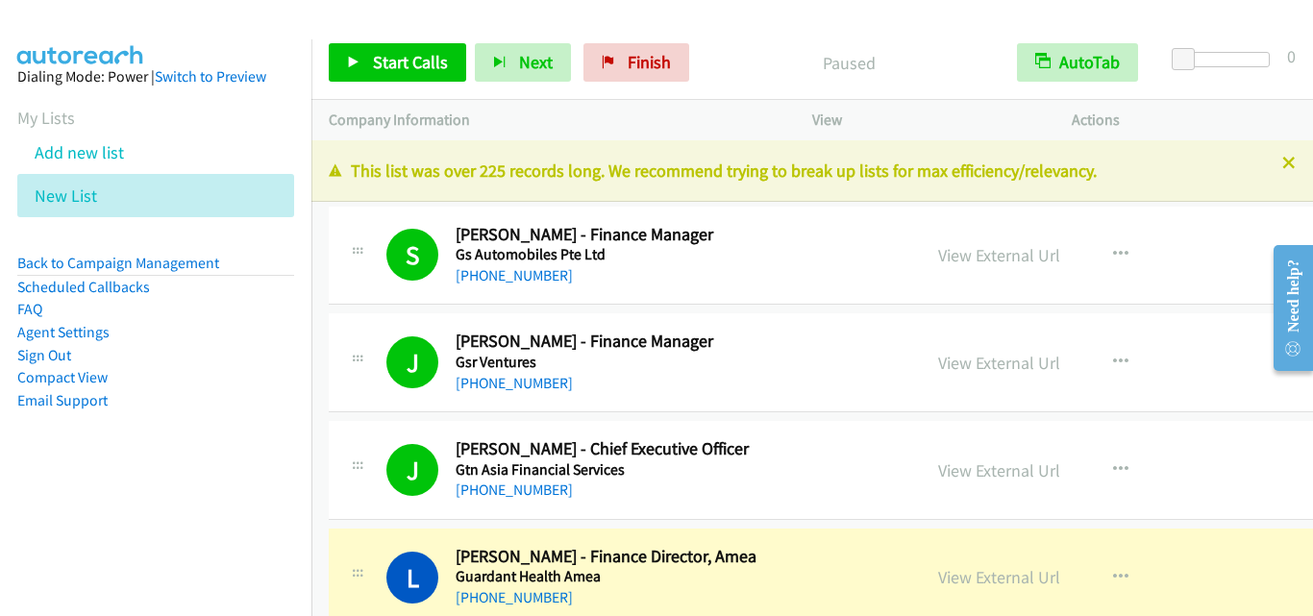
scroll to position [96, 0]
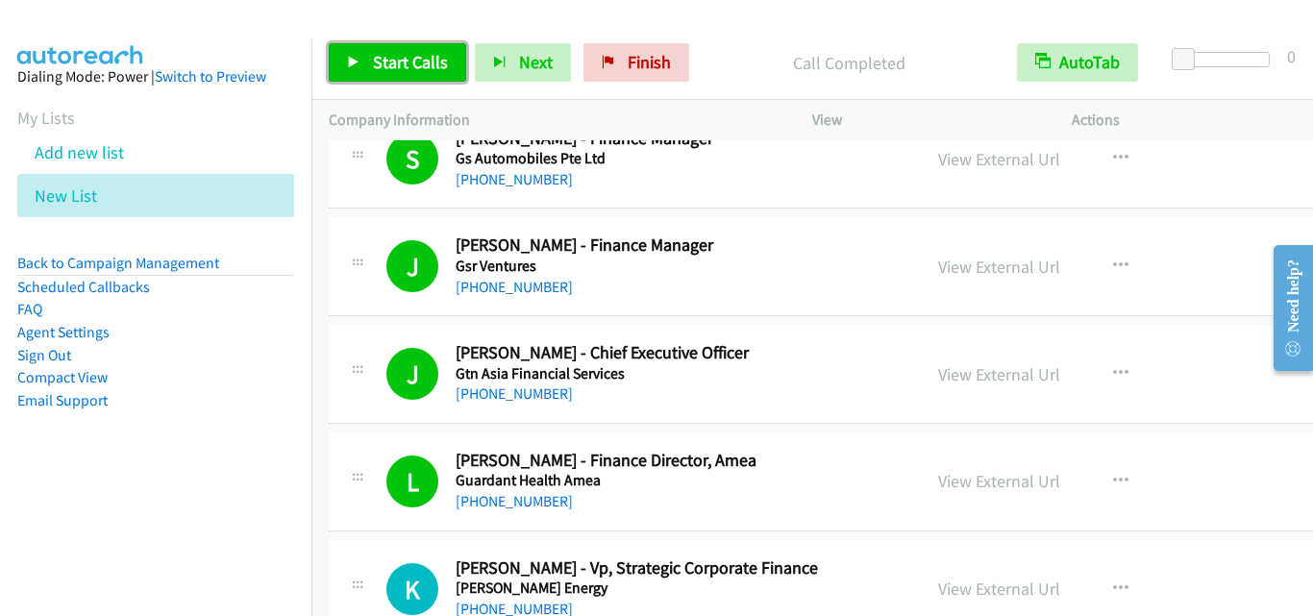
click at [434, 62] on span "Start Calls" at bounding box center [410, 62] width 75 height 22
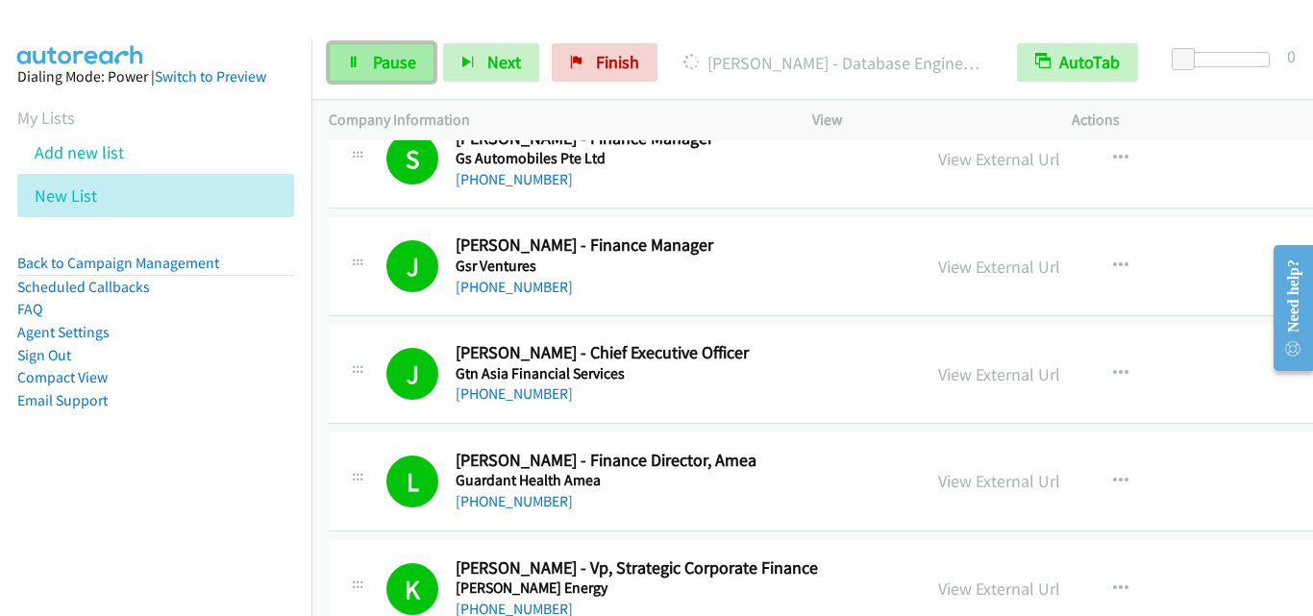
click at [408, 56] on span "Pause" at bounding box center [394, 62] width 43 height 22
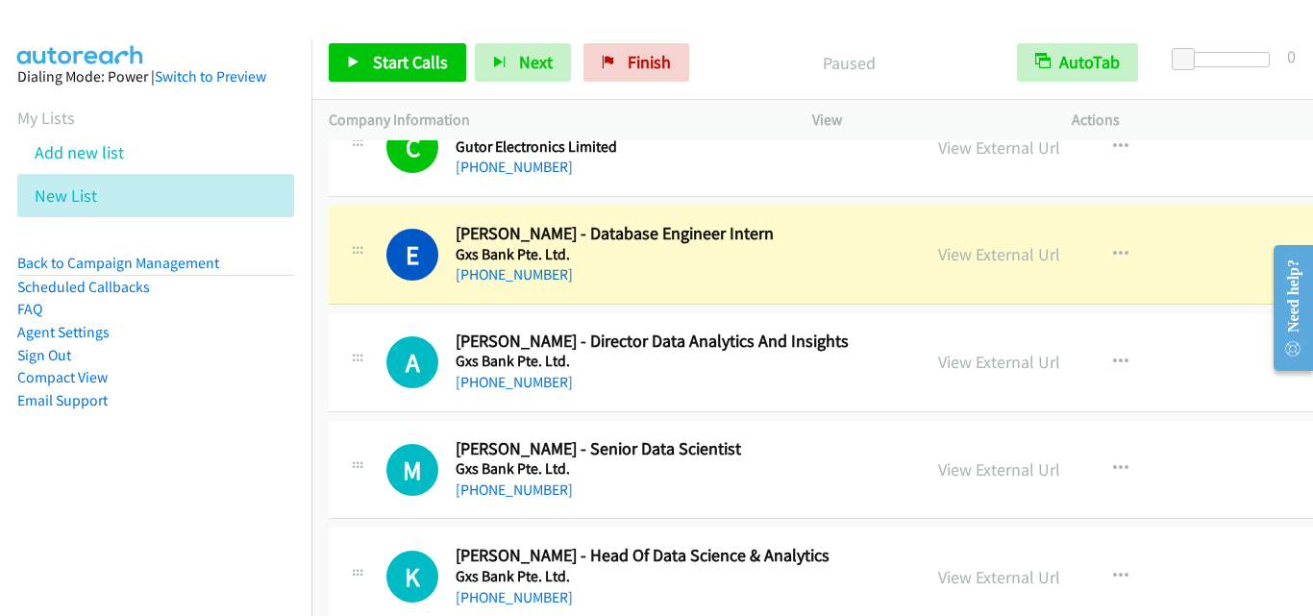
scroll to position [865, 0]
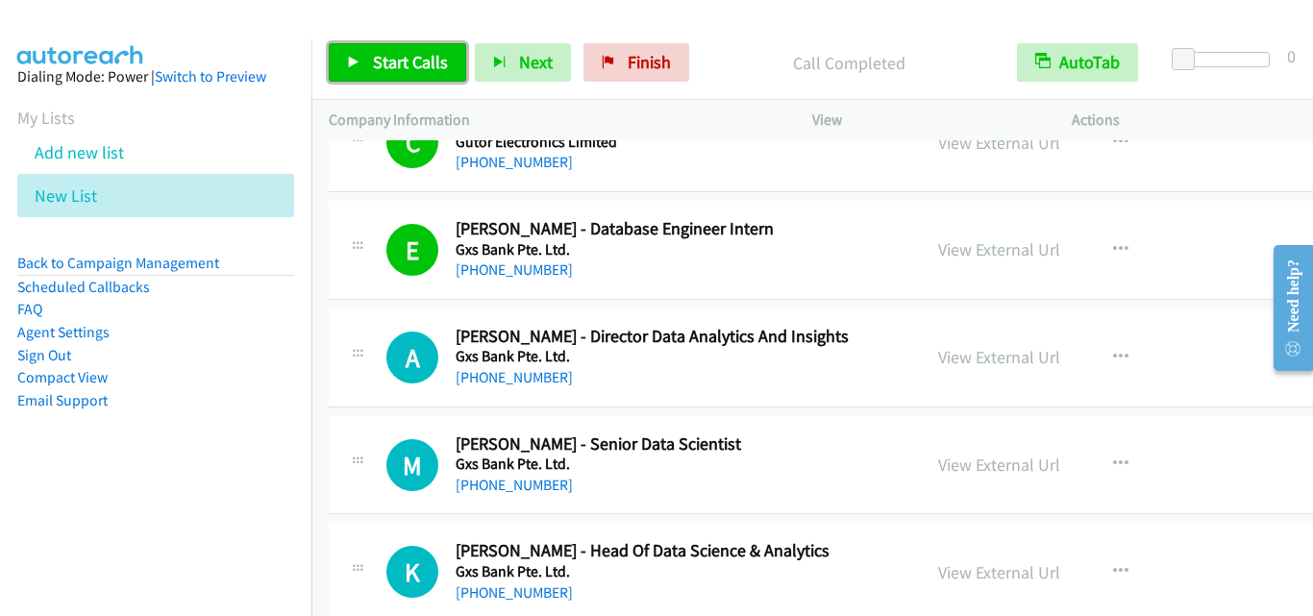
click at [427, 64] on span "Start Calls" at bounding box center [410, 62] width 75 height 22
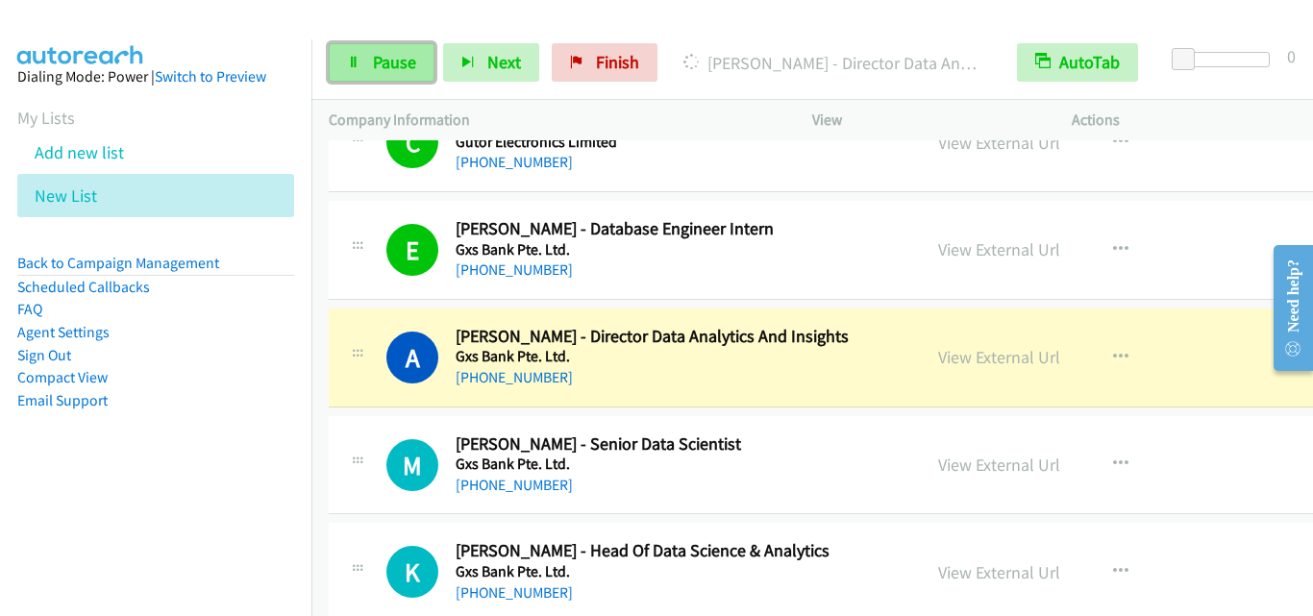
click at [417, 54] on link "Pause" at bounding box center [382, 62] width 106 height 38
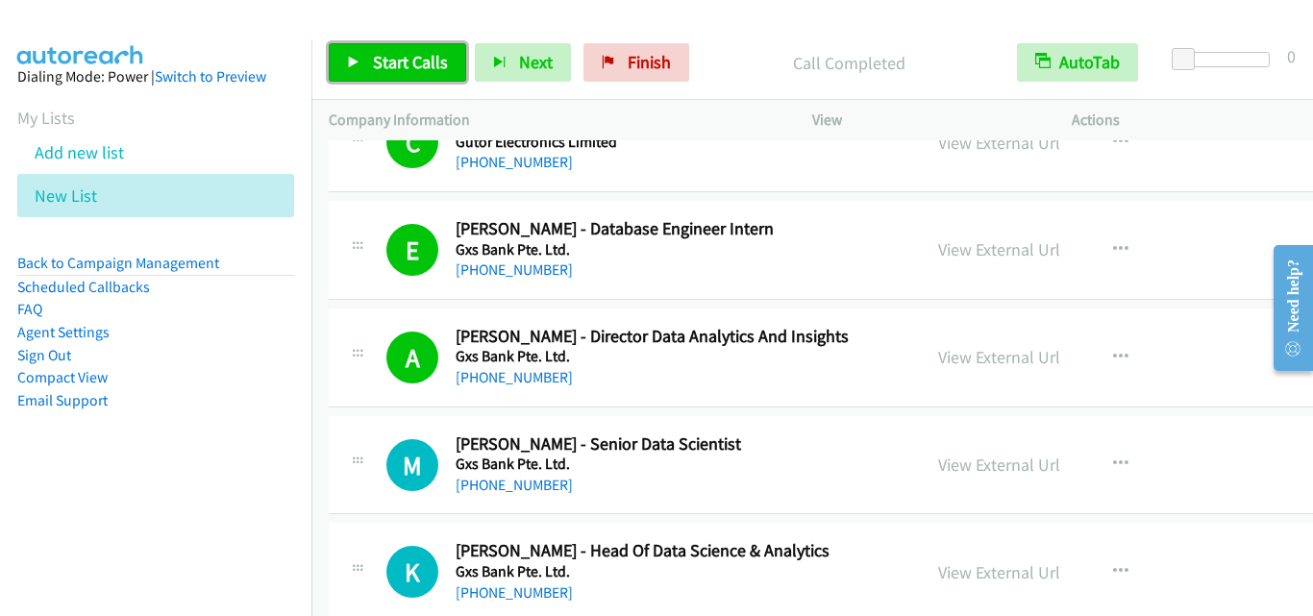
click at [428, 49] on link "Start Calls" at bounding box center [397, 62] width 137 height 38
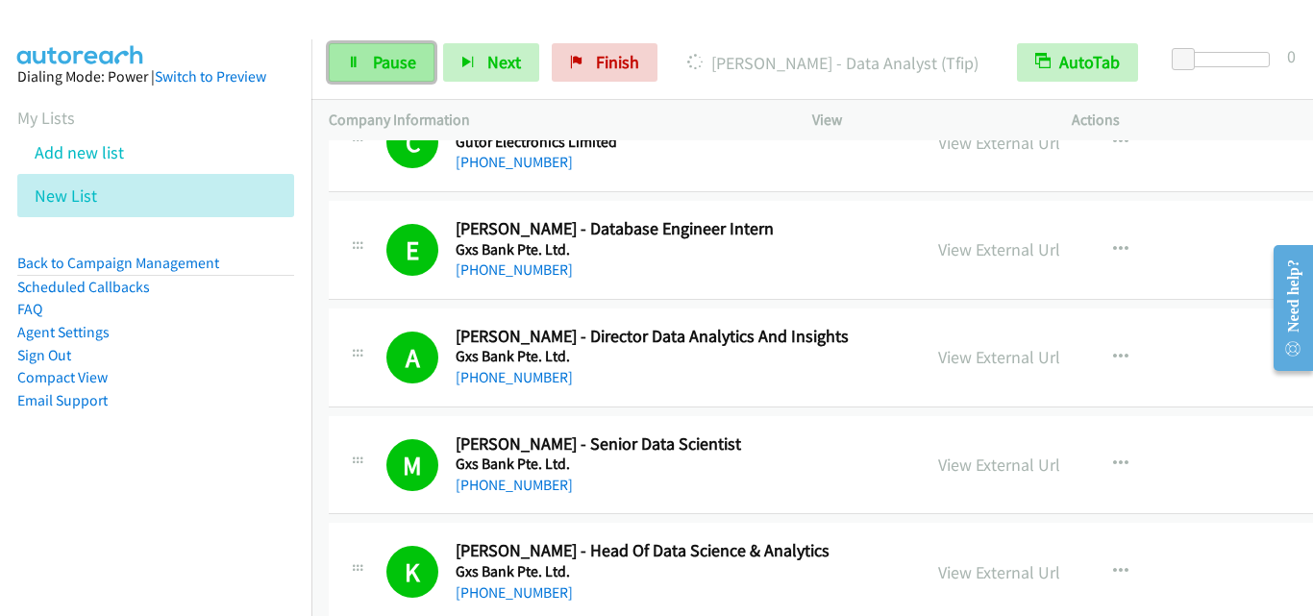
click at [423, 59] on link "Pause" at bounding box center [382, 62] width 106 height 38
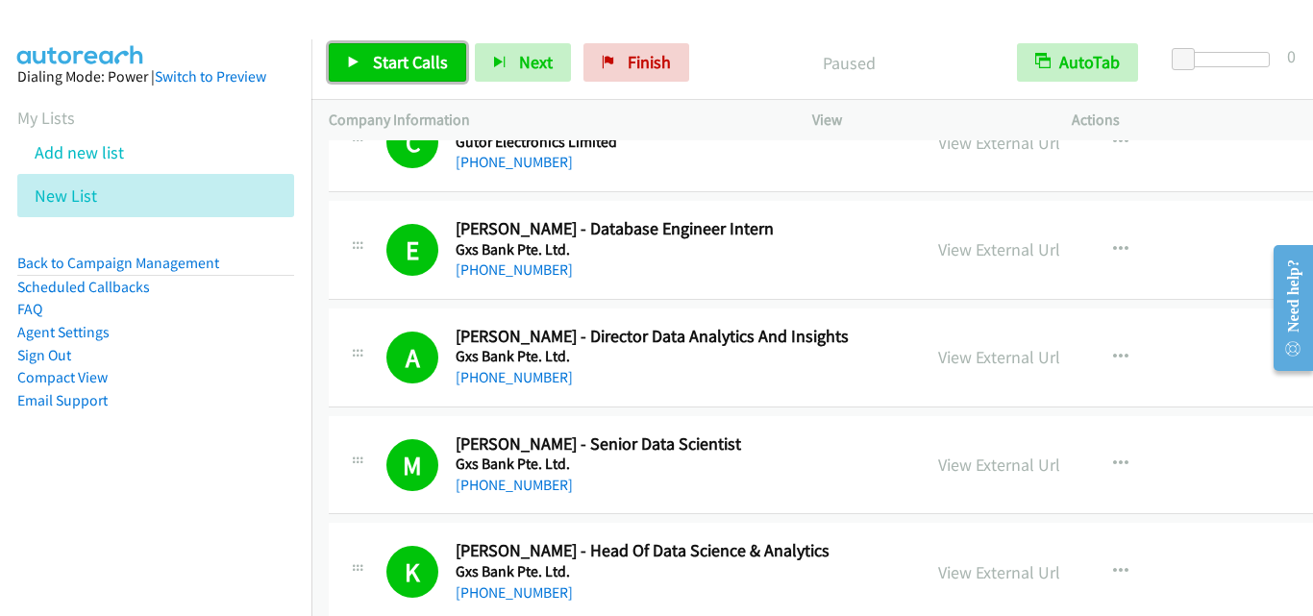
click at [430, 63] on span "Start Calls" at bounding box center [410, 62] width 75 height 22
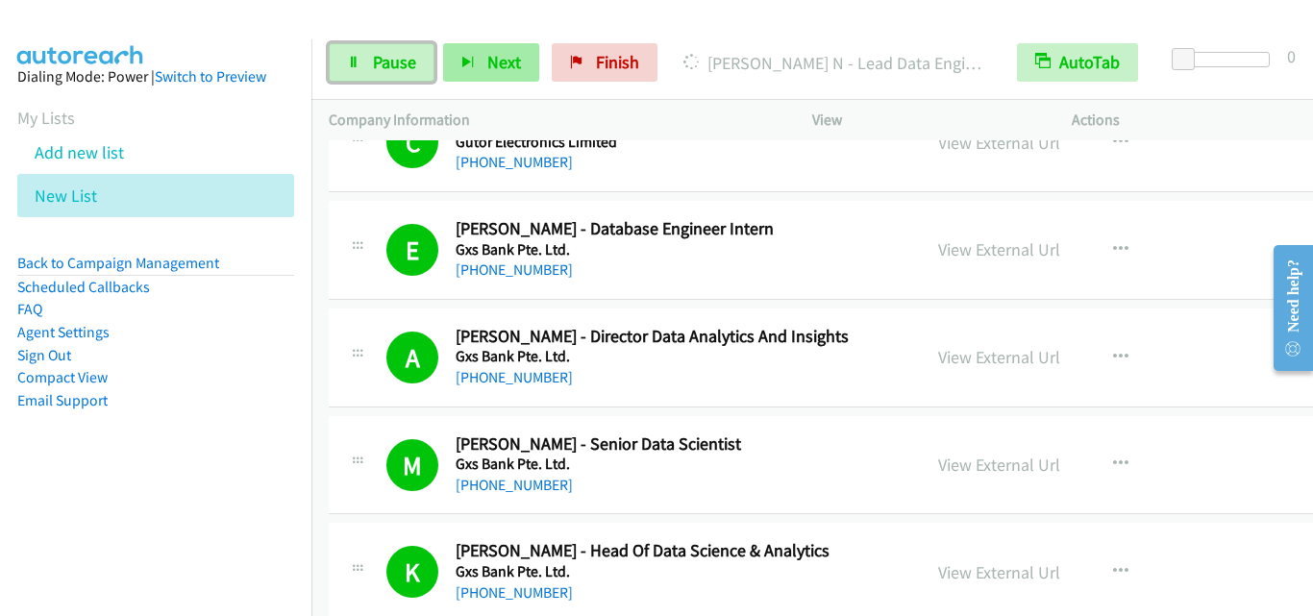
click at [373, 66] on link "Pause" at bounding box center [382, 62] width 106 height 38
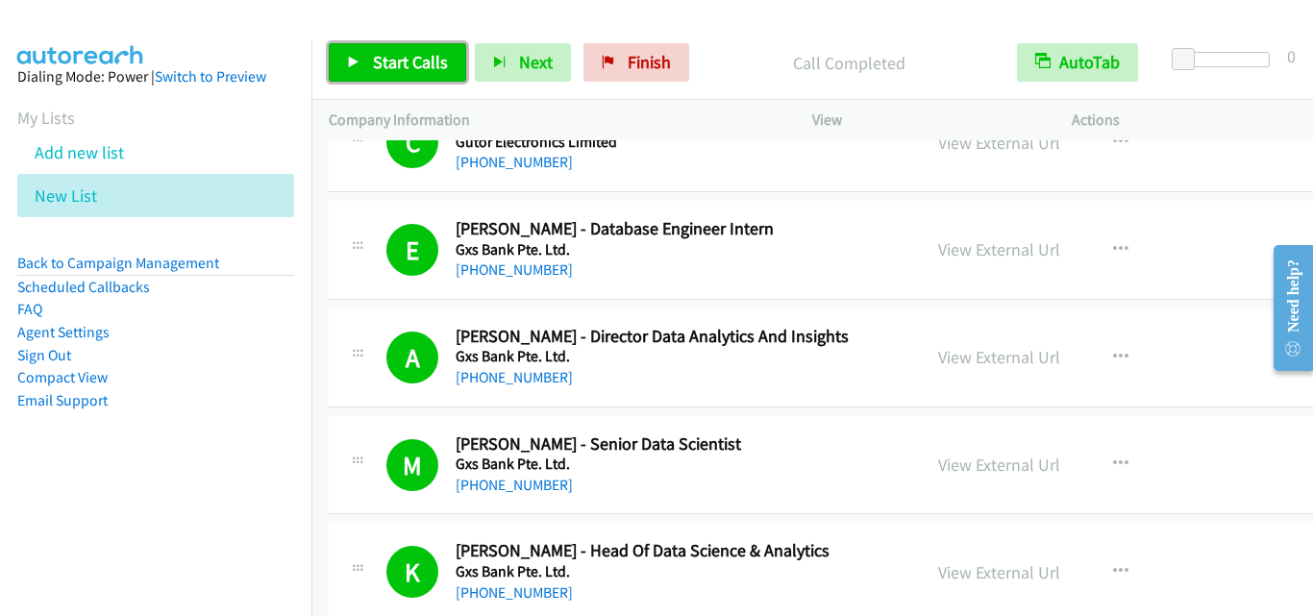
click at [430, 59] on span "Start Calls" at bounding box center [410, 62] width 75 height 22
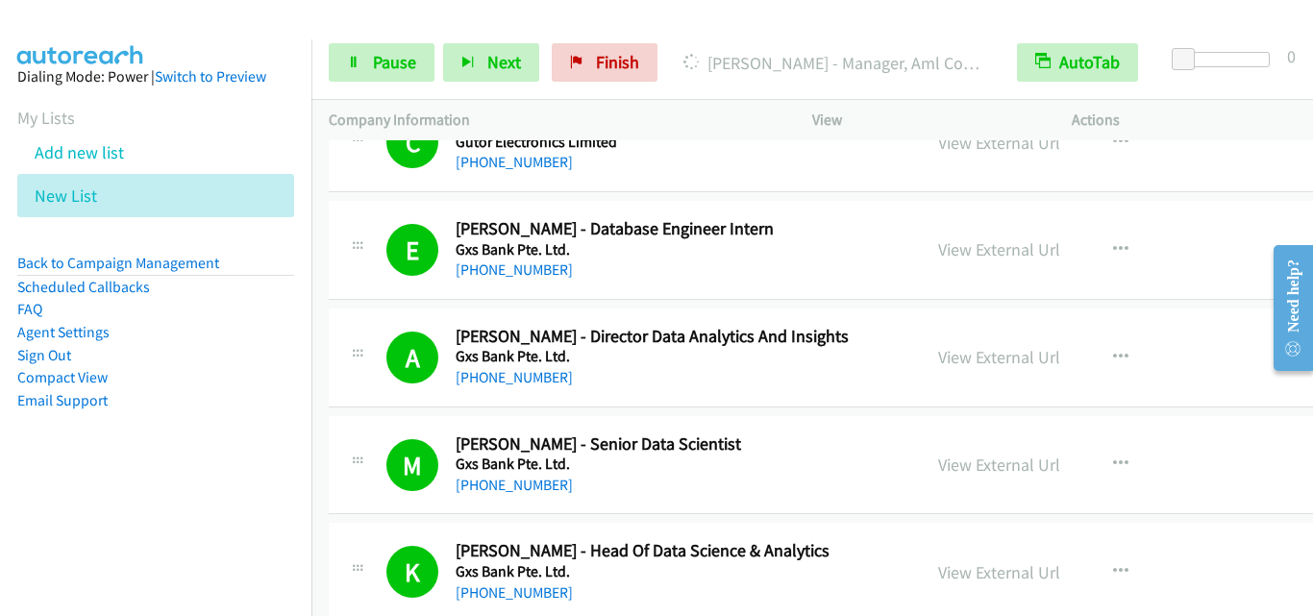
click at [433, 71] on div "Start Calls Pause Next Finish" at bounding box center [497, 62] width 337 height 38
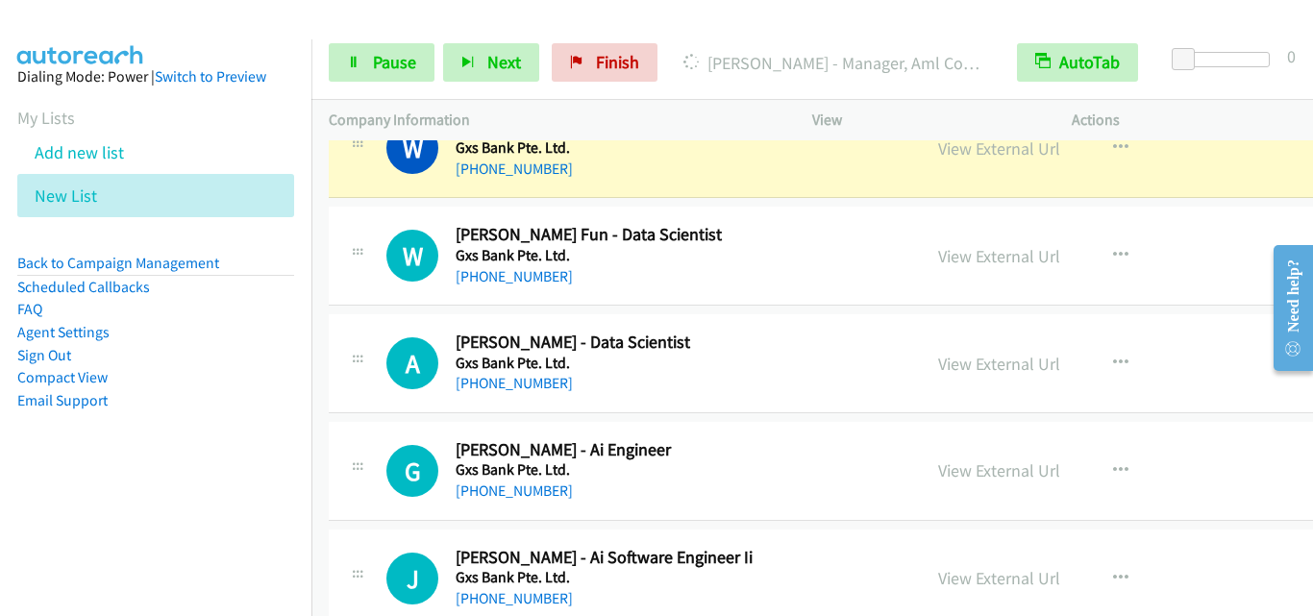
scroll to position [1730, 0]
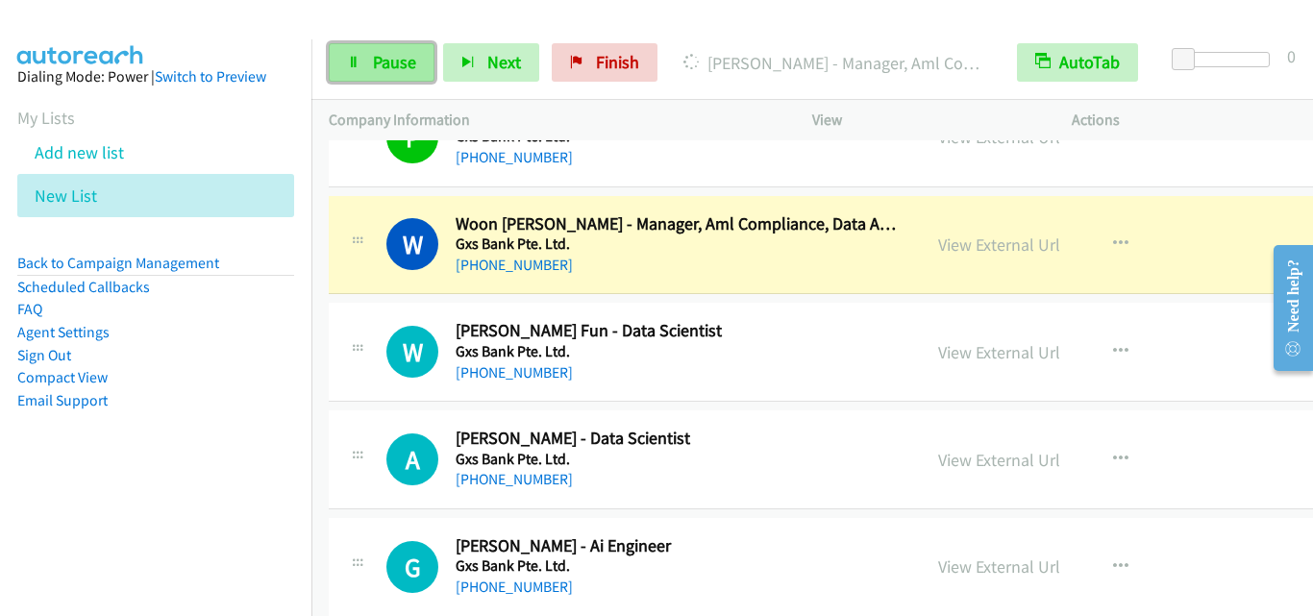
click at [404, 80] on link "Pause" at bounding box center [382, 62] width 106 height 38
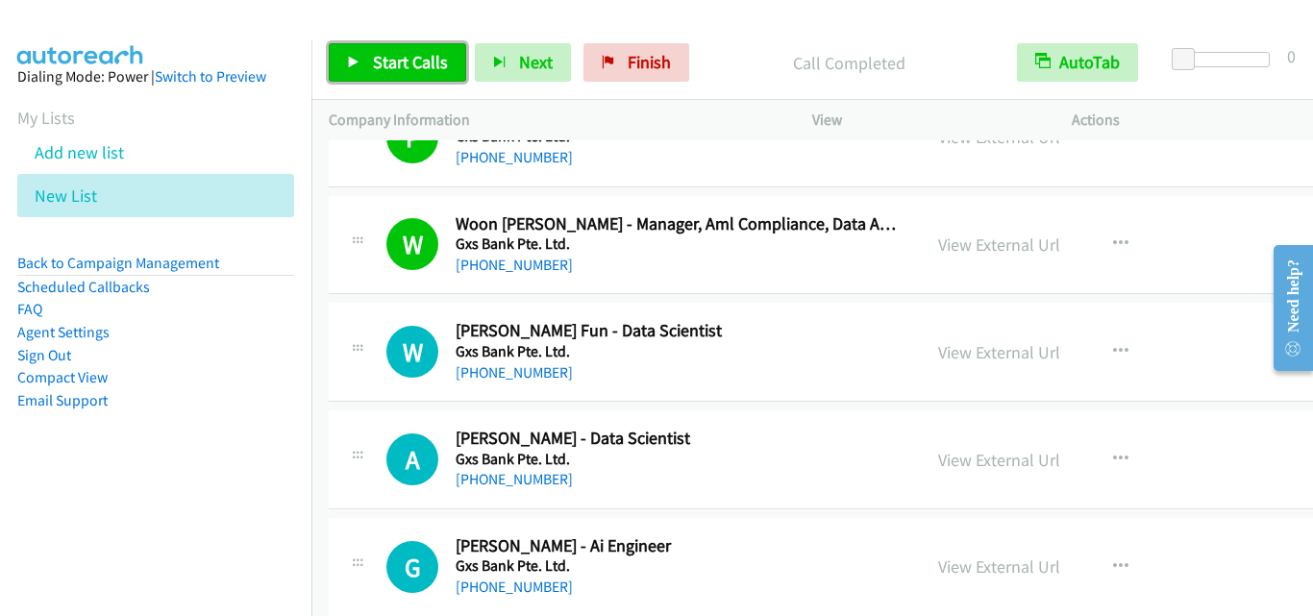
click at [359, 63] on icon at bounding box center [353, 63] width 13 height 13
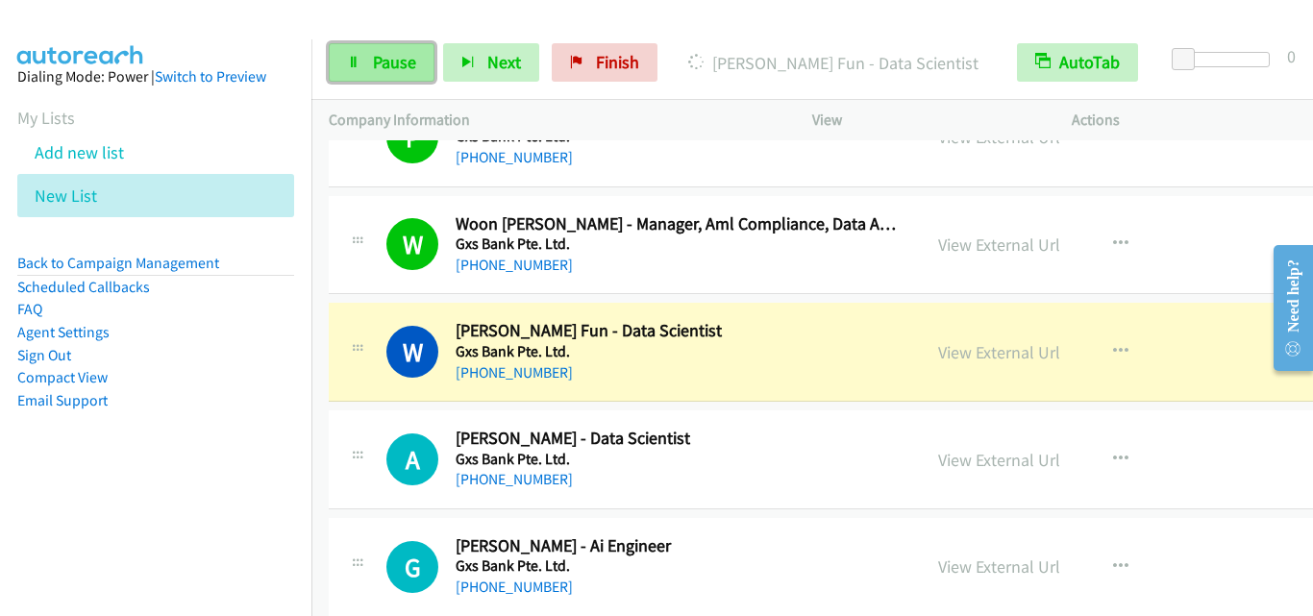
click at [345, 61] on link "Pause" at bounding box center [382, 62] width 106 height 38
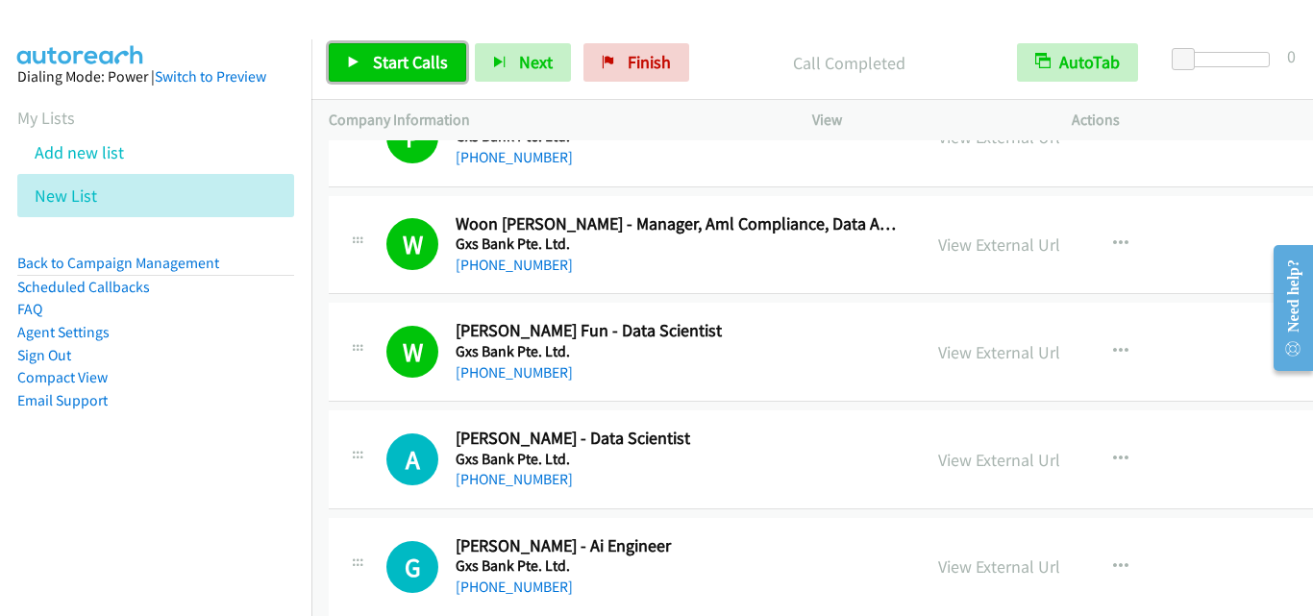
click at [444, 79] on link "Start Calls" at bounding box center [397, 62] width 137 height 38
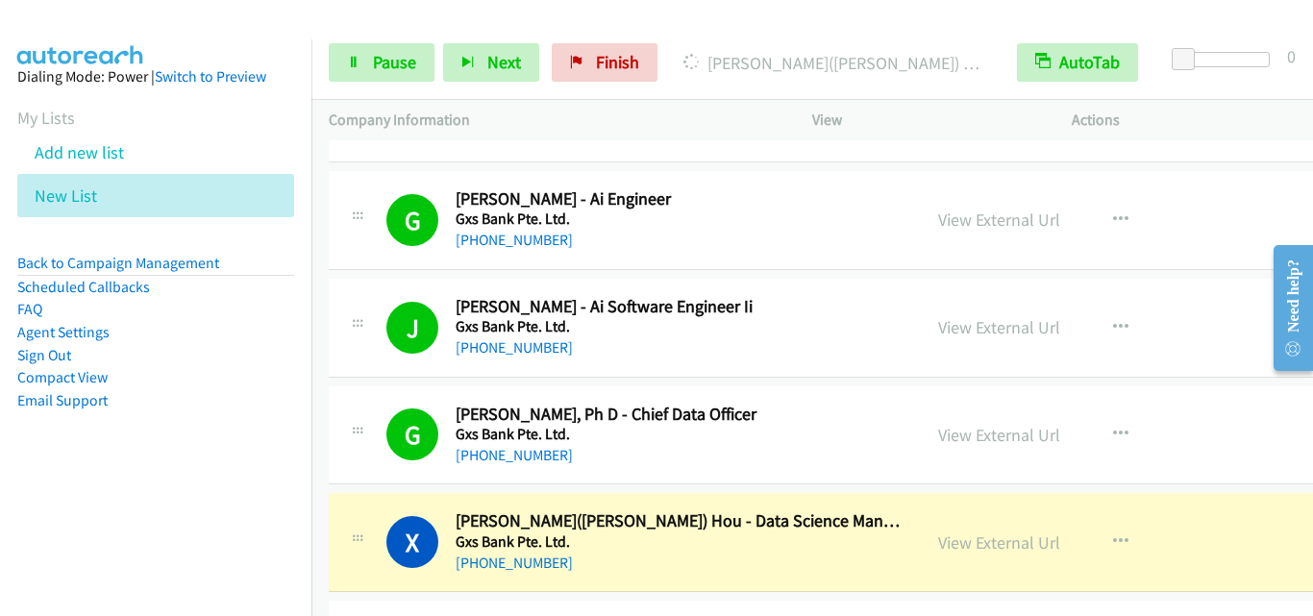
scroll to position [2210, 0]
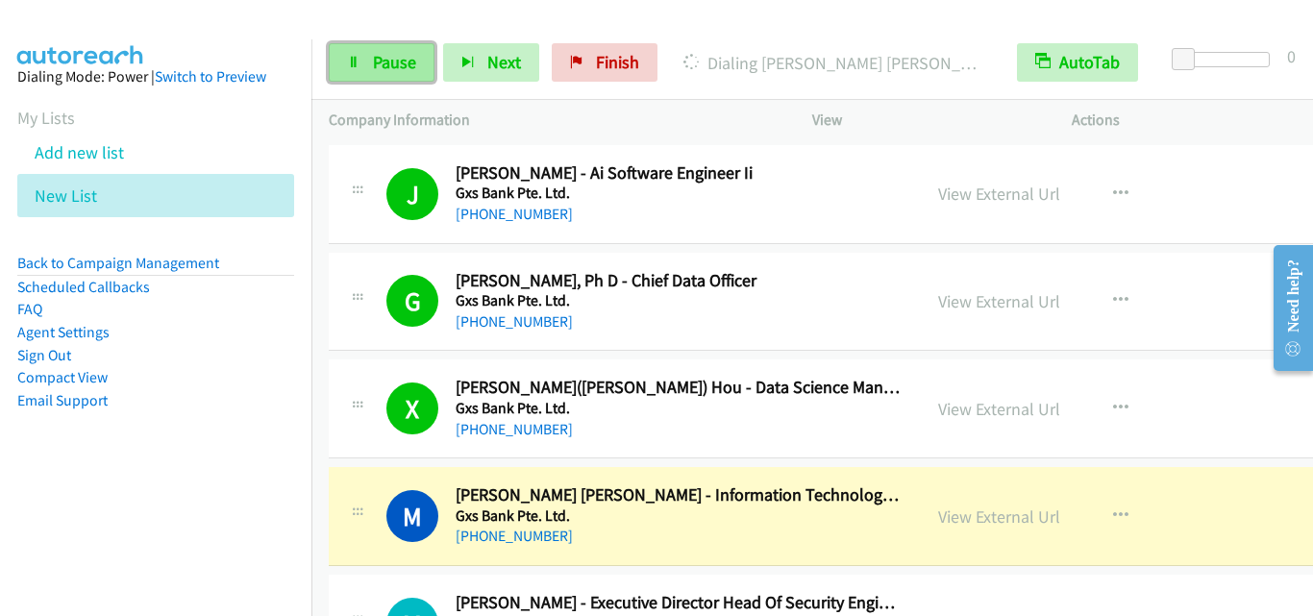
click at [387, 67] on span "Pause" at bounding box center [394, 62] width 43 height 22
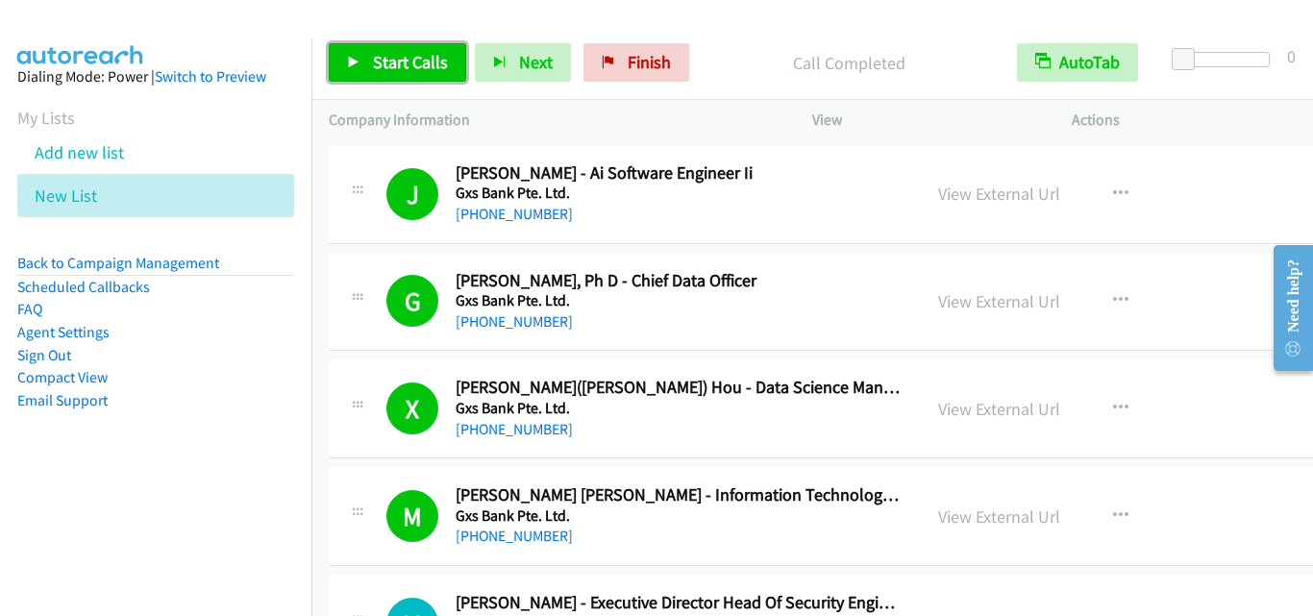
click at [375, 63] on span "Start Calls" at bounding box center [410, 62] width 75 height 22
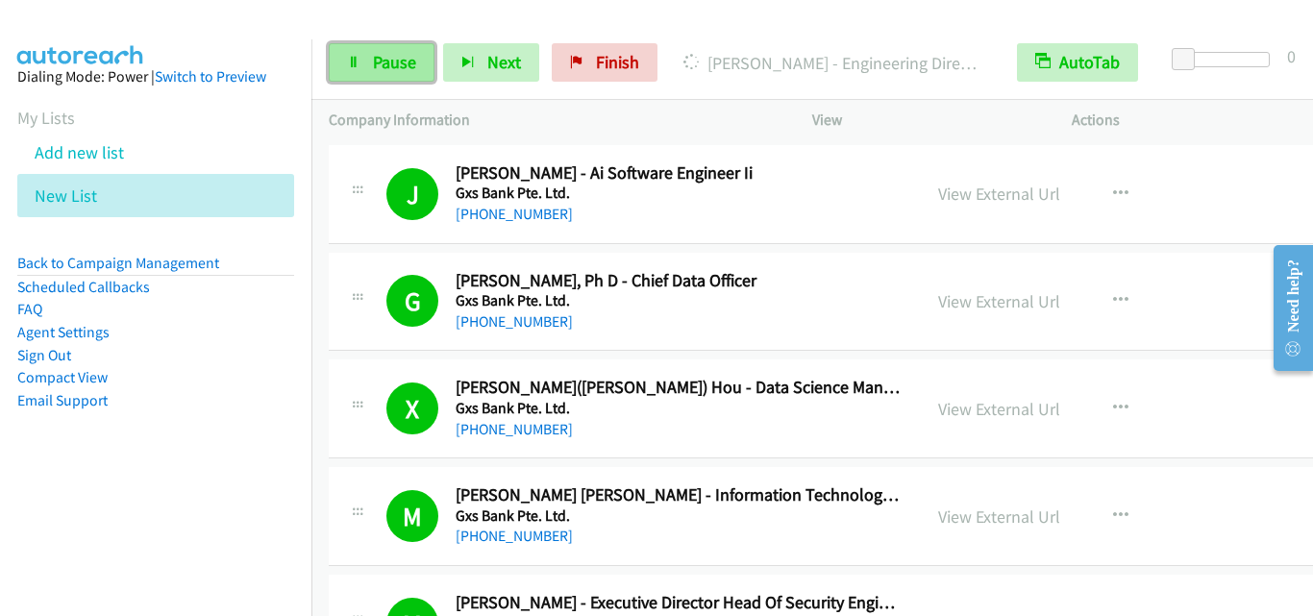
click at [364, 63] on link "Pause" at bounding box center [382, 62] width 106 height 38
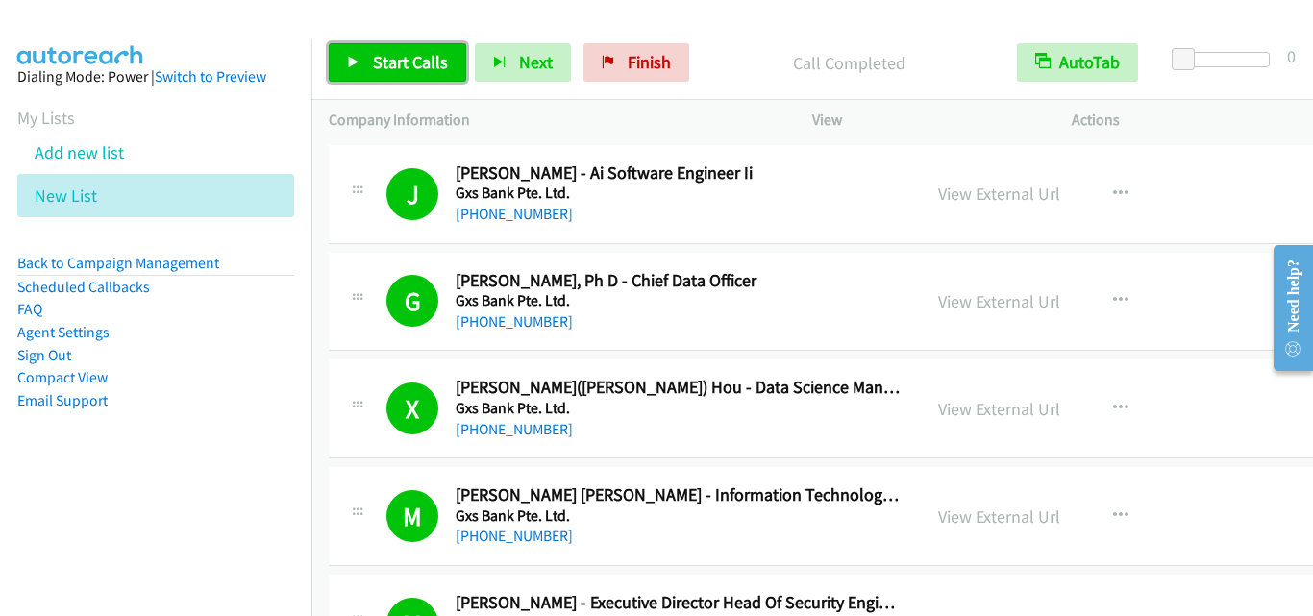
click at [361, 53] on link "Start Calls" at bounding box center [397, 62] width 137 height 38
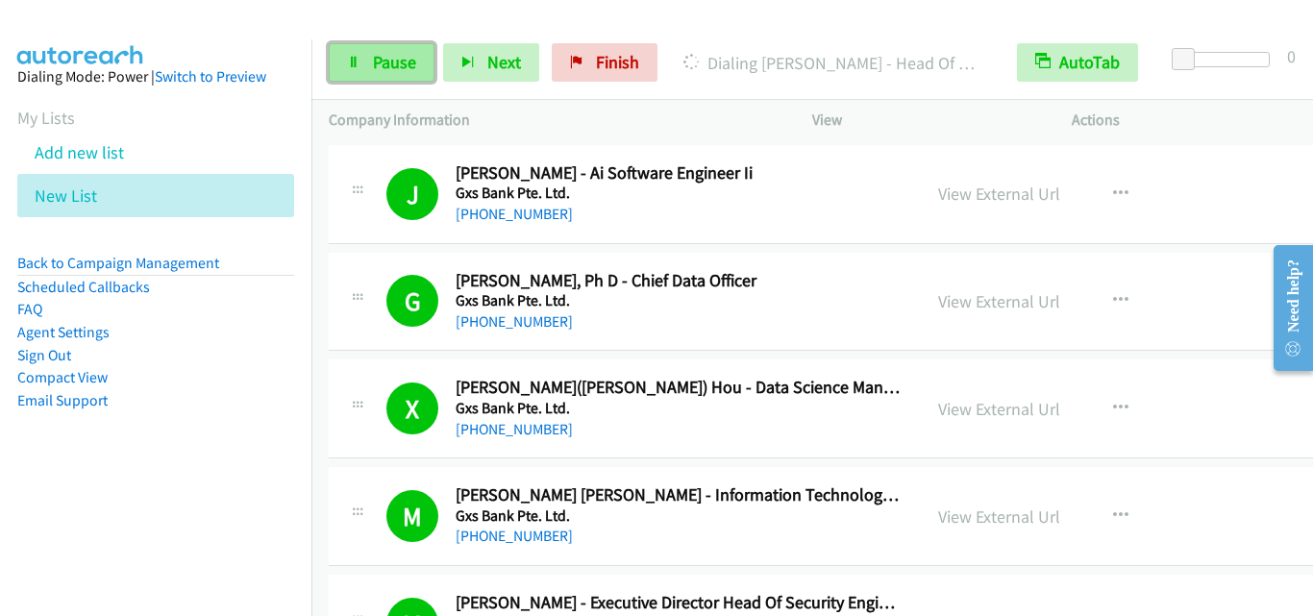
click at [414, 74] on link "Pause" at bounding box center [382, 62] width 106 height 38
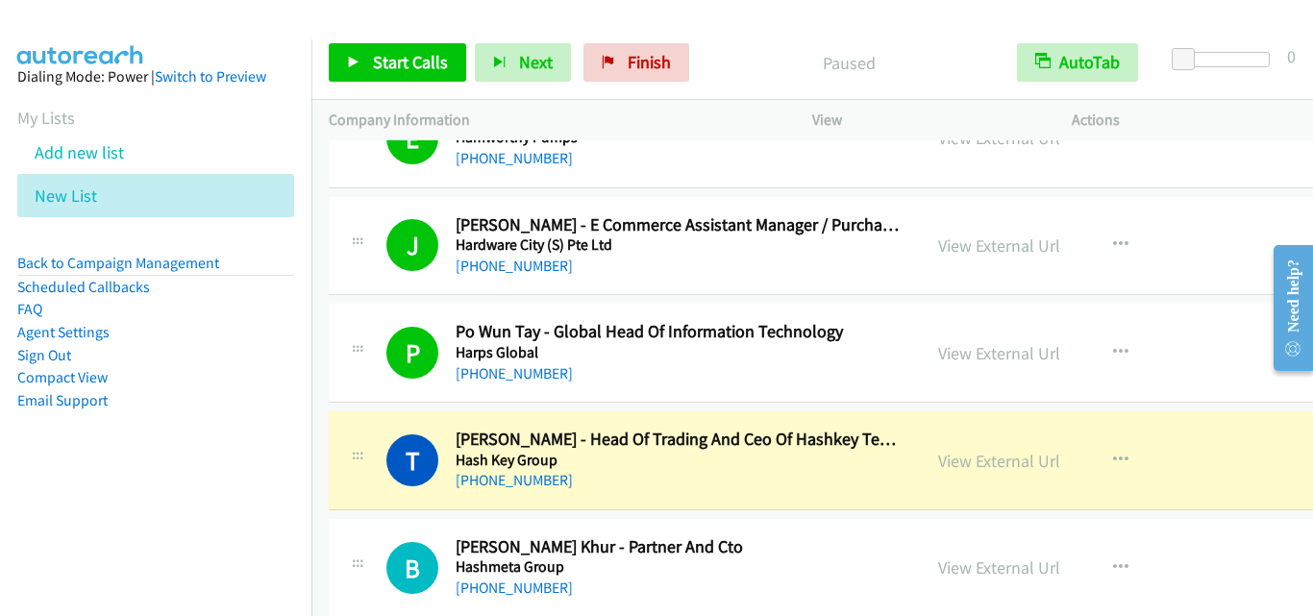
scroll to position [3459, 0]
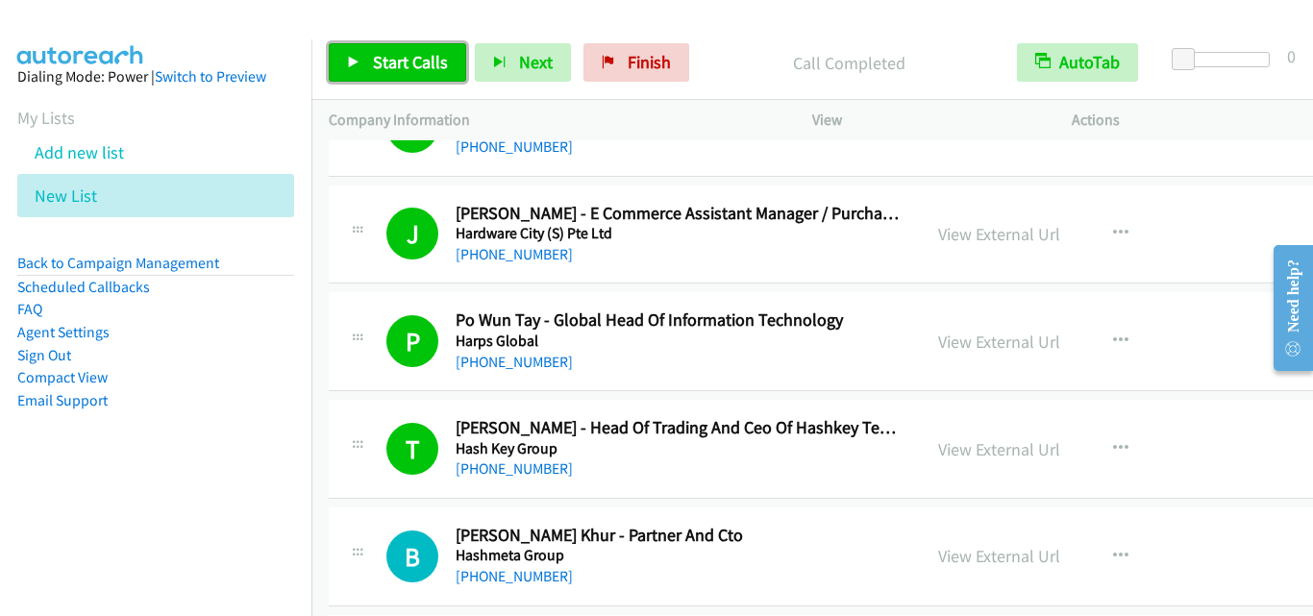
drag, startPoint x: 383, startPoint y: 62, endPoint x: 525, endPoint y: 237, distance: 224.8
click at [384, 62] on span "Start Calls" at bounding box center [410, 62] width 75 height 22
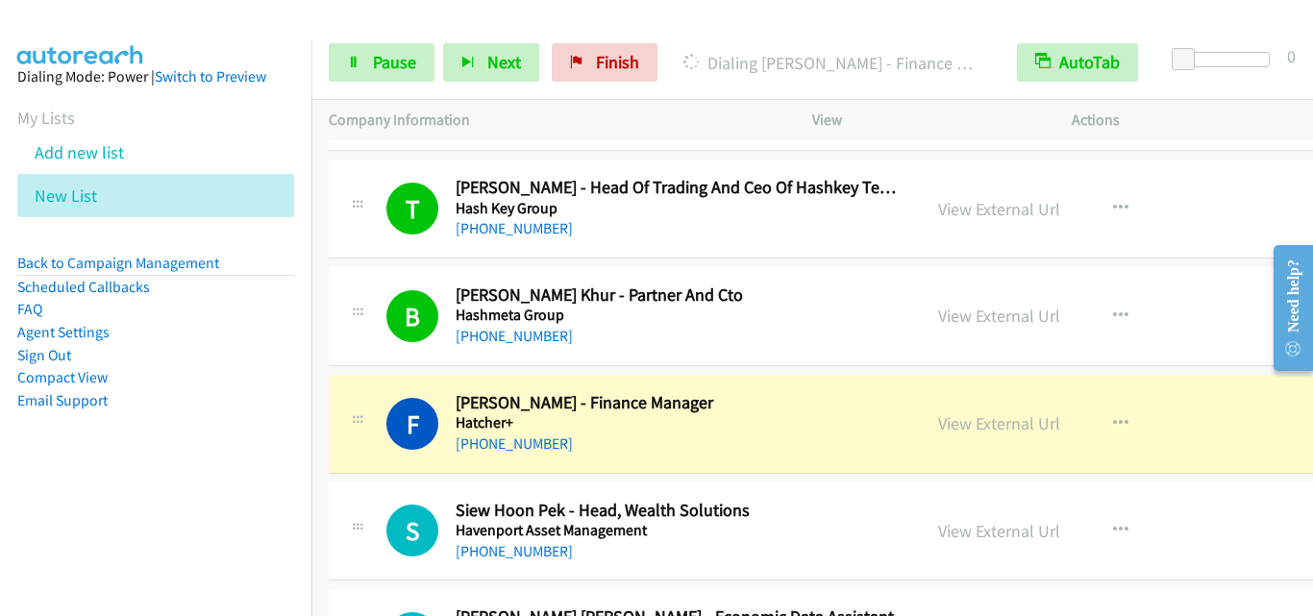
scroll to position [3748, 0]
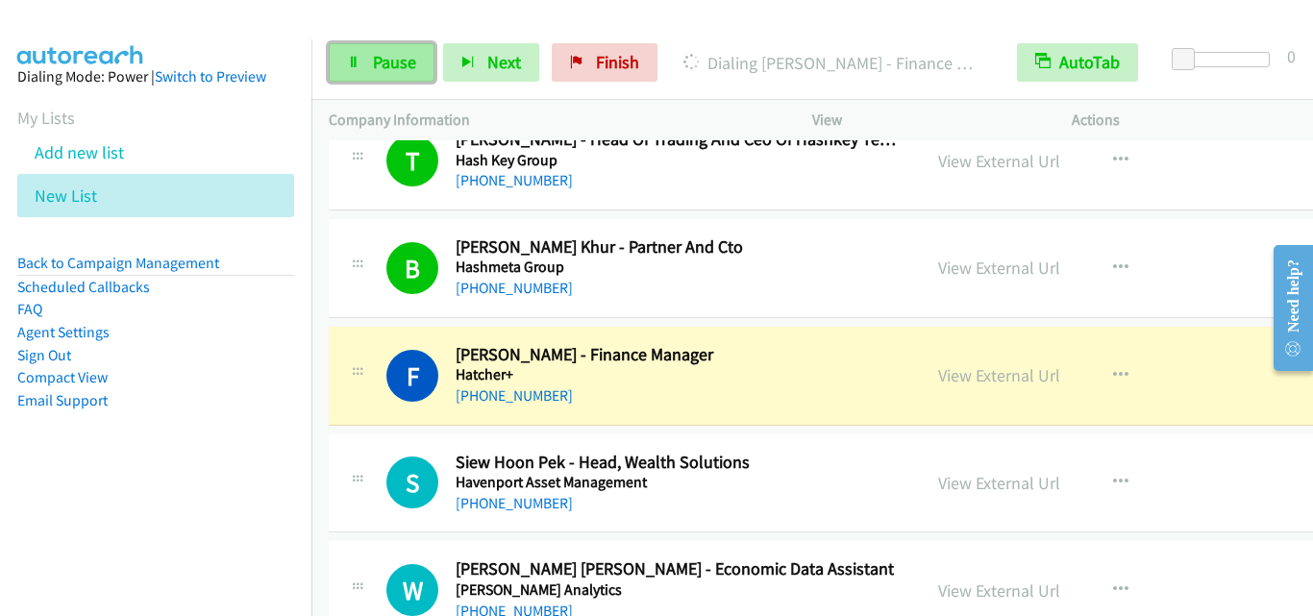
click at [409, 48] on link "Pause" at bounding box center [382, 62] width 106 height 38
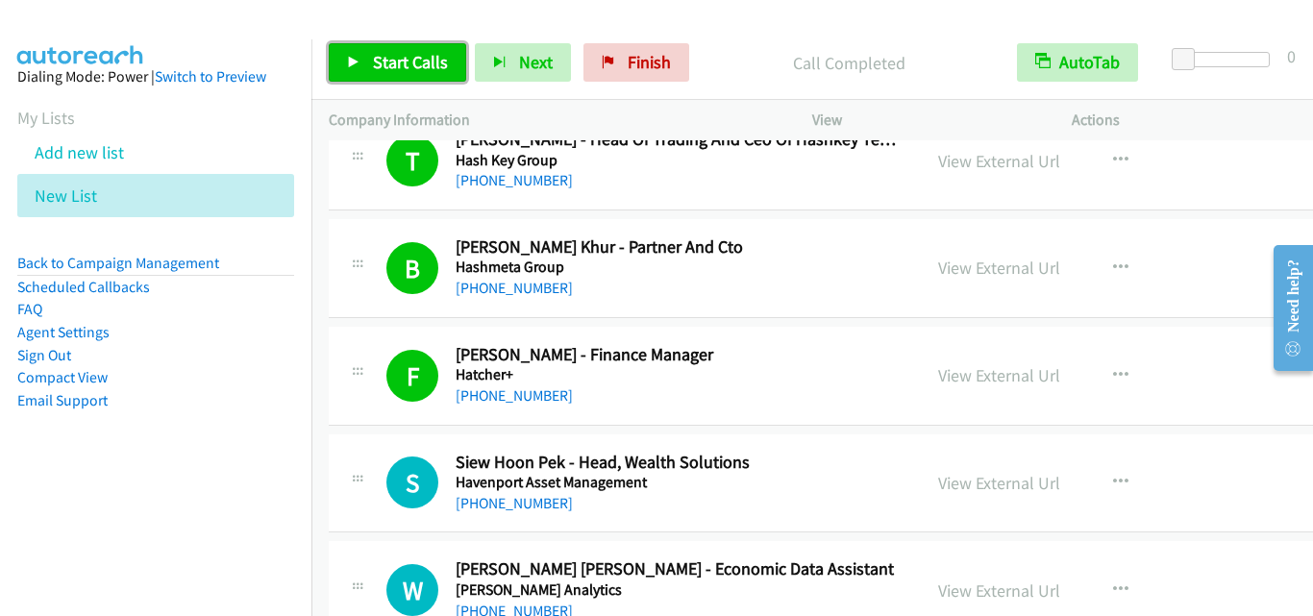
click at [402, 73] on link "Start Calls" at bounding box center [397, 62] width 137 height 38
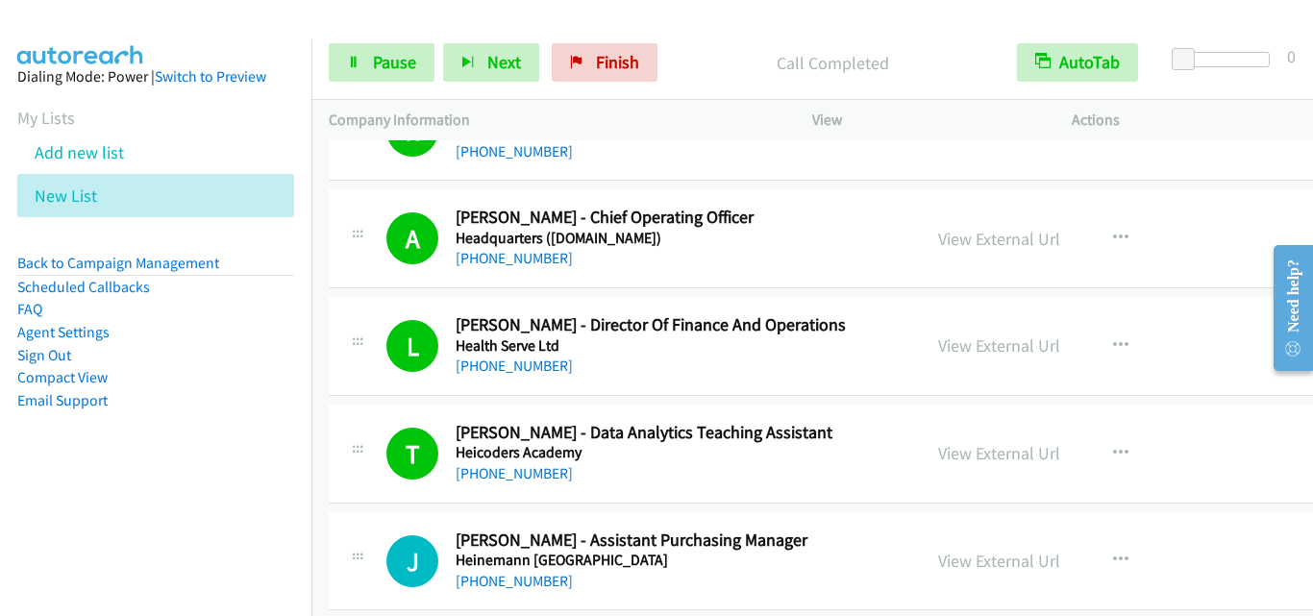
scroll to position [4228, 0]
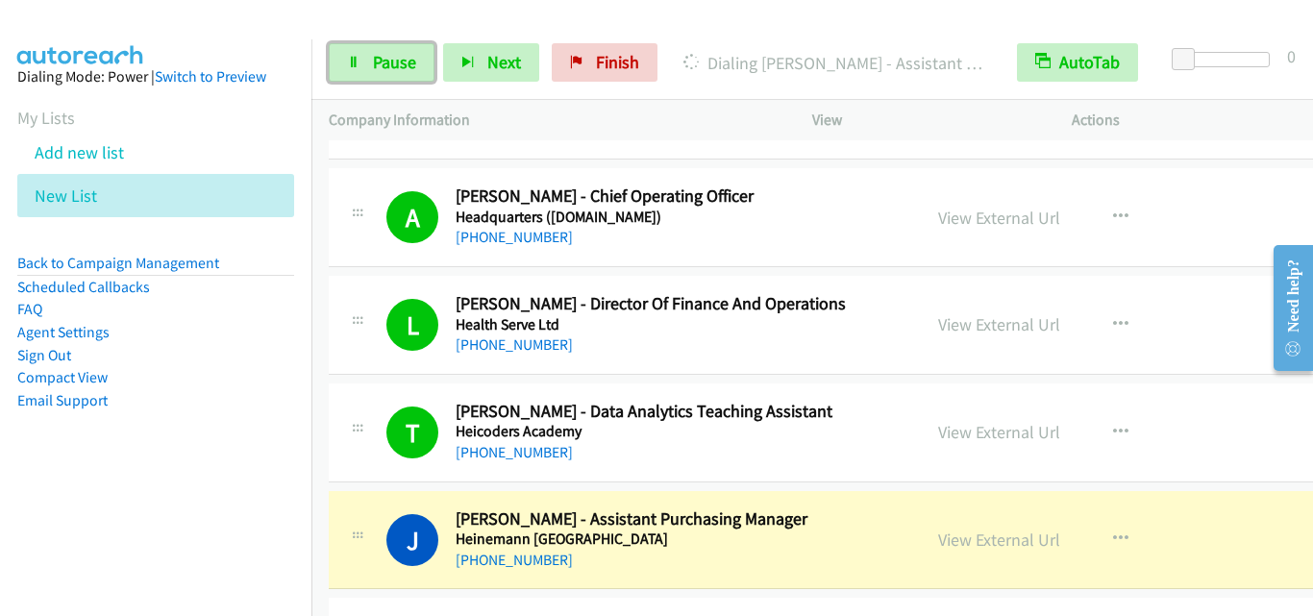
drag, startPoint x: 379, startPoint y: 64, endPoint x: 793, endPoint y: 365, distance: 511.8
click at [381, 63] on span "Pause" at bounding box center [394, 62] width 43 height 22
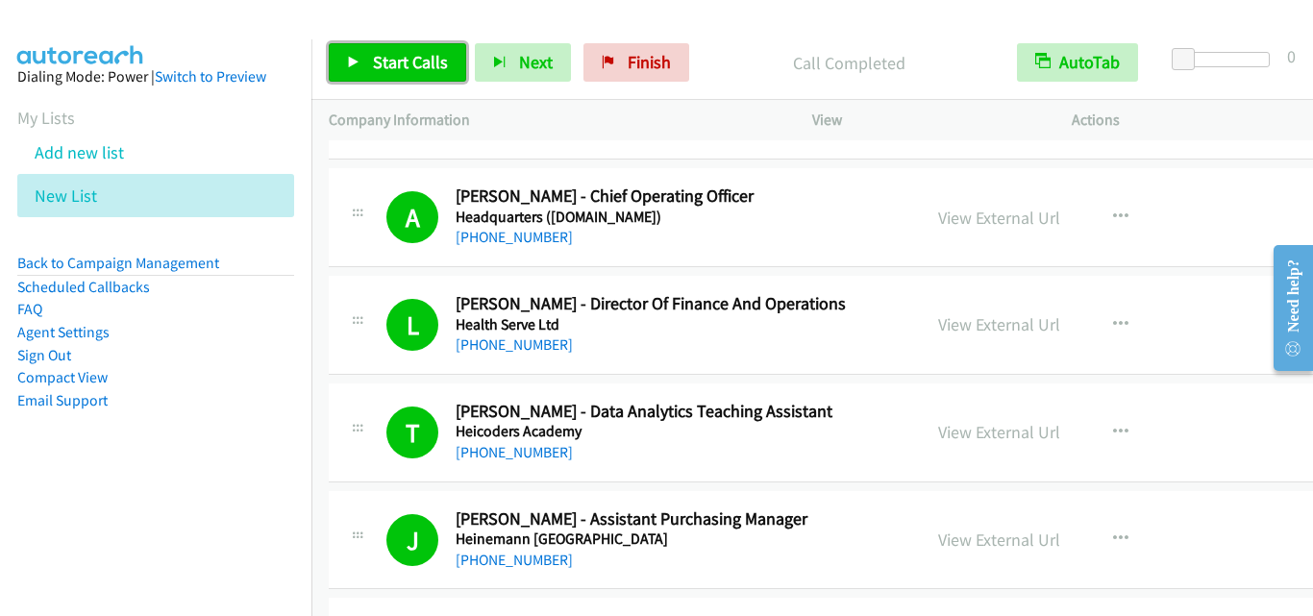
click at [373, 77] on link "Start Calls" at bounding box center [397, 62] width 137 height 38
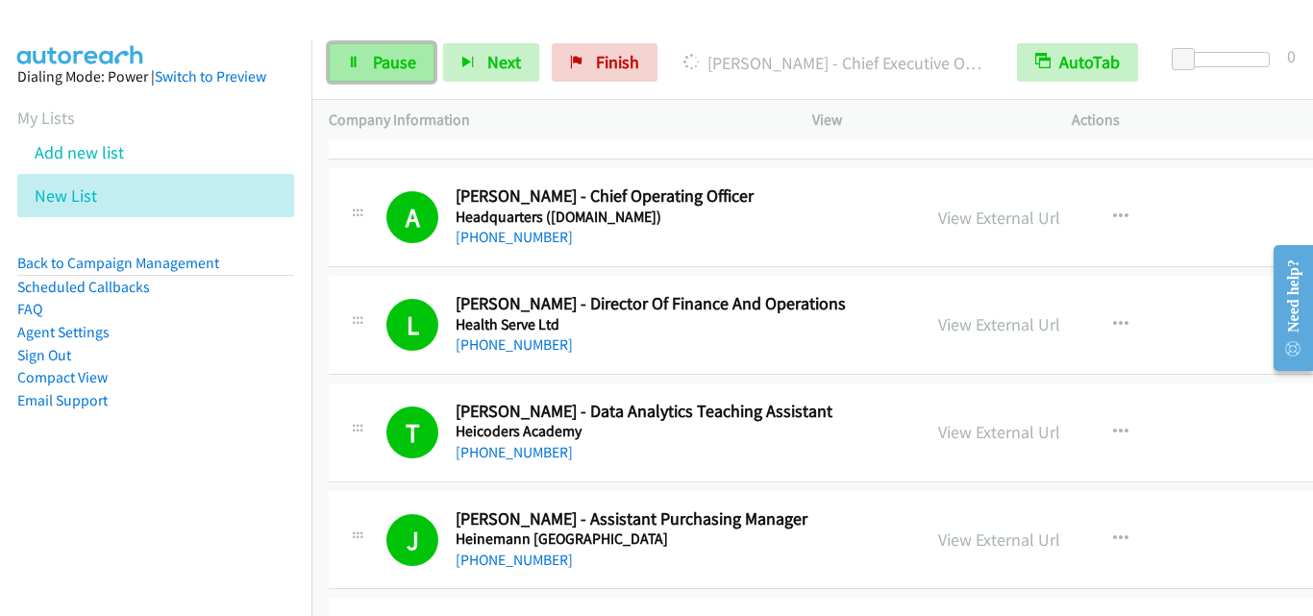
click at [409, 57] on span "Pause" at bounding box center [394, 62] width 43 height 22
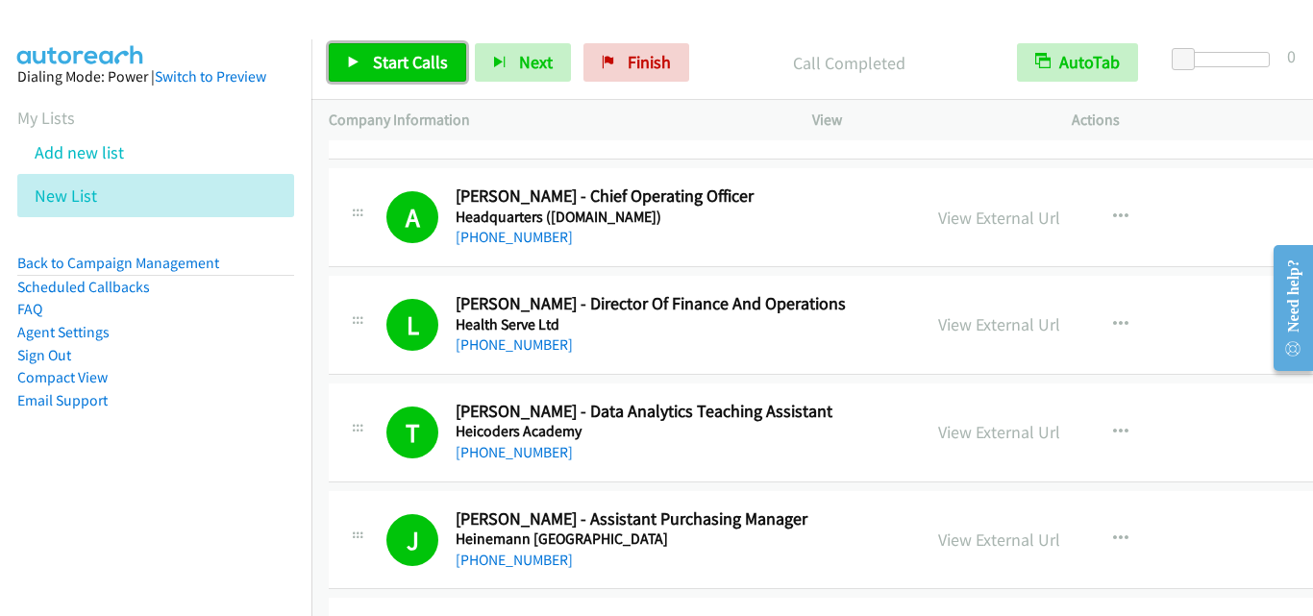
click at [413, 65] on span "Start Calls" at bounding box center [410, 62] width 75 height 22
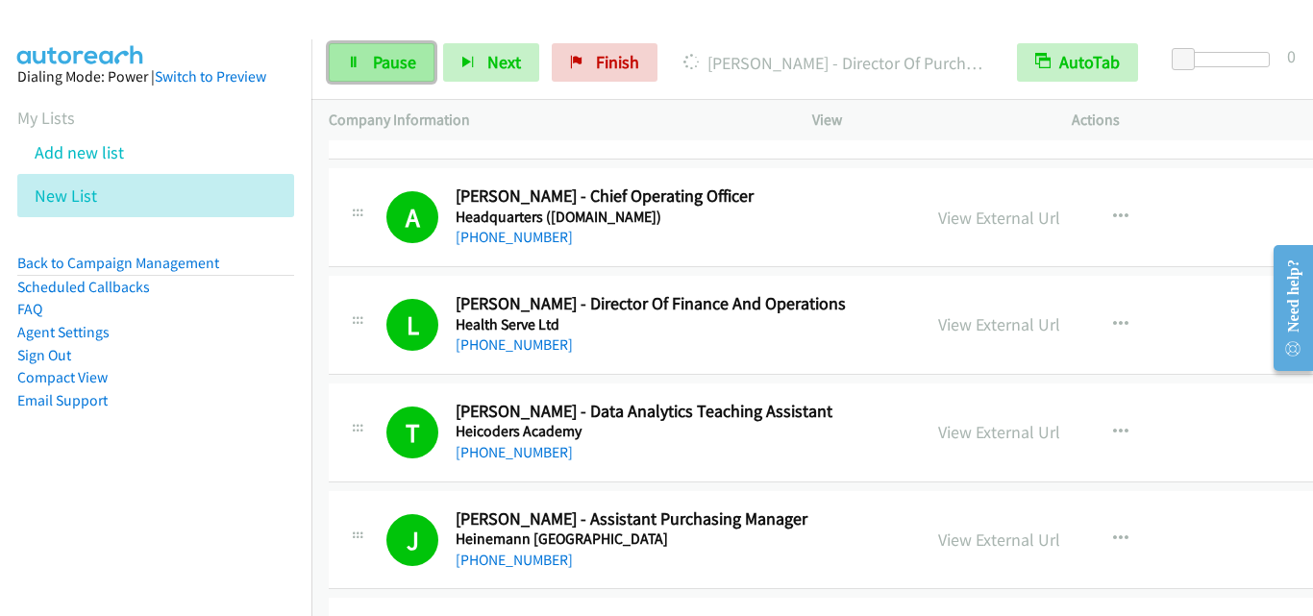
click at [379, 80] on link "Pause" at bounding box center [382, 62] width 106 height 38
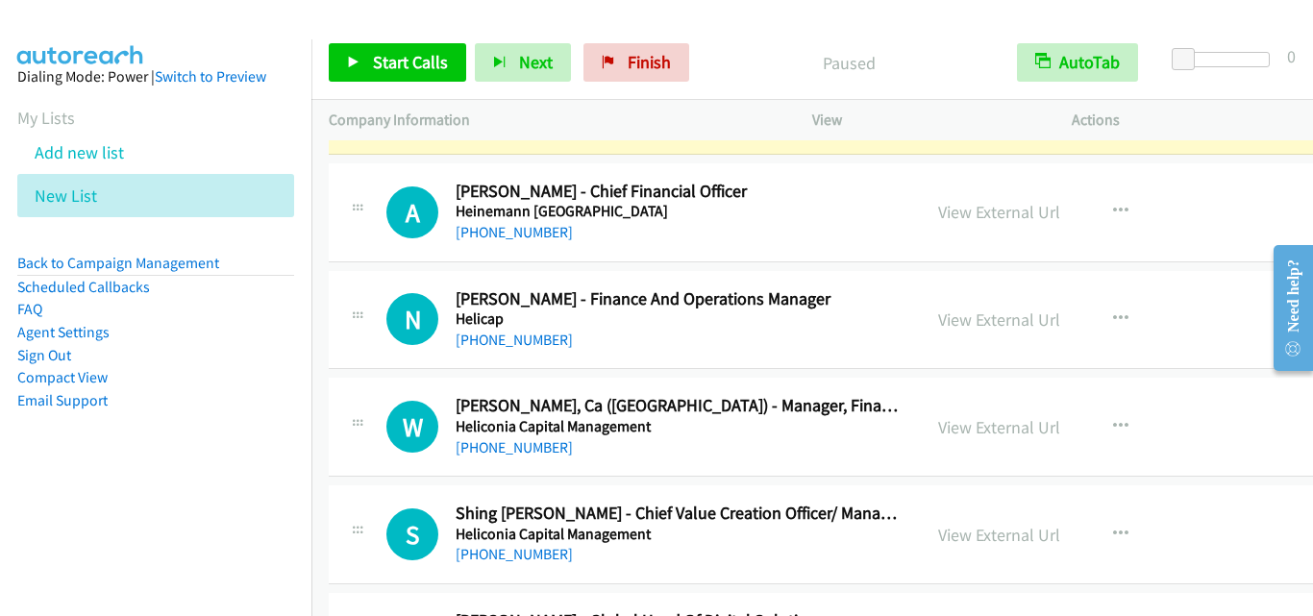
scroll to position [4901, 0]
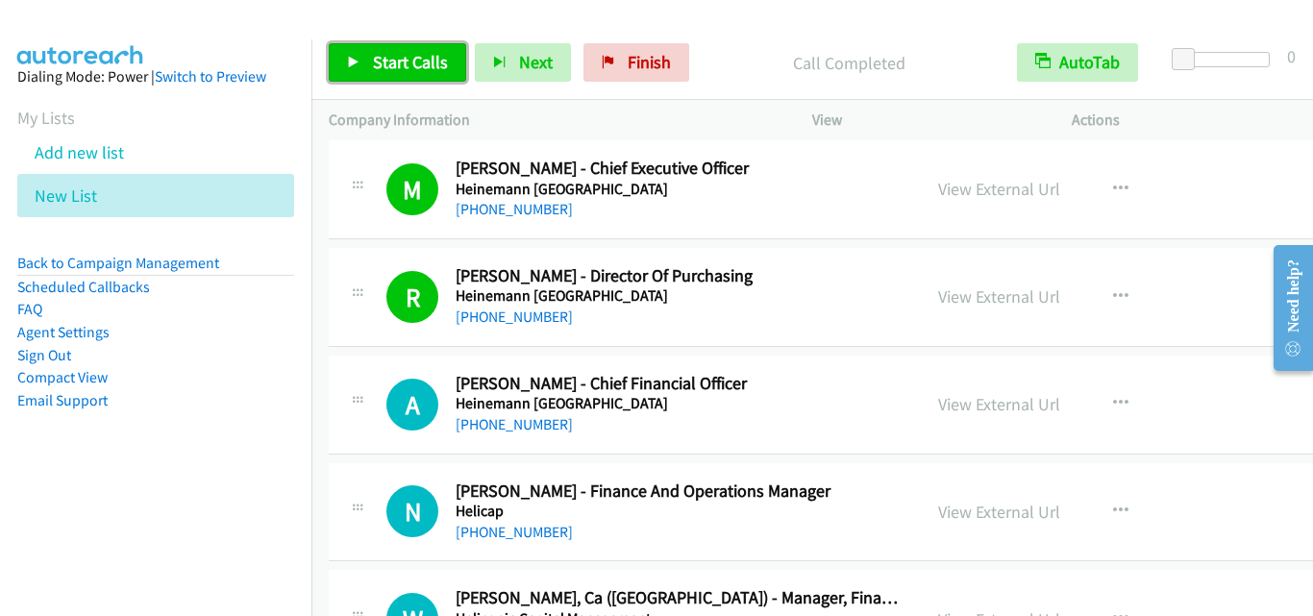
click at [416, 66] on span "Start Calls" at bounding box center [410, 62] width 75 height 22
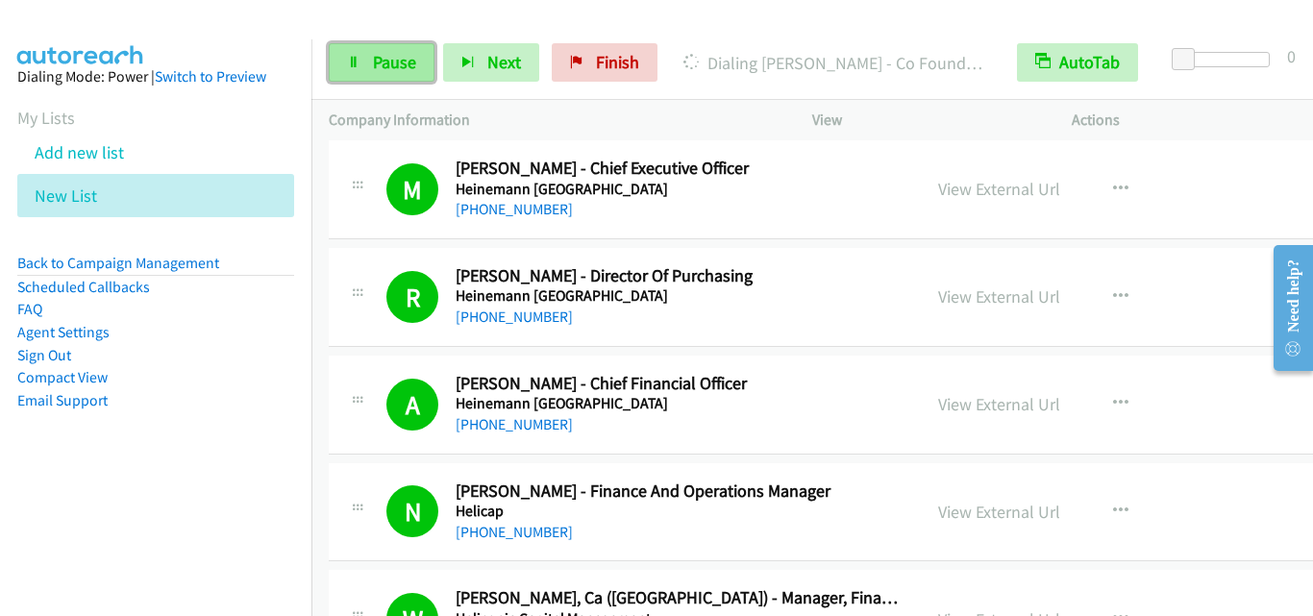
click at [410, 56] on span "Pause" at bounding box center [394, 62] width 43 height 22
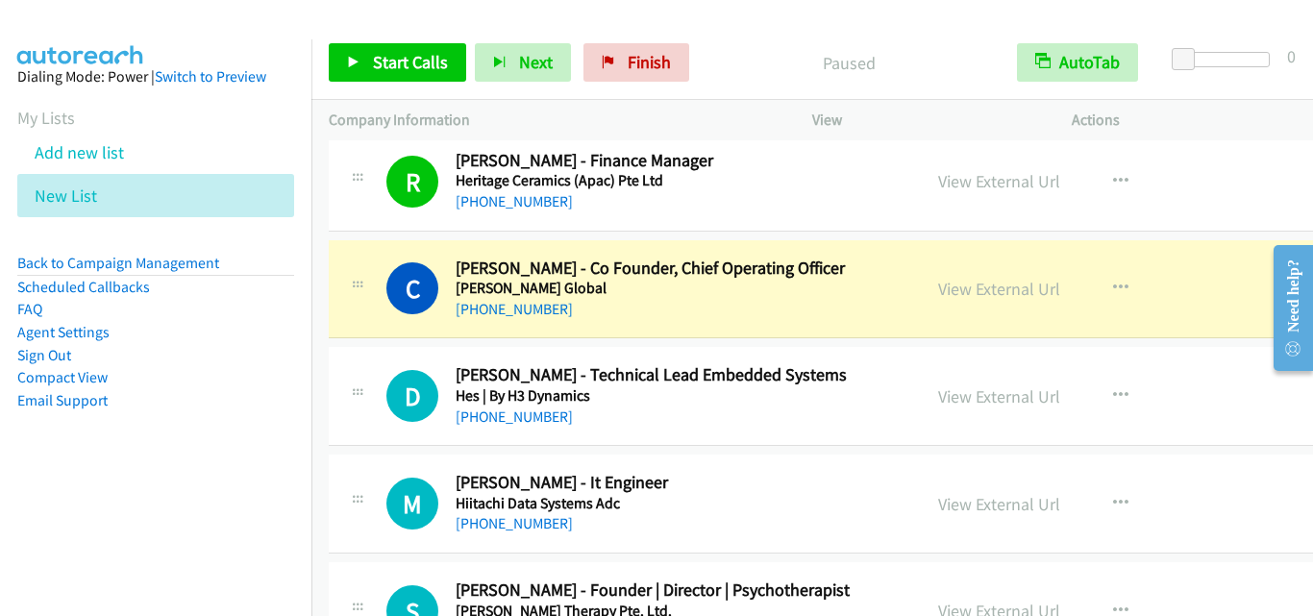
scroll to position [5669, 0]
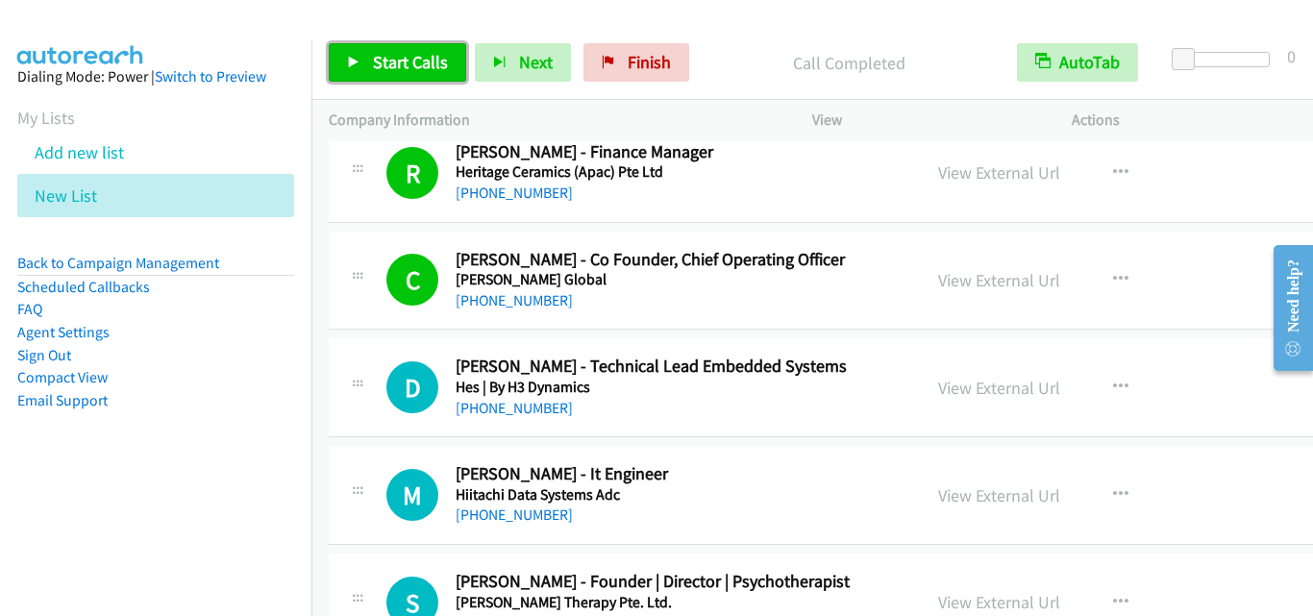
click at [430, 69] on span "Start Calls" at bounding box center [410, 62] width 75 height 22
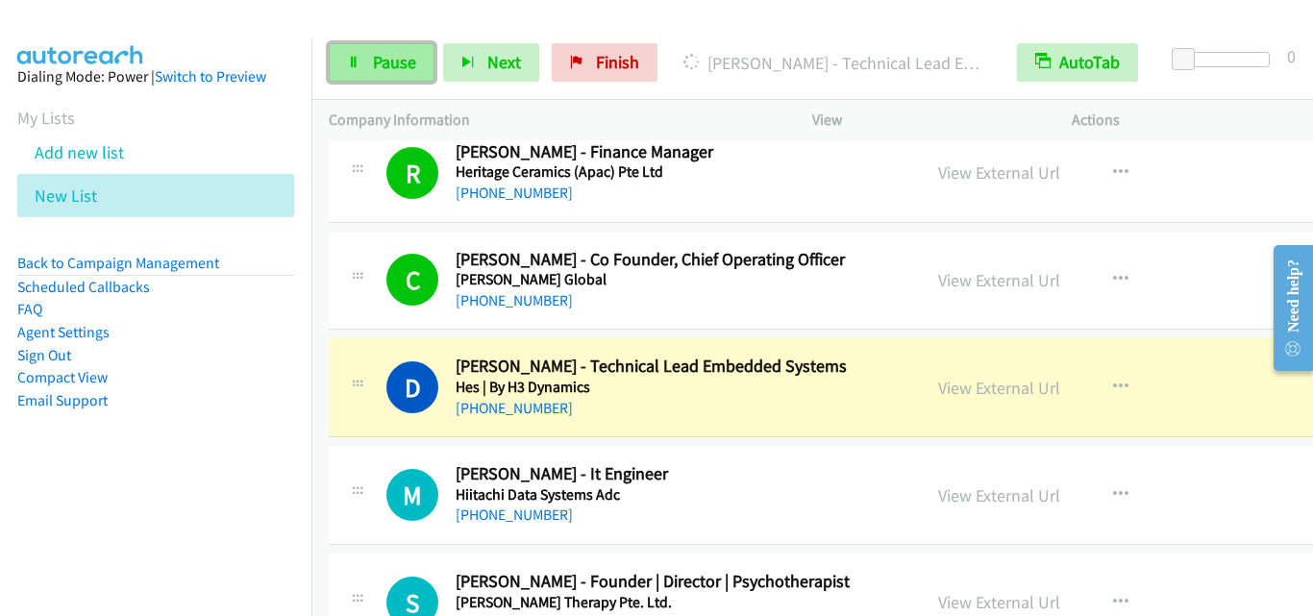
click at [410, 63] on span "Pause" at bounding box center [394, 62] width 43 height 22
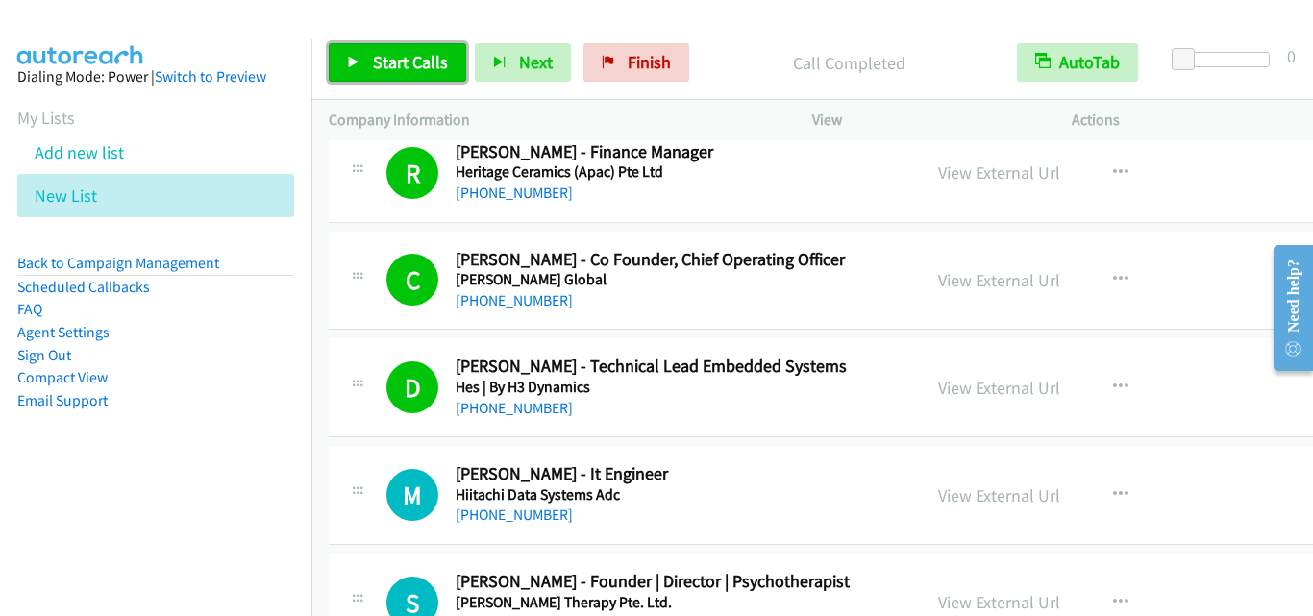
click at [437, 61] on span "Start Calls" at bounding box center [410, 62] width 75 height 22
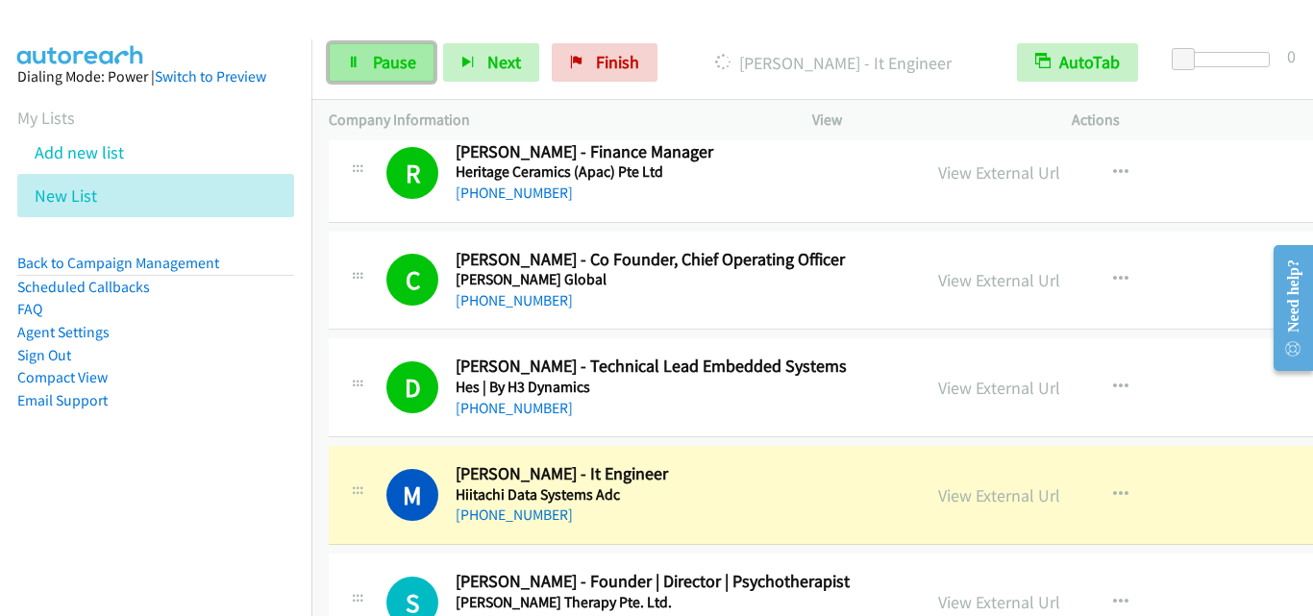
click at [364, 74] on link "Pause" at bounding box center [382, 62] width 106 height 38
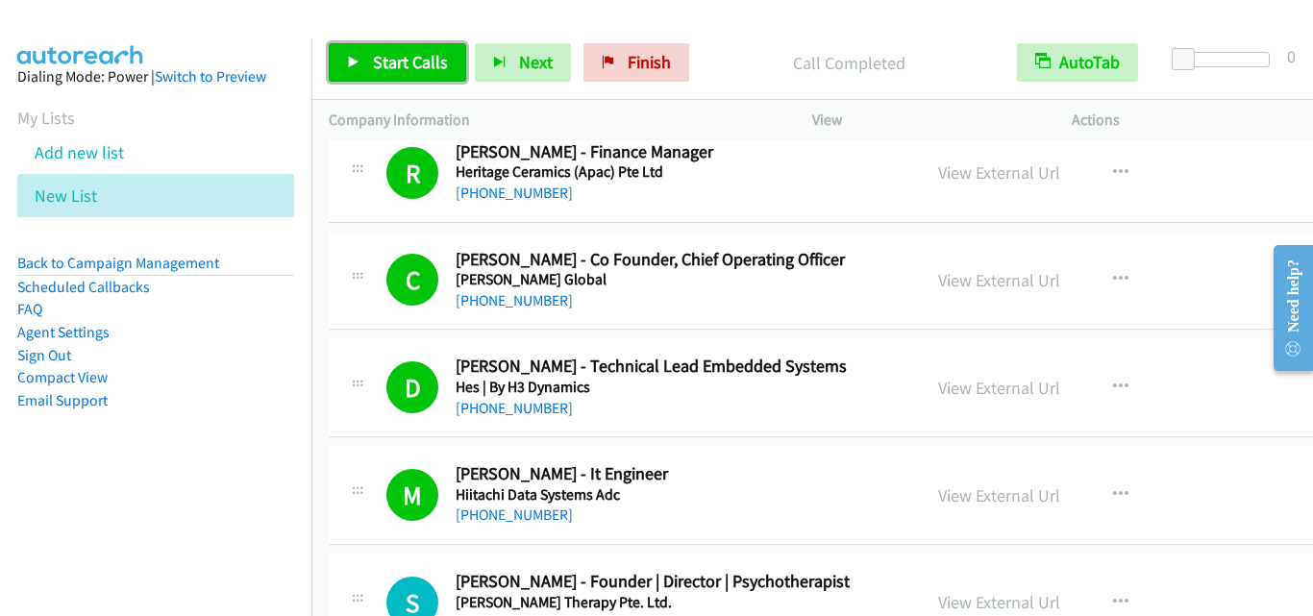
click at [388, 57] on span "Start Calls" at bounding box center [410, 62] width 75 height 22
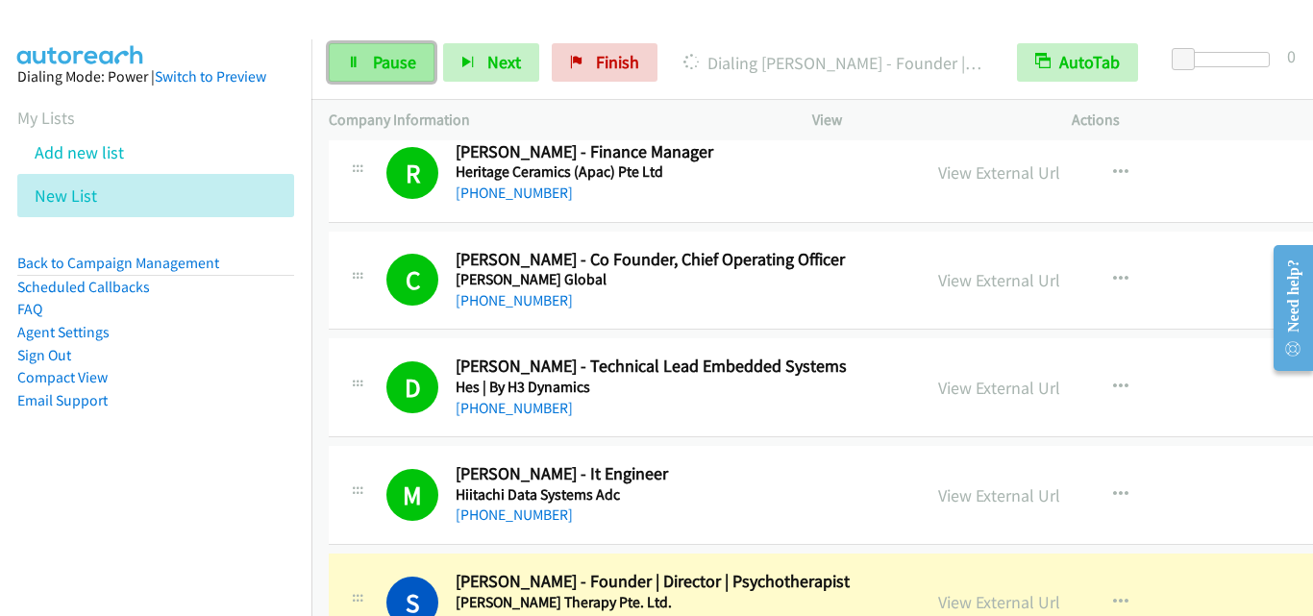
click at [406, 73] on link "Pause" at bounding box center [382, 62] width 106 height 38
